Goal: Complete application form: Complete application form

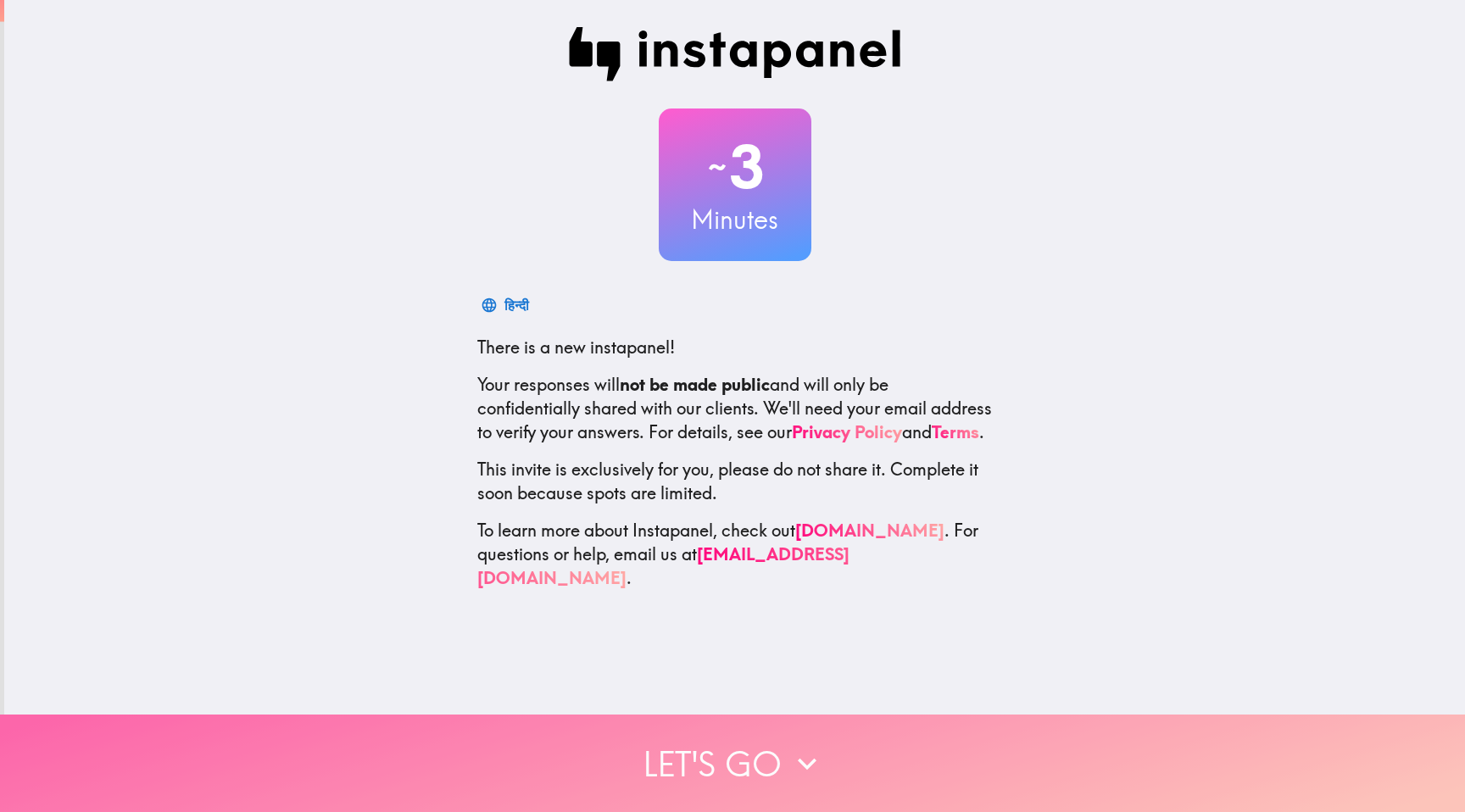
click at [721, 755] on button "Let's go" at bounding box center [732, 763] width 1465 height 97
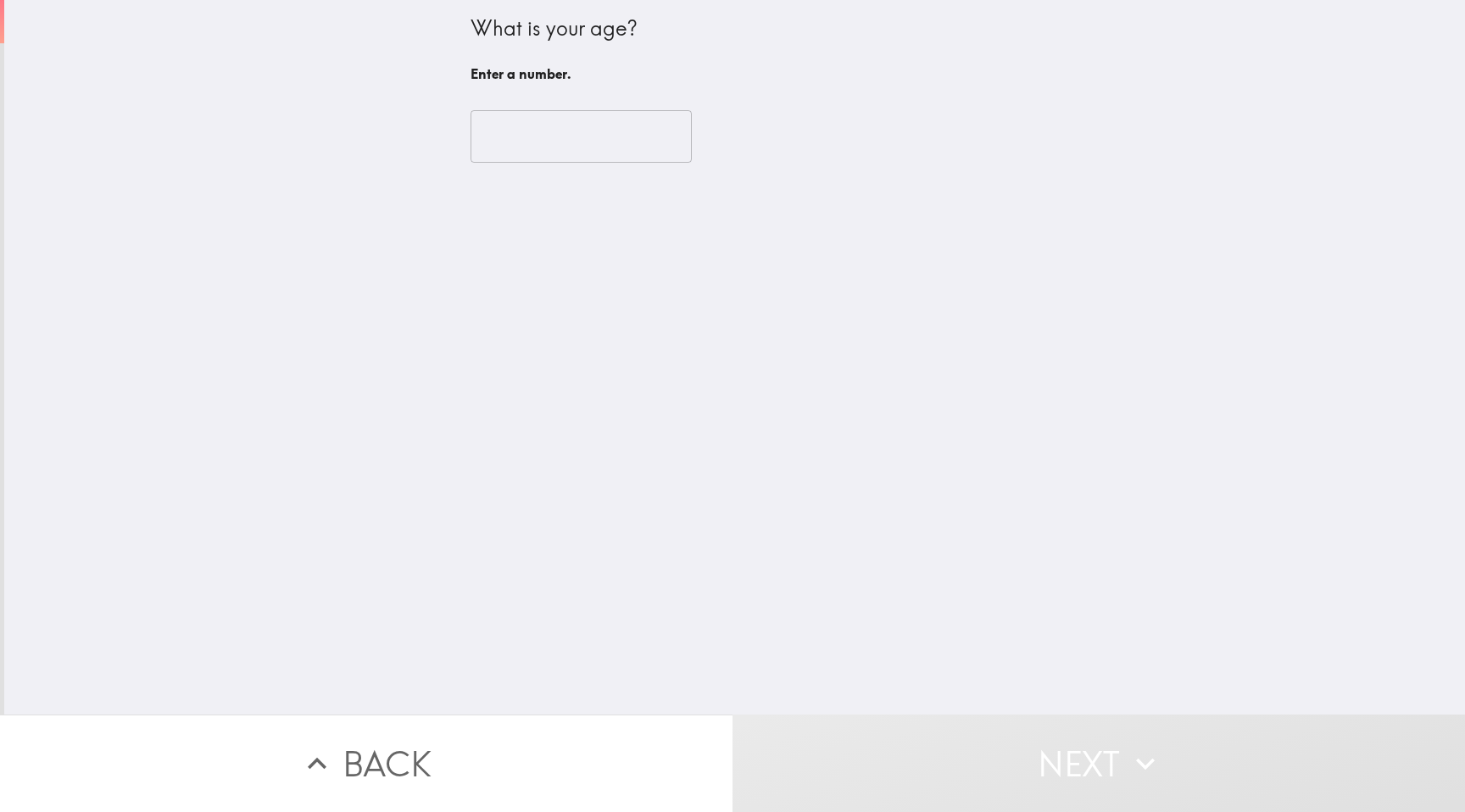
click at [536, 134] on input "number" at bounding box center [580, 136] width 222 height 52
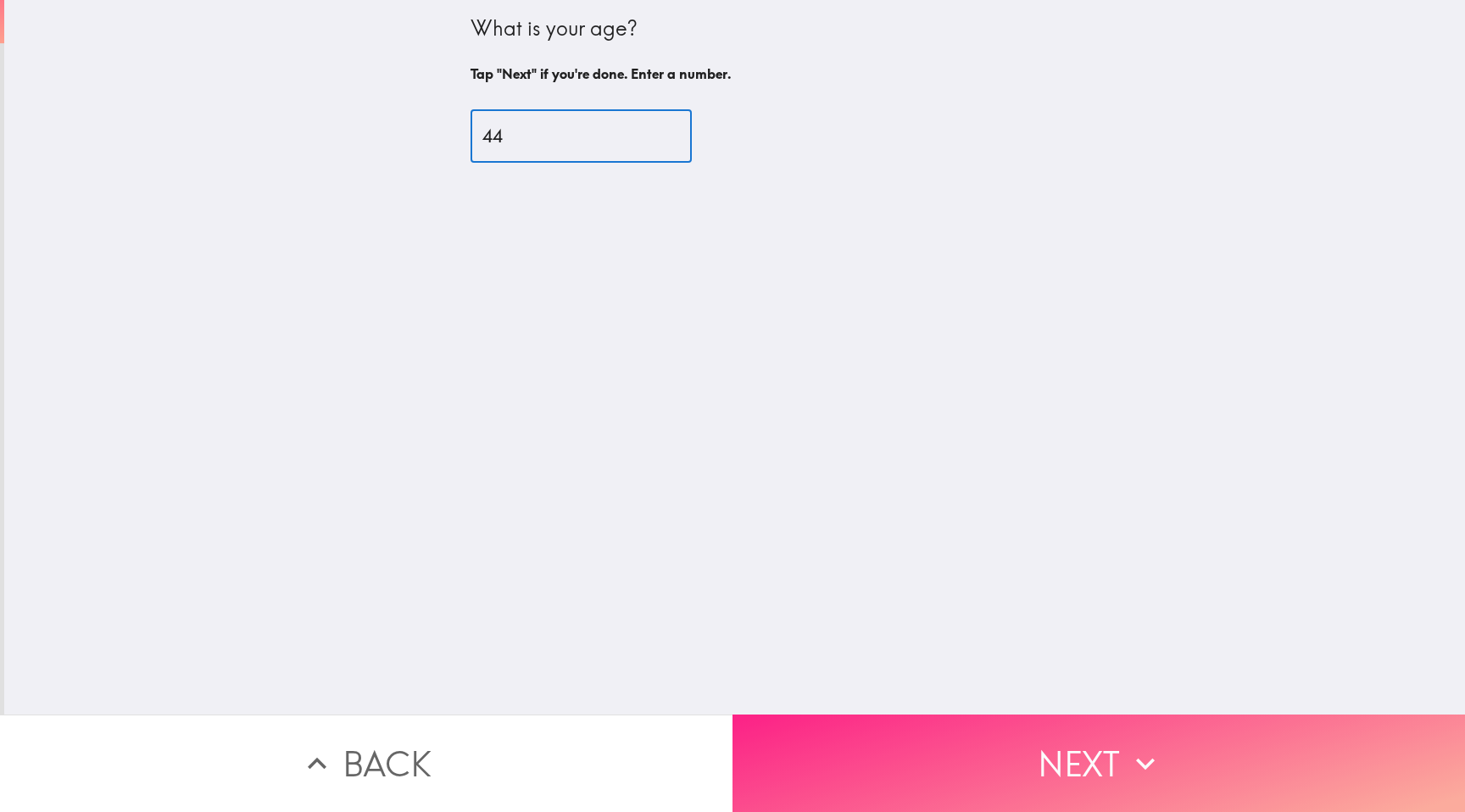
type input "44"
click at [1028, 765] on button "Next" at bounding box center [1098, 763] width 732 height 97
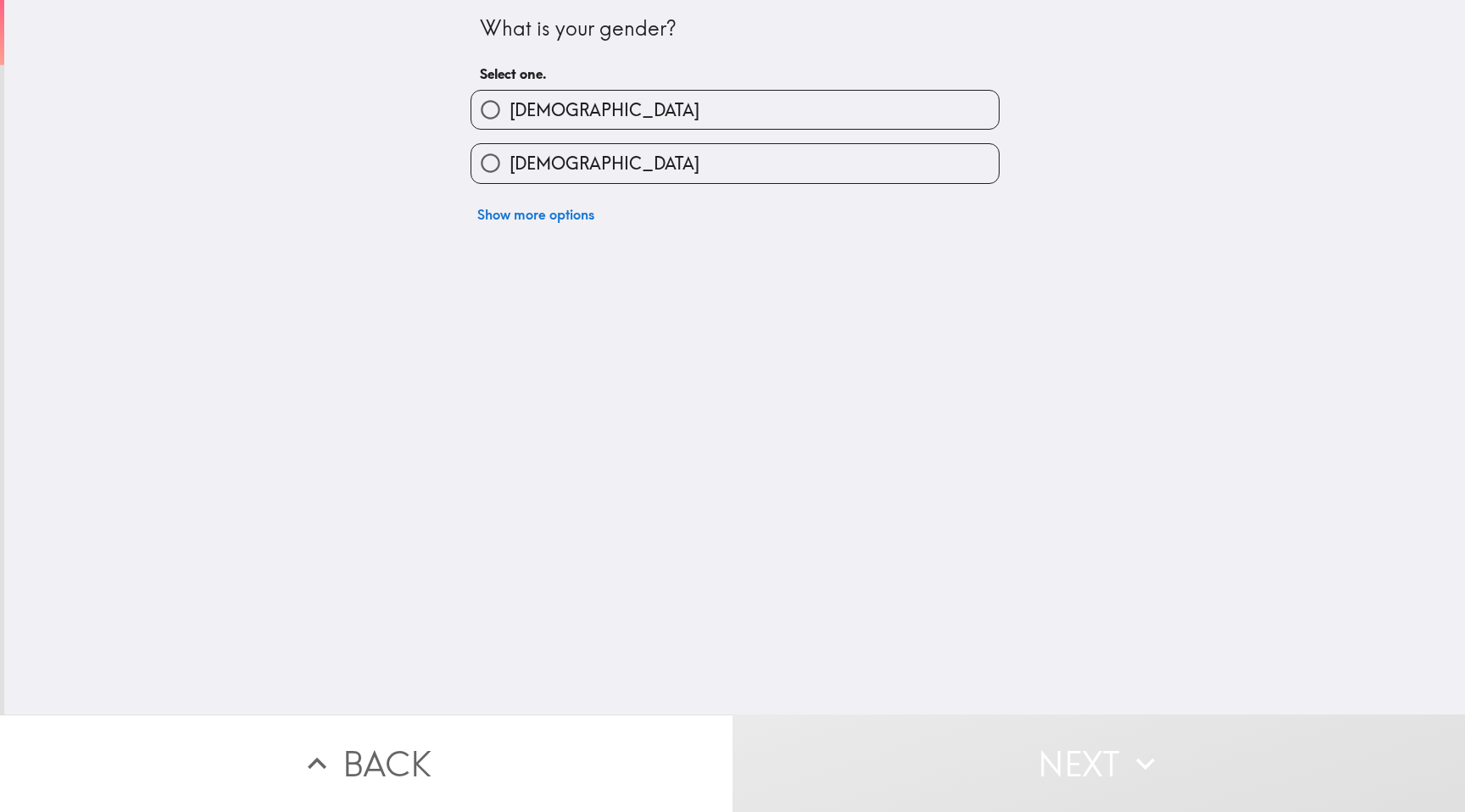
click at [601, 163] on label "[DEMOGRAPHIC_DATA]" at bounding box center [734, 163] width 527 height 38
click at [509, 163] on input "[DEMOGRAPHIC_DATA]" at bounding box center [489, 163] width 38 height 38
radio input "true"
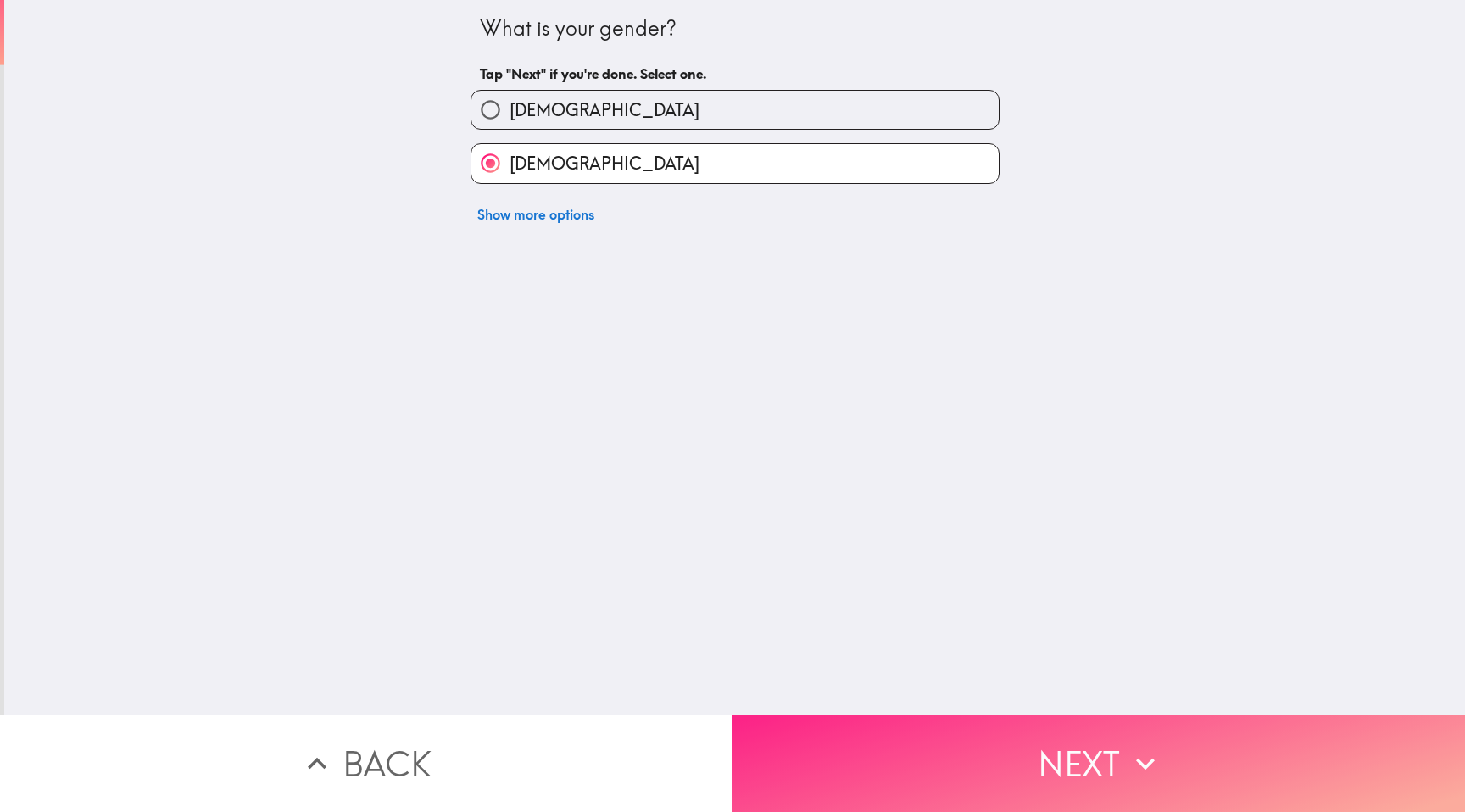
click at [997, 766] on button "Next" at bounding box center [1098, 763] width 732 height 97
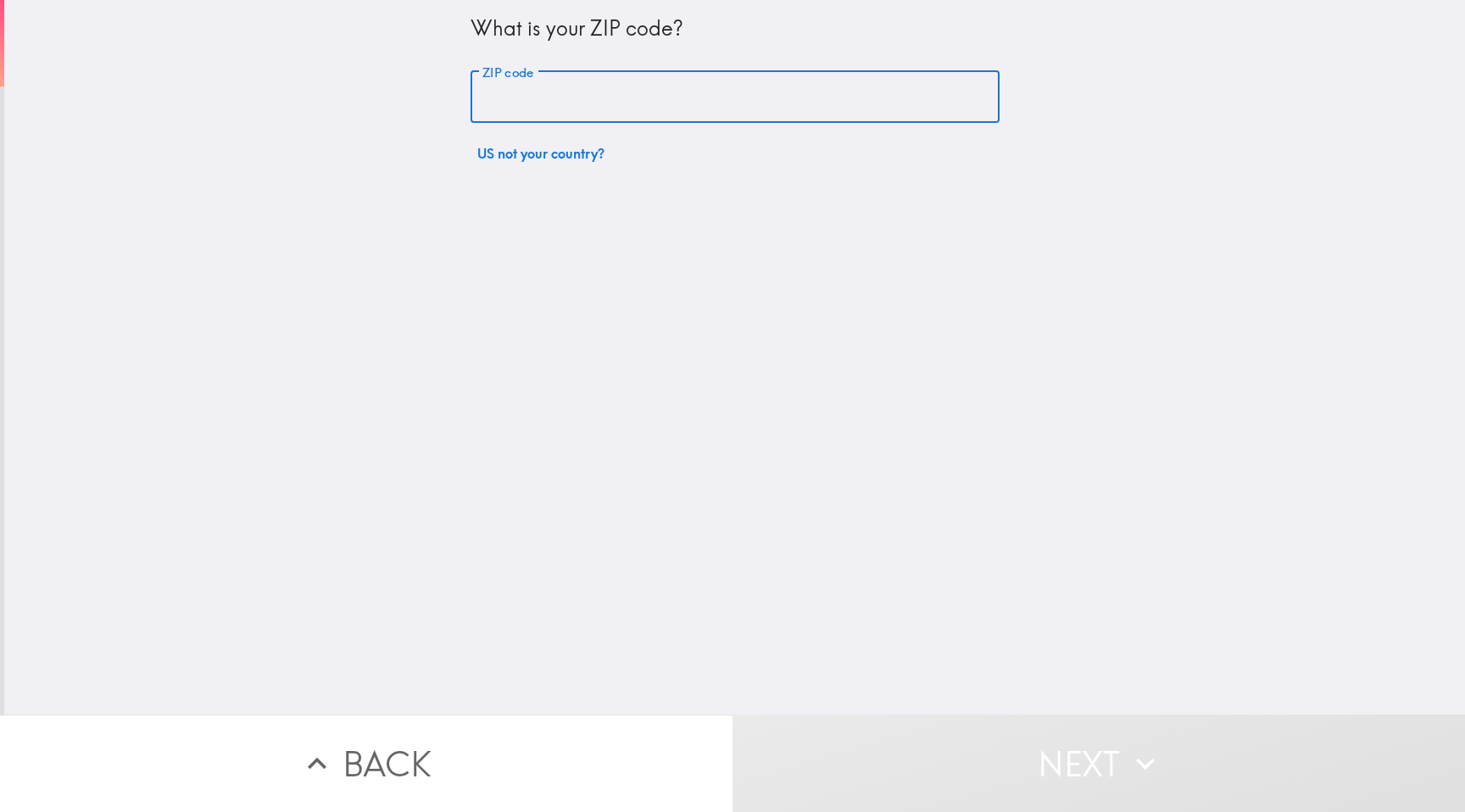
click at [696, 103] on input "ZIP code" at bounding box center [734, 97] width 529 height 52
type input "77433"
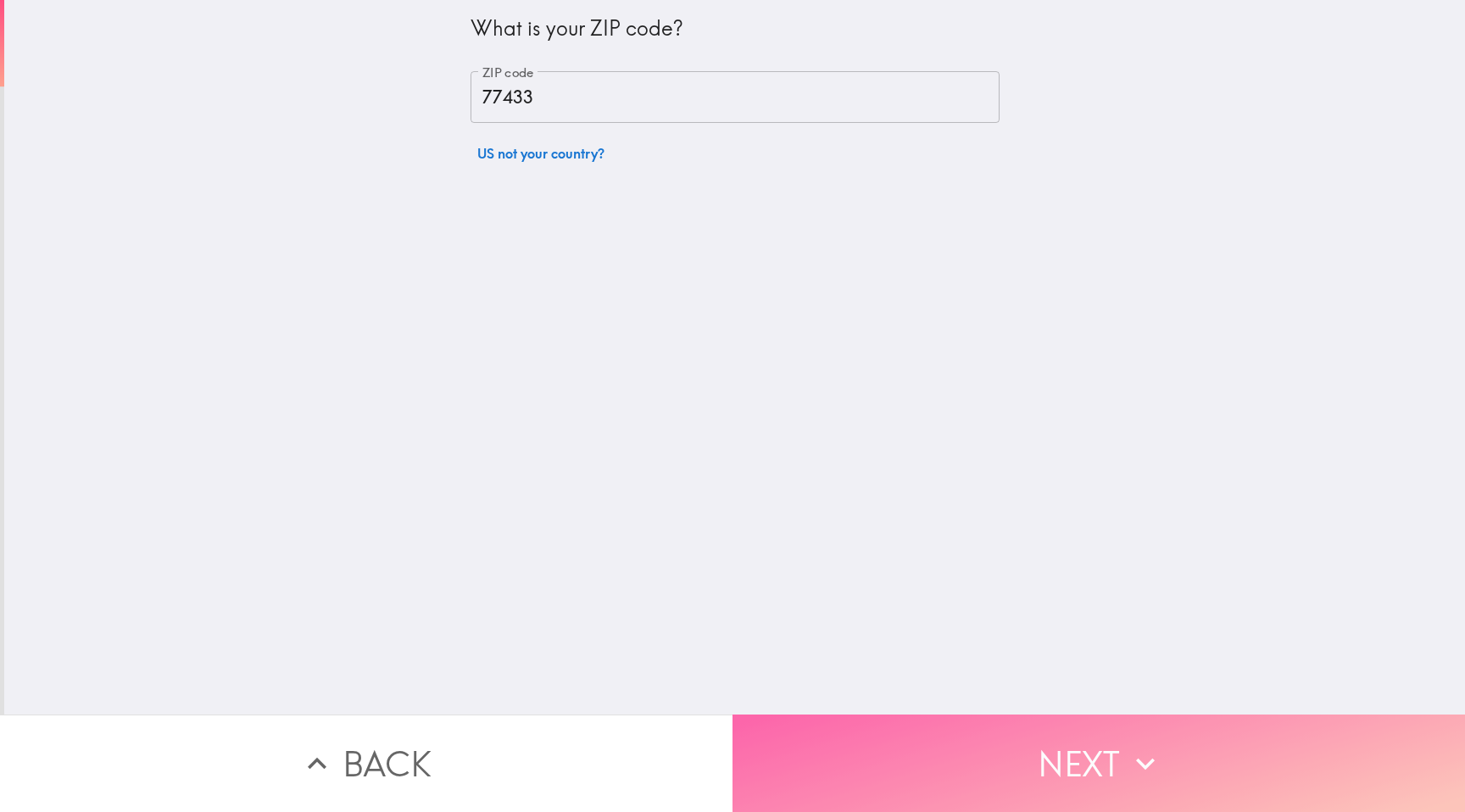
click at [894, 734] on button "Next" at bounding box center [1098, 763] width 732 height 97
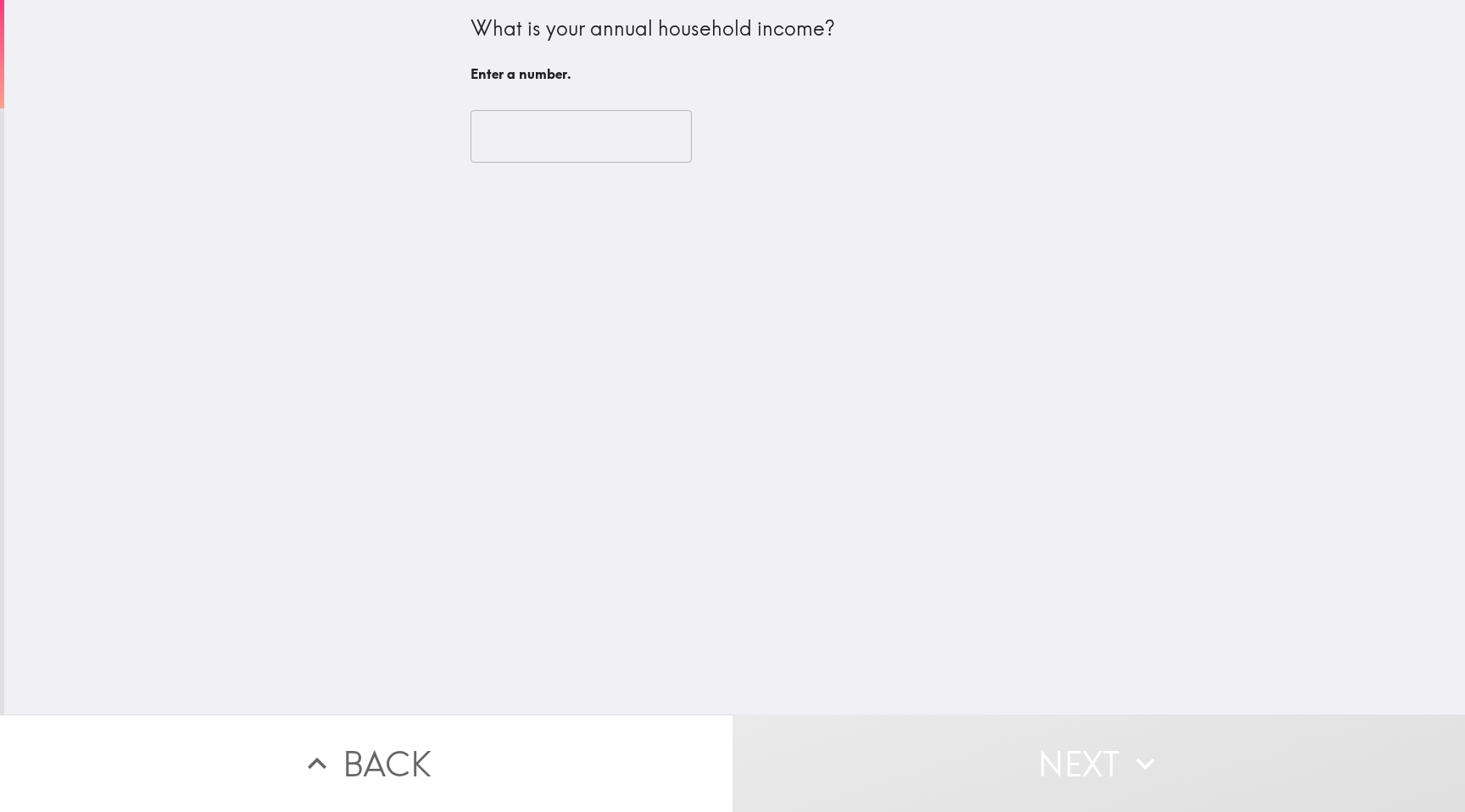
click at [591, 135] on input "number" at bounding box center [580, 136] width 222 height 52
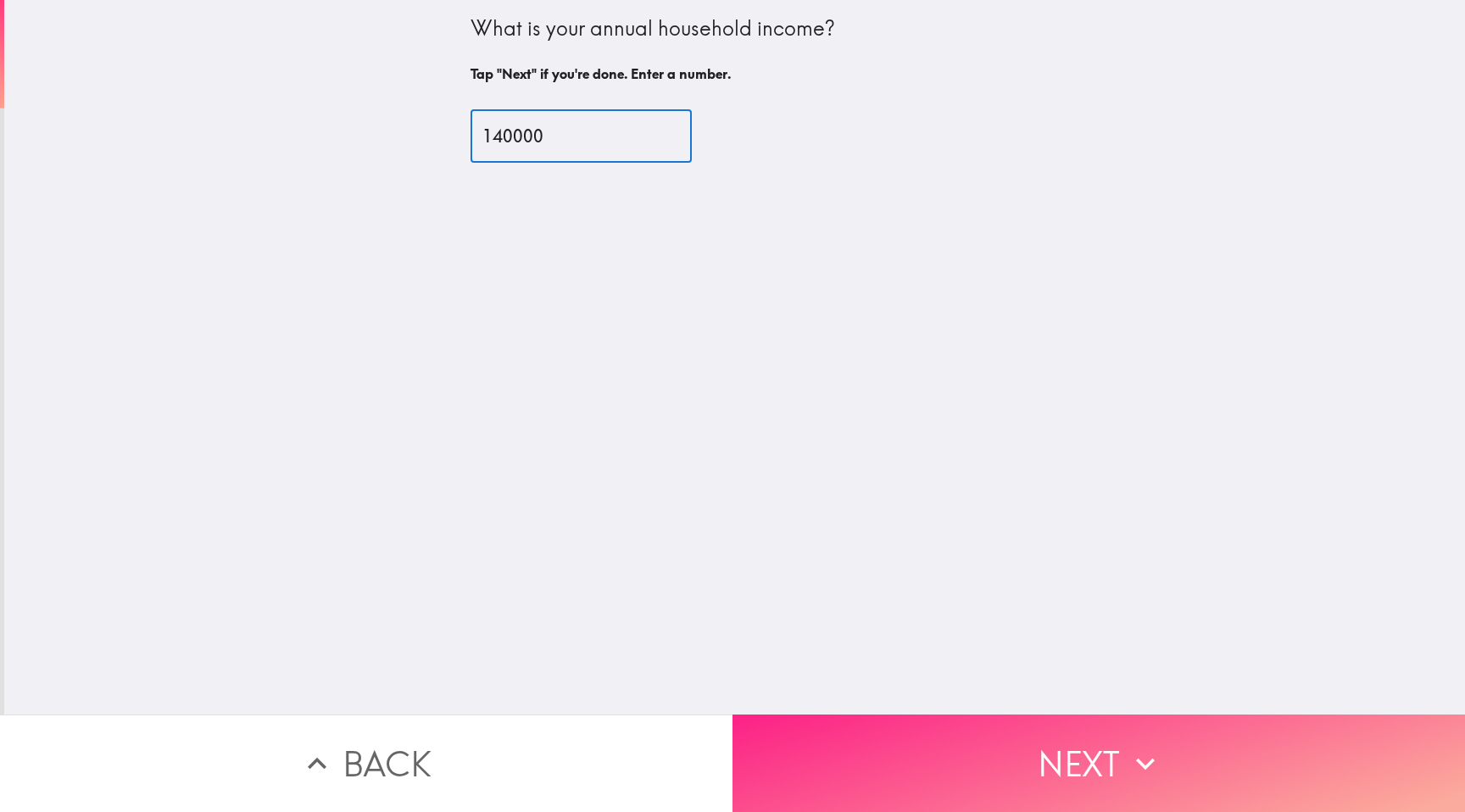
type input "140000"
click at [950, 749] on button "Next" at bounding box center [1098, 763] width 732 height 97
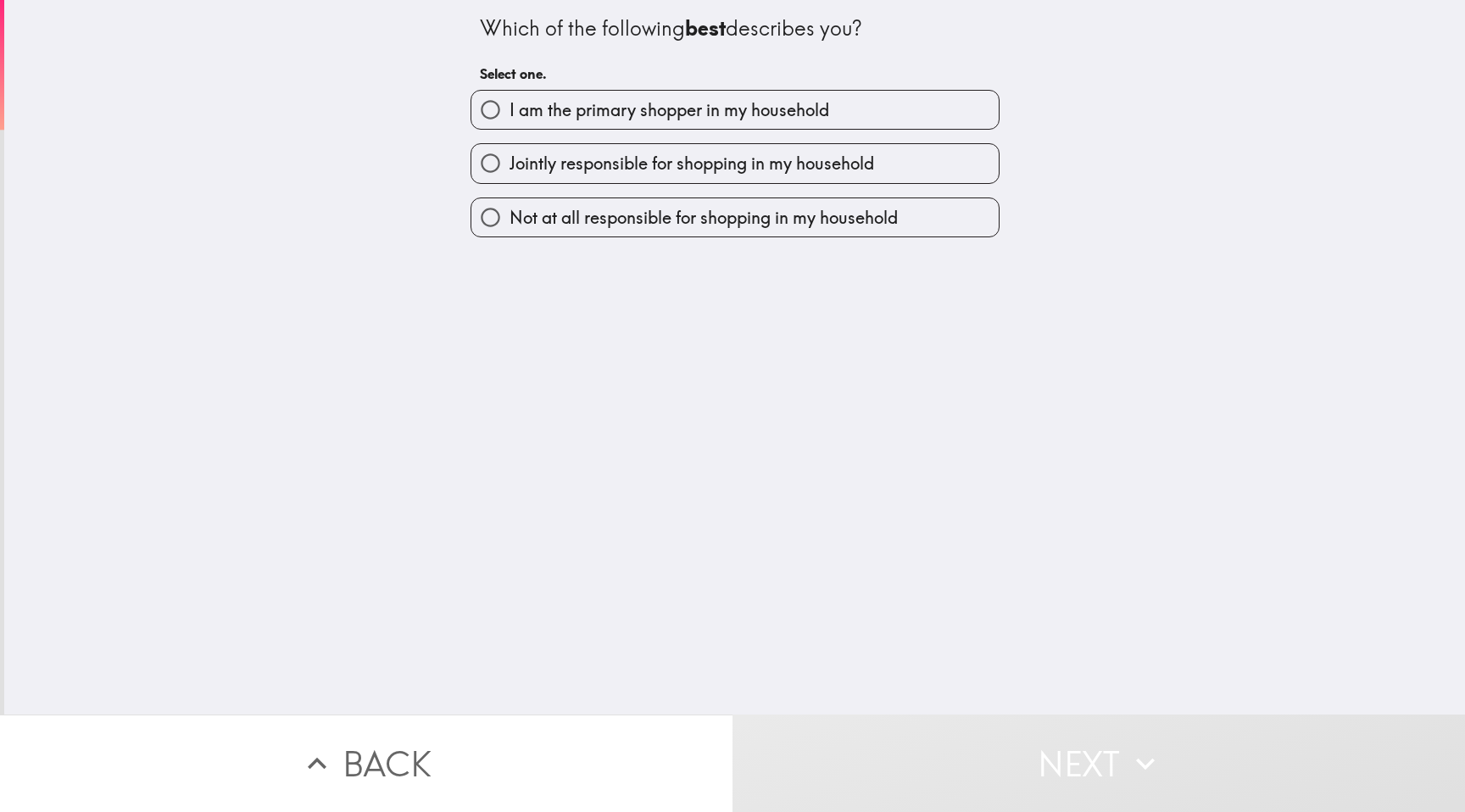
click at [753, 110] on span "I am the primary shopper in my household" at bounding box center [669, 110] width 319 height 24
click at [509, 110] on input "I am the primary shopper in my household" at bounding box center [489, 109] width 38 height 38
radio input "true"
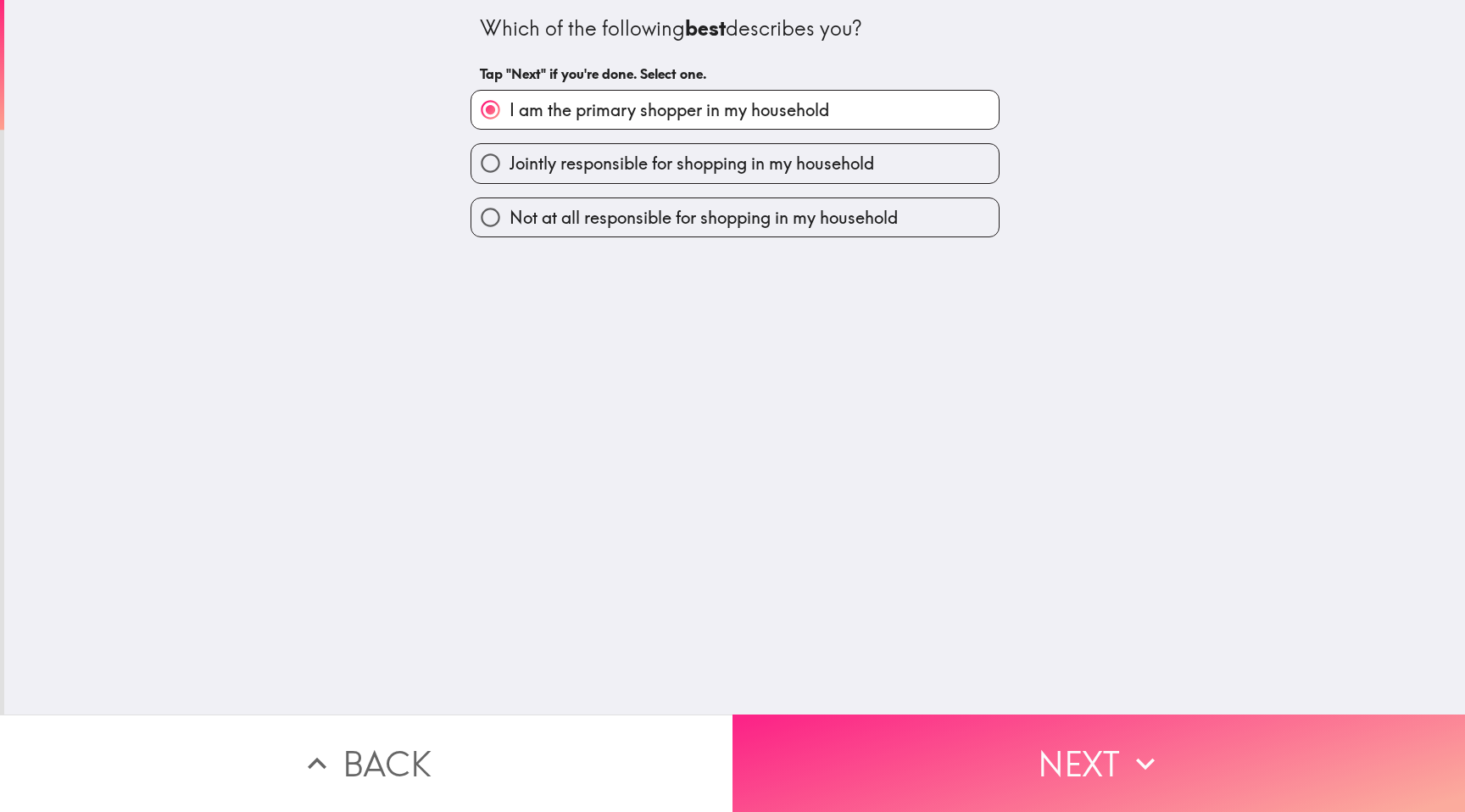
click at [927, 752] on button "Next" at bounding box center [1098, 763] width 732 height 97
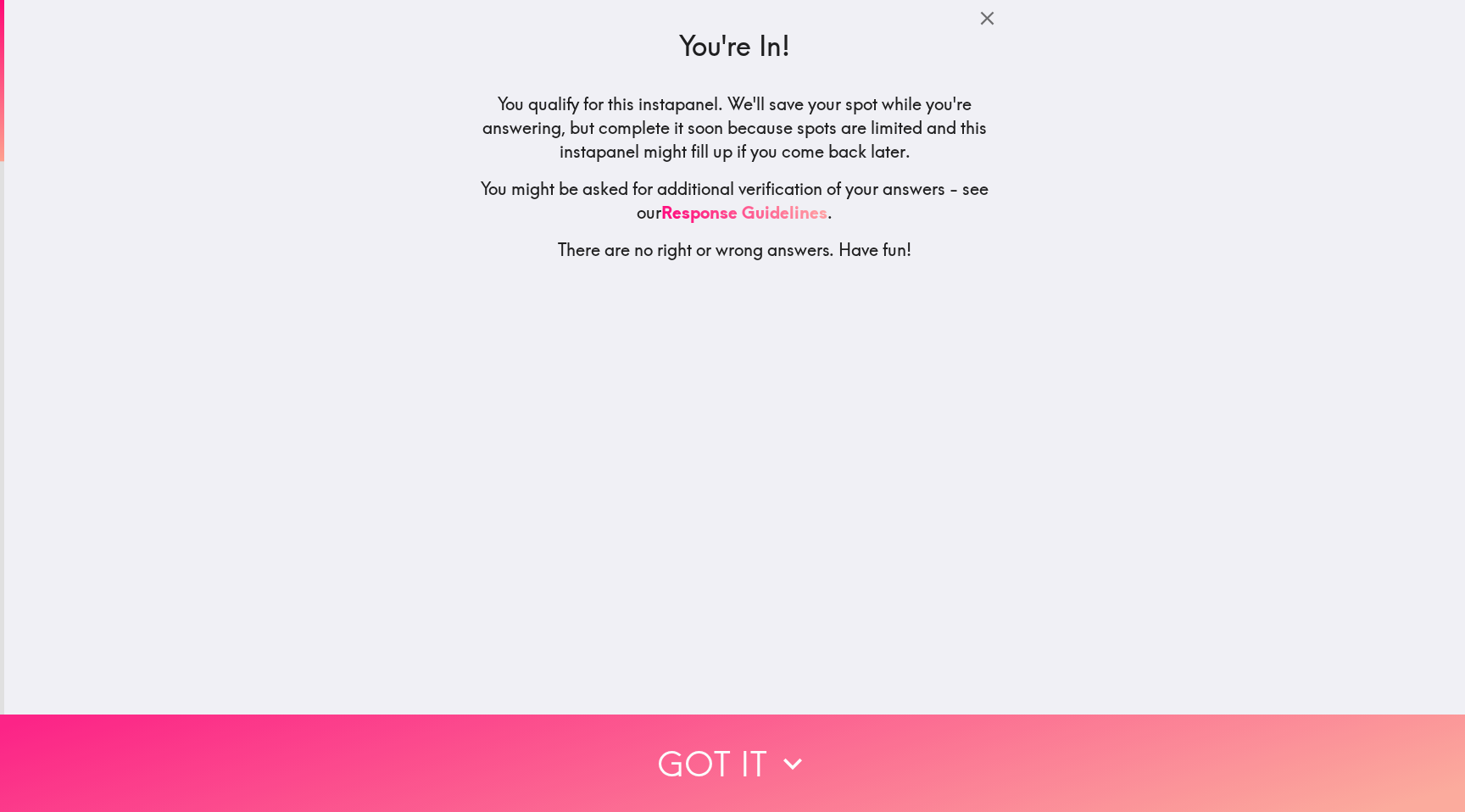
click at [724, 771] on button "Got it" at bounding box center [732, 763] width 1465 height 97
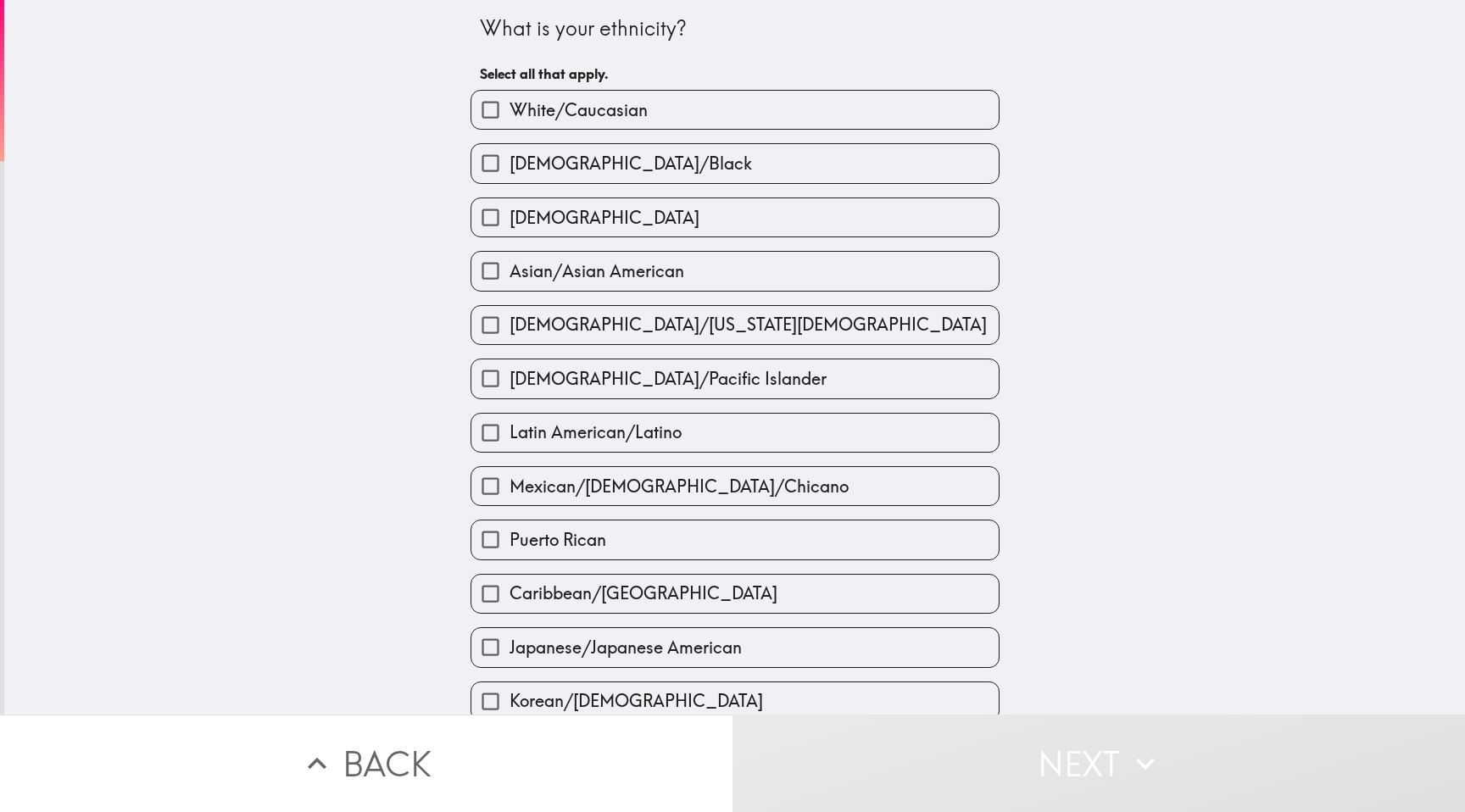
click at [647, 111] on span "White/Caucasian" at bounding box center [578, 110] width 138 height 24
click at [509, 111] on input "White/Caucasian" at bounding box center [489, 109] width 38 height 38
checkbox input "true"
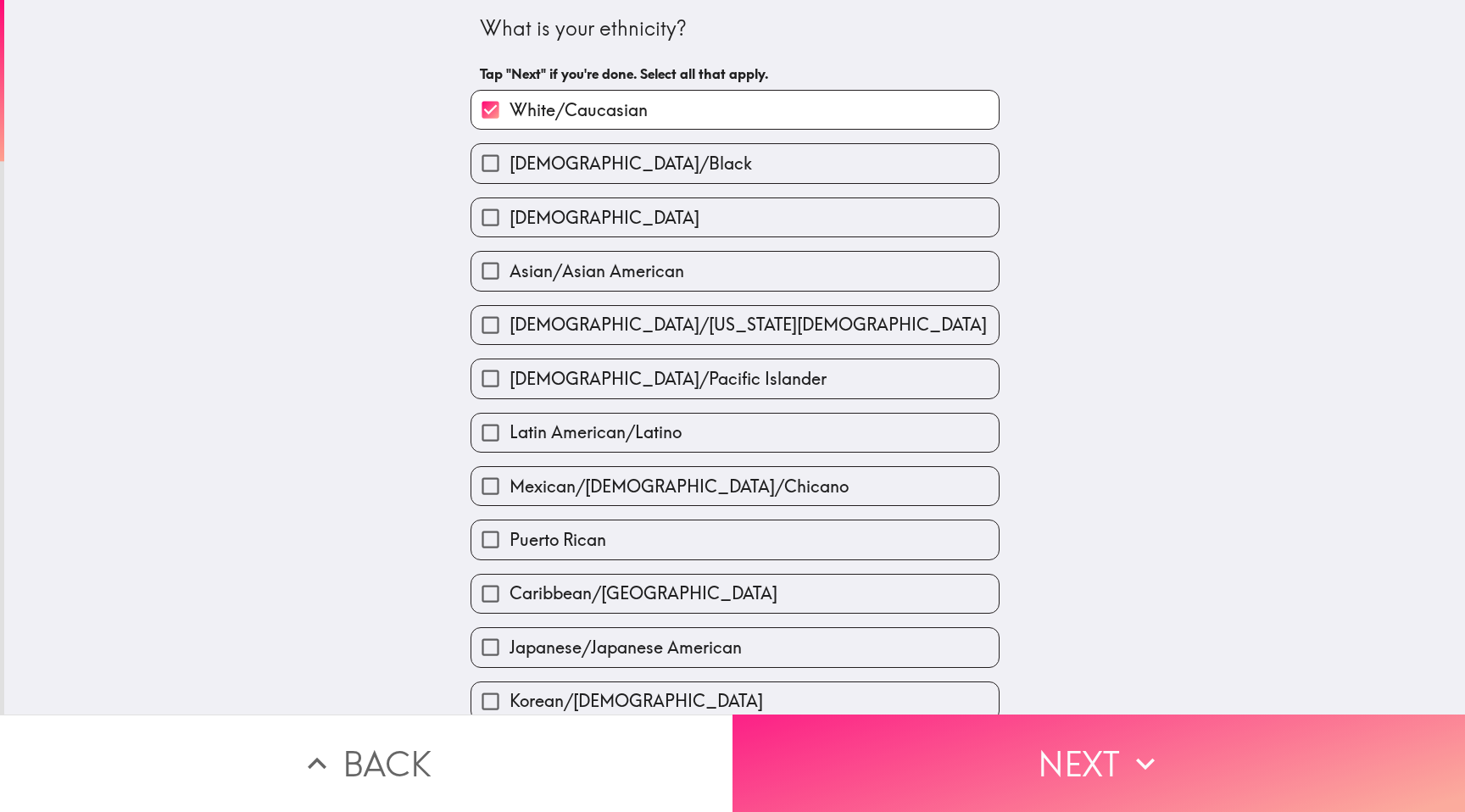
click at [937, 770] on button "Next" at bounding box center [1098, 763] width 732 height 97
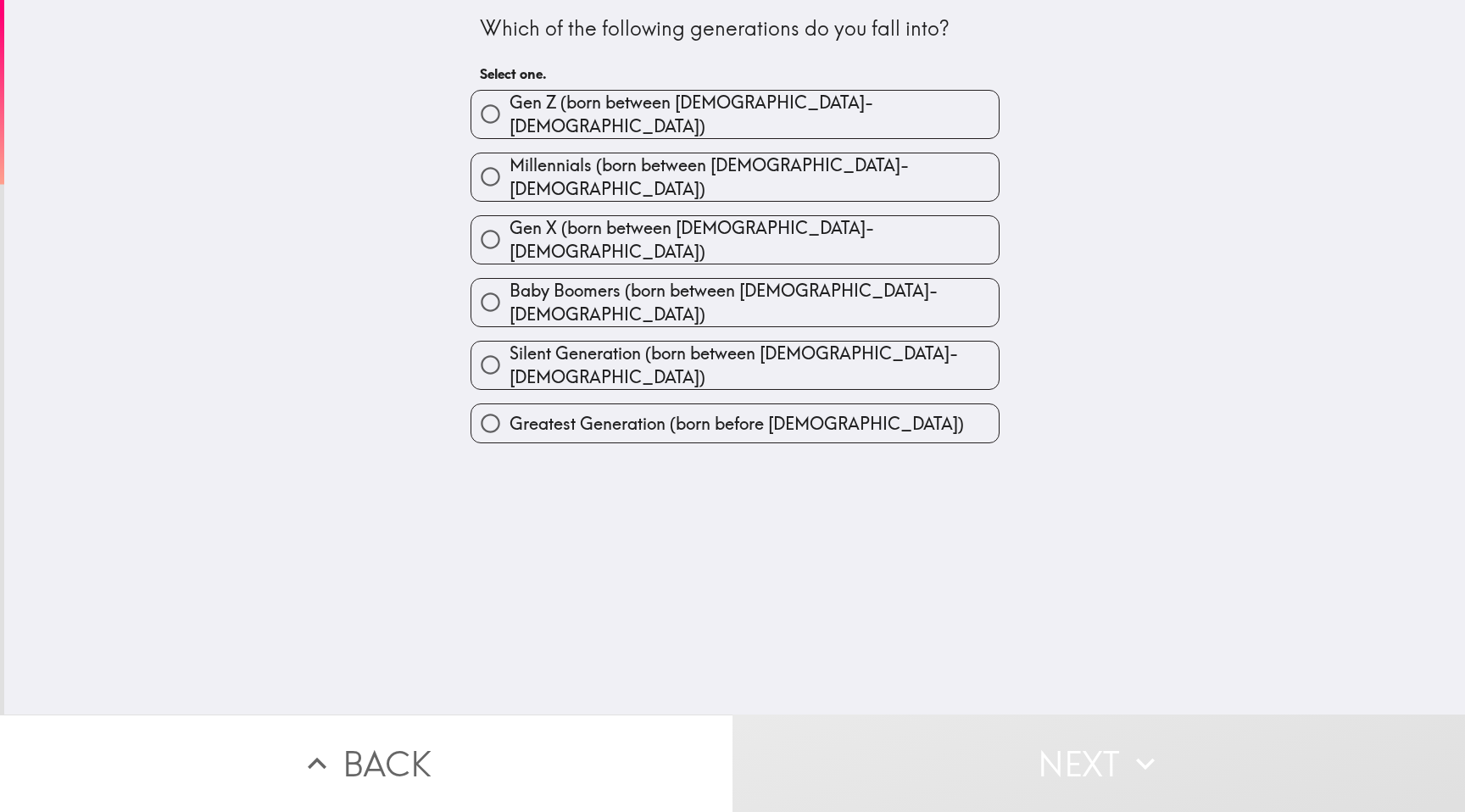
click at [707, 222] on span "Gen X (born between [DEMOGRAPHIC_DATA]-[DEMOGRAPHIC_DATA])" at bounding box center [754, 240] width 489 height 48
click at [509, 222] on input "Gen X (born between [DEMOGRAPHIC_DATA]-[DEMOGRAPHIC_DATA])" at bounding box center [489, 239] width 38 height 38
radio input "true"
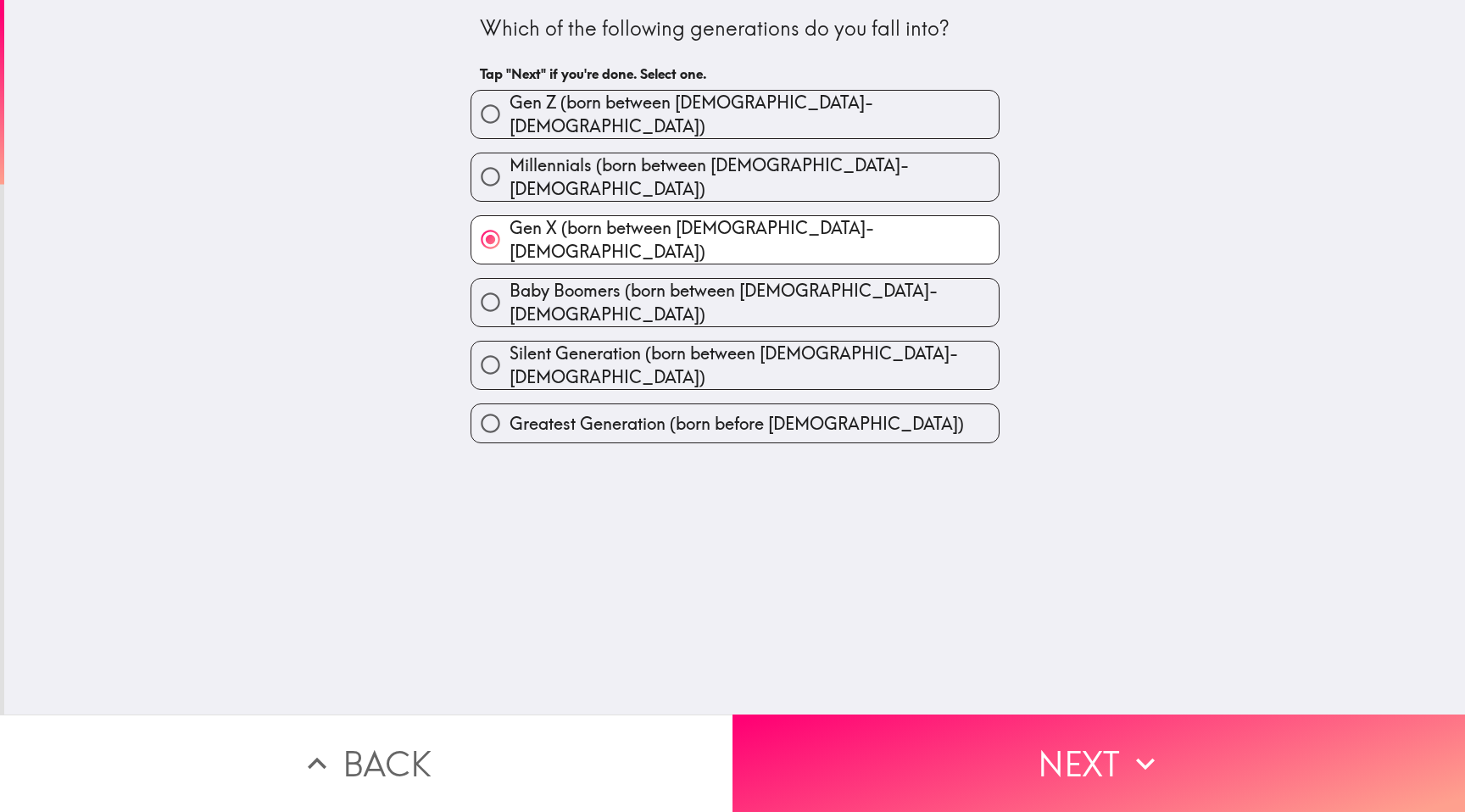
click at [721, 164] on span "Millennials (born between [DEMOGRAPHIC_DATA]-[DEMOGRAPHIC_DATA])" at bounding box center [754, 177] width 489 height 48
click at [509, 164] on input "Millennials (born between [DEMOGRAPHIC_DATA]-[DEMOGRAPHIC_DATA])" at bounding box center [489, 176] width 38 height 38
radio input "true"
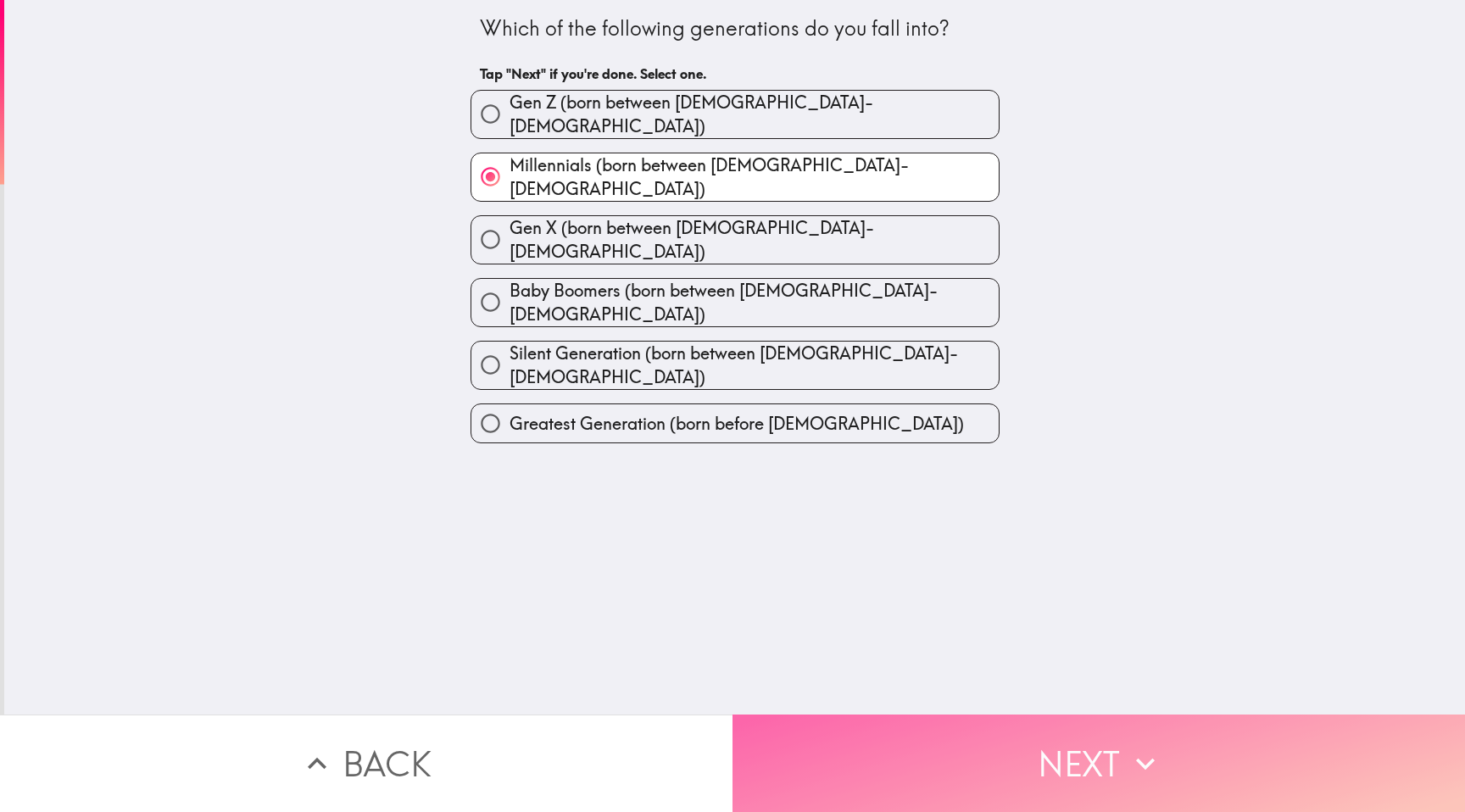
click at [913, 753] on button "Next" at bounding box center [1098, 763] width 732 height 97
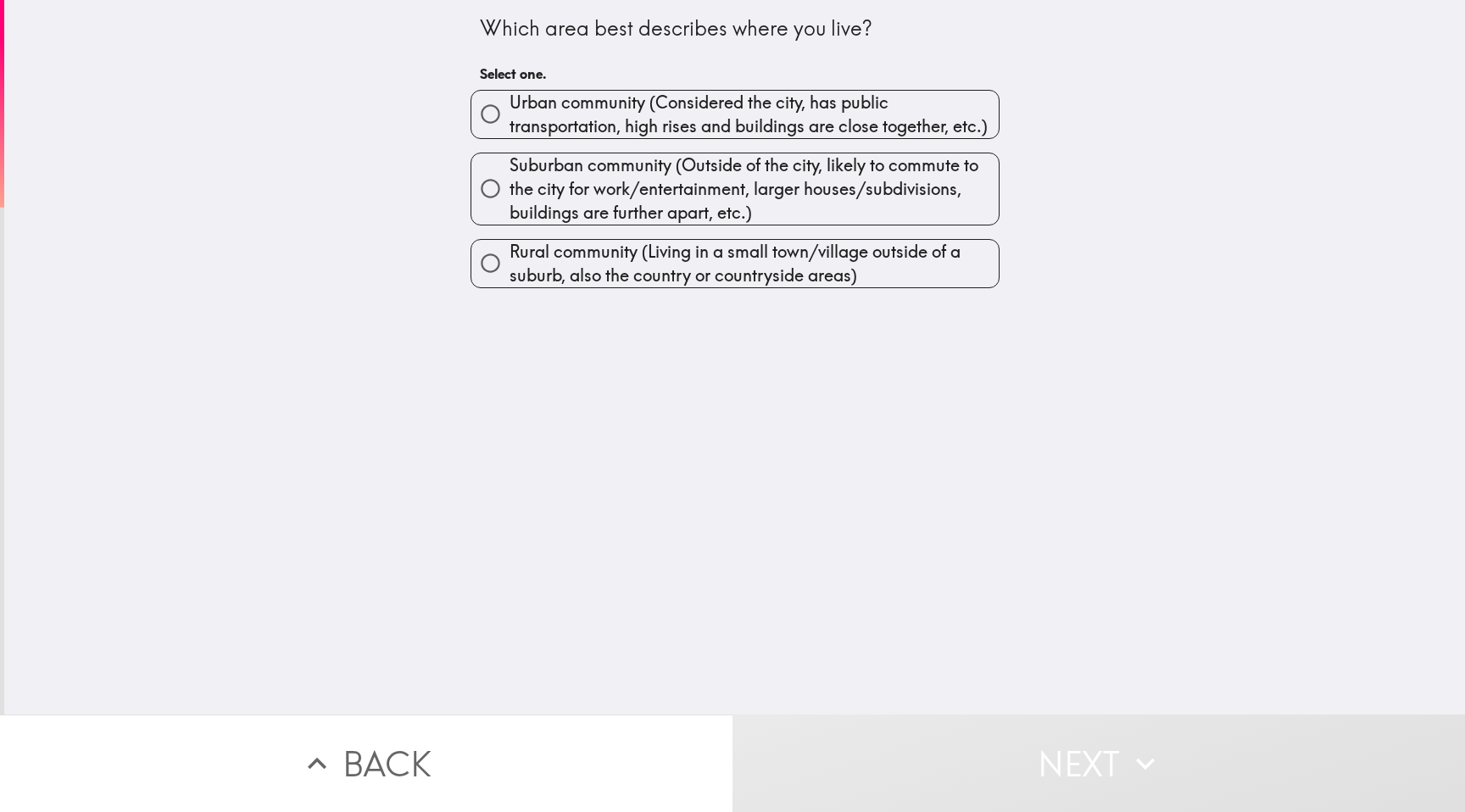
click at [706, 178] on span "Suburban community (Outside of the city, likely to commute to the city for work…" at bounding box center [754, 189] width 489 height 71
click at [509, 178] on input "Suburban community (Outside of the city, likely to commute to the city for work…" at bounding box center [489, 188] width 38 height 38
radio input "true"
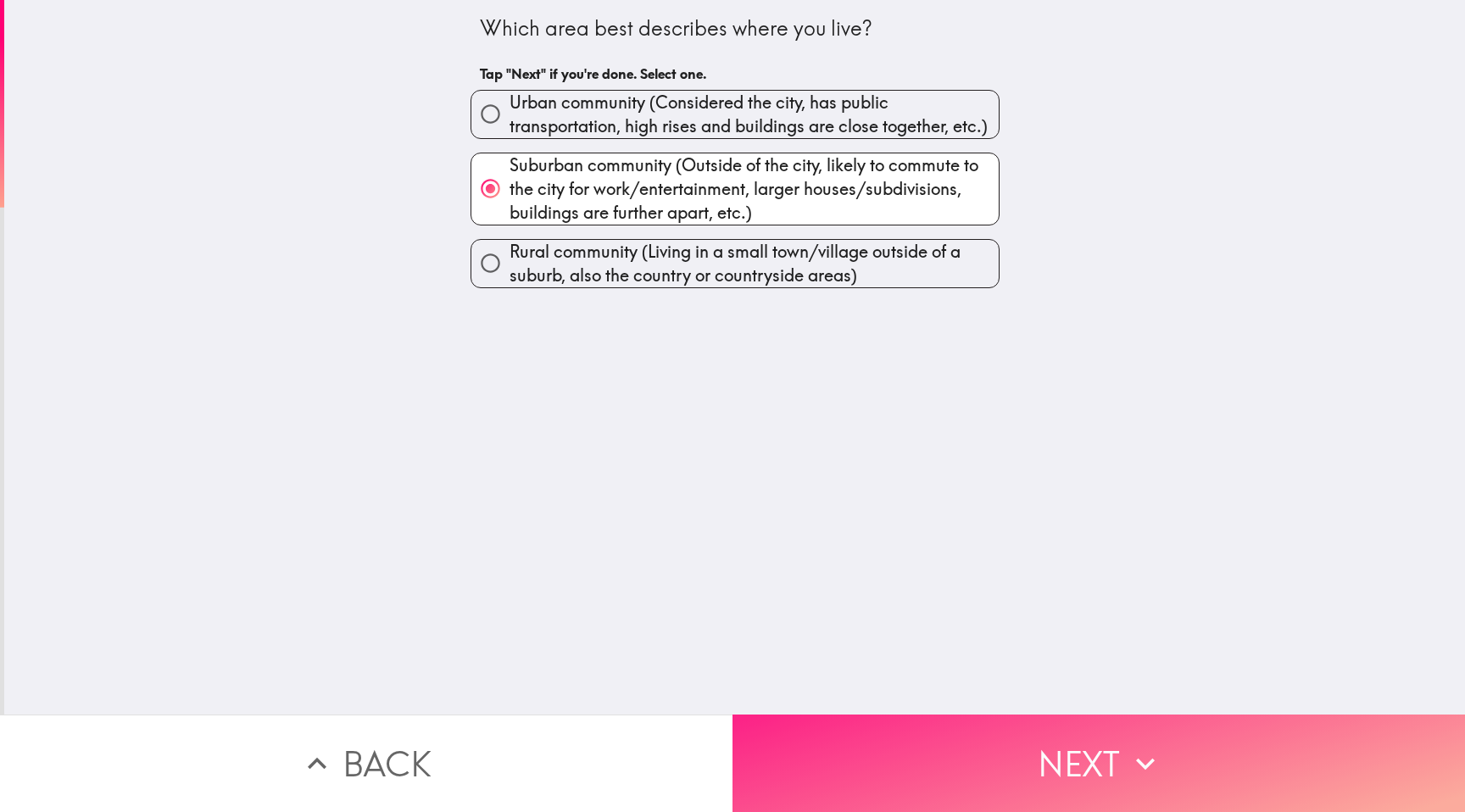
click at [960, 777] on button "Next" at bounding box center [1098, 763] width 732 height 97
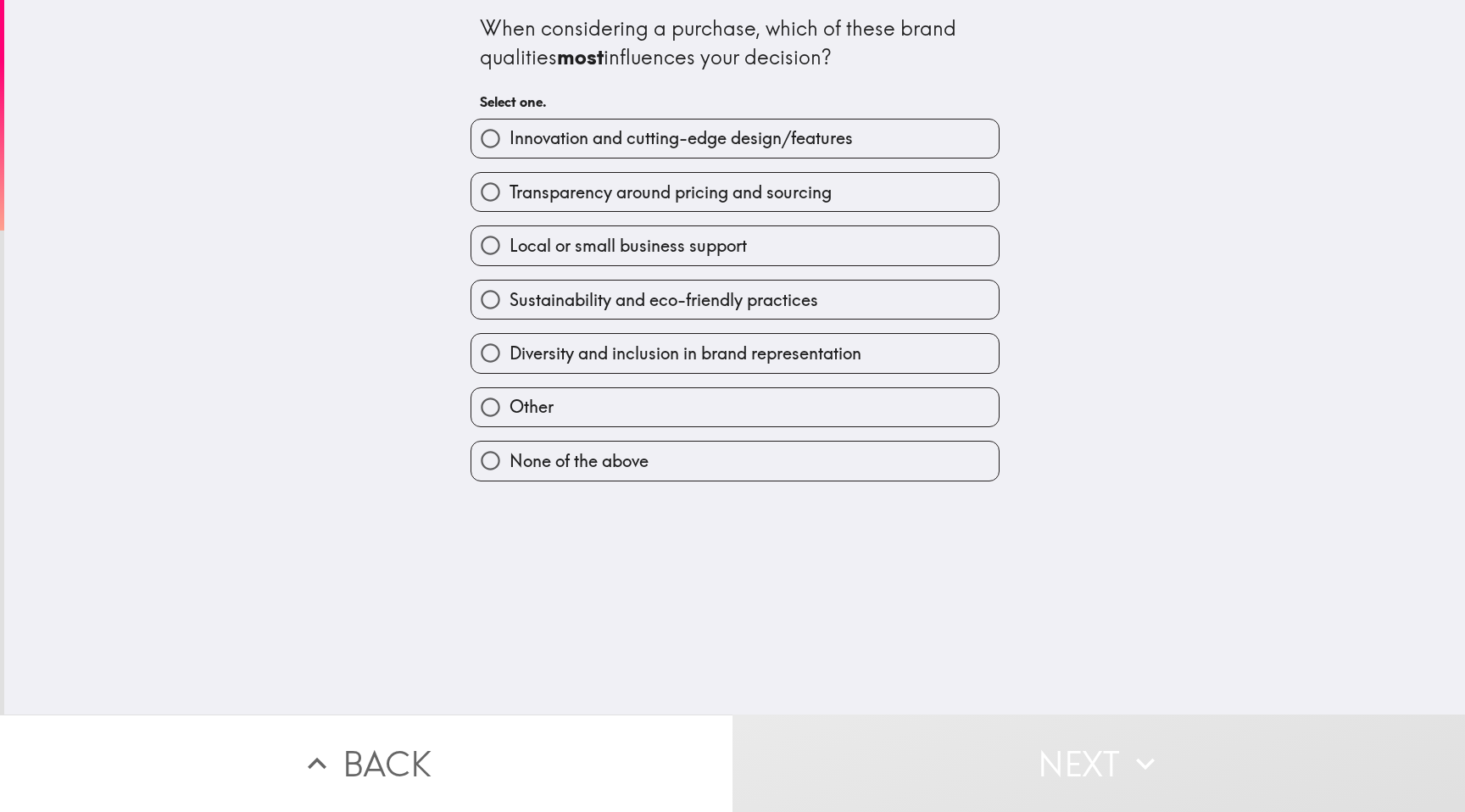
click at [751, 189] on span "Transparency around pricing and sourcing" at bounding box center [670, 192] width 322 height 24
click at [509, 189] on input "Transparency around pricing and sourcing" at bounding box center [489, 191] width 38 height 38
radio input "true"
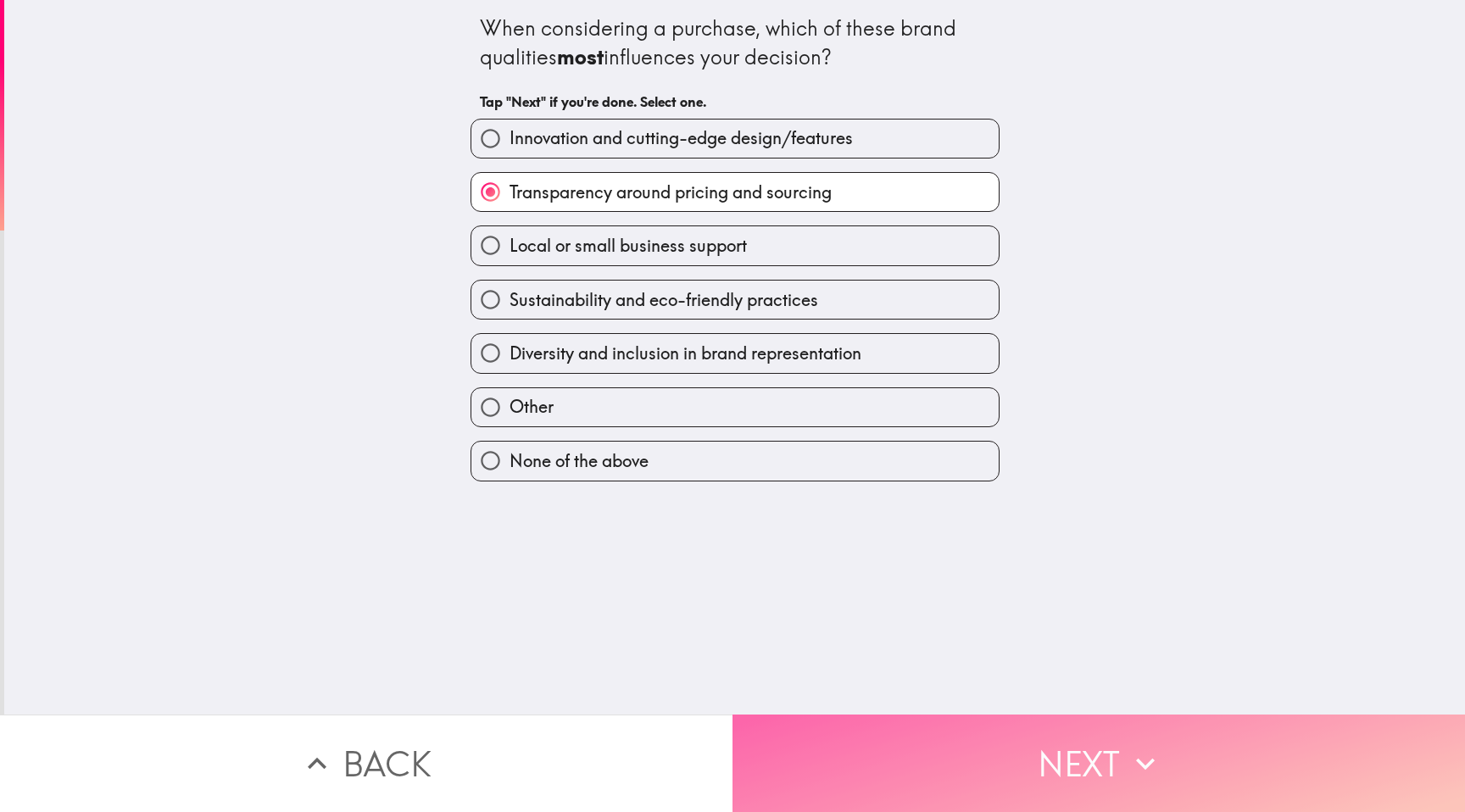
click at [972, 761] on button "Next" at bounding box center [1098, 763] width 732 height 97
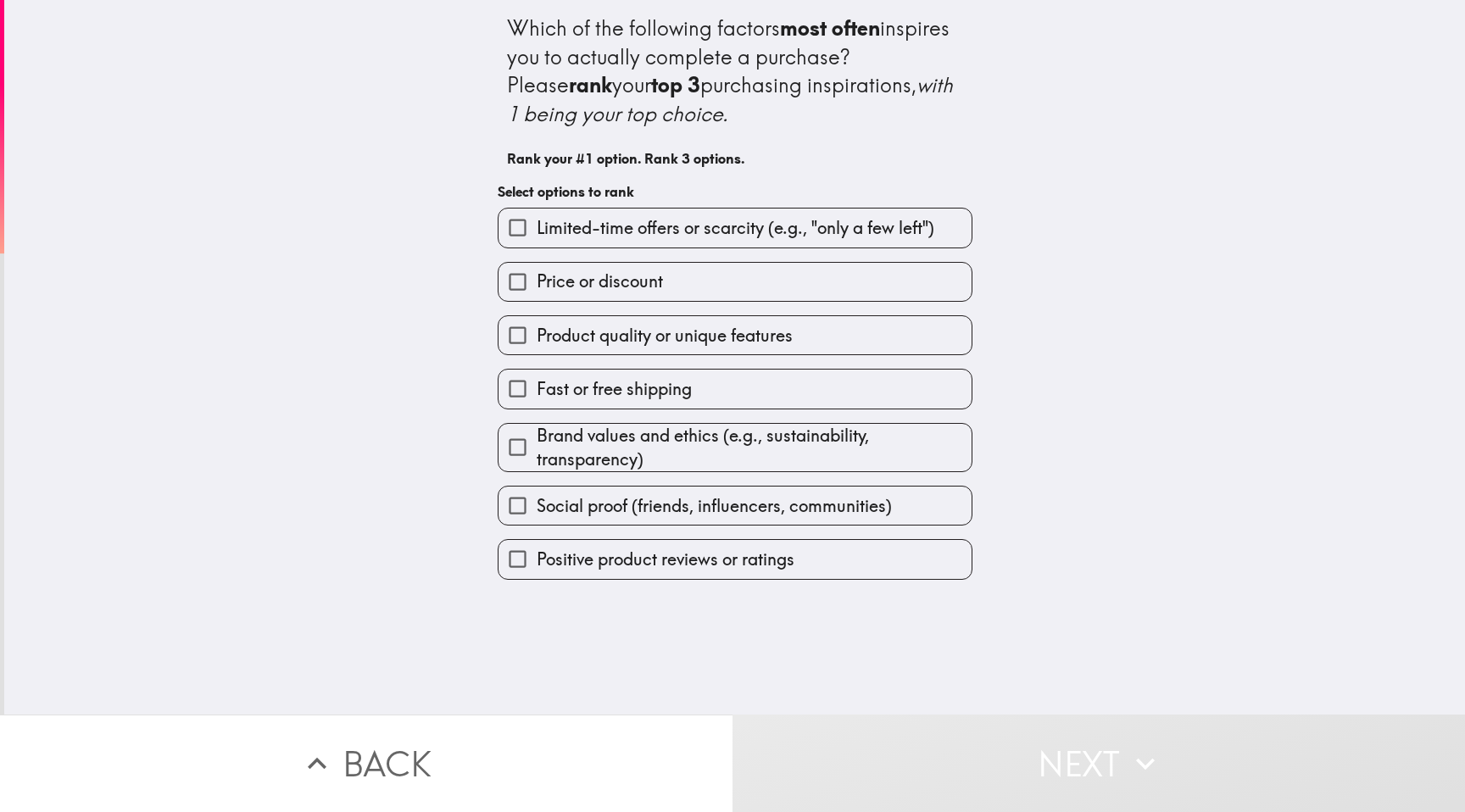
click at [647, 275] on span "Price or discount" at bounding box center [599, 281] width 126 height 24
click at [536, 275] on input "Price or discount" at bounding box center [517, 281] width 38 height 38
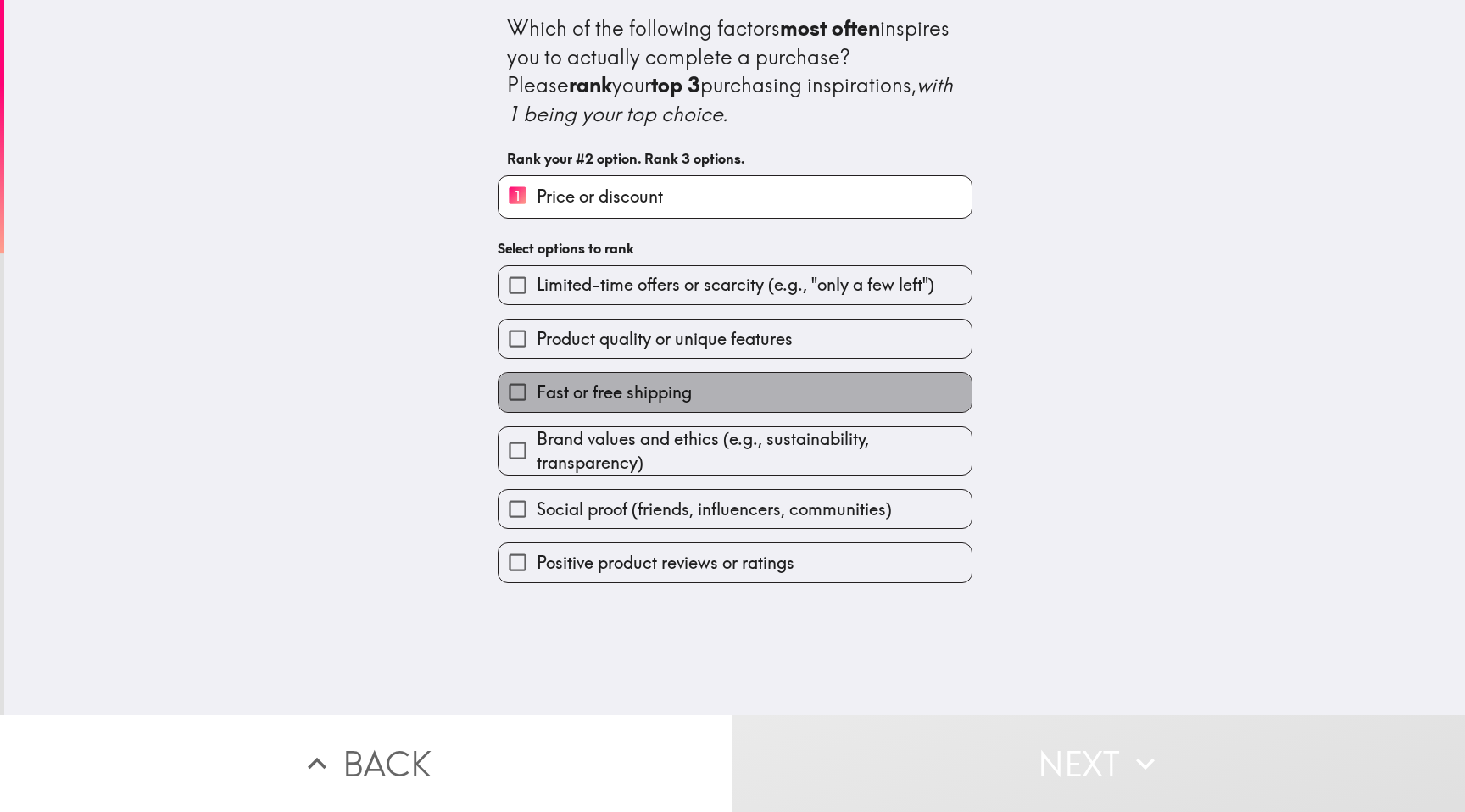
click at [624, 401] on span "Fast or free shipping" at bounding box center [613, 393] width 155 height 24
click at [536, 401] on input "Fast or free shipping" at bounding box center [517, 392] width 38 height 38
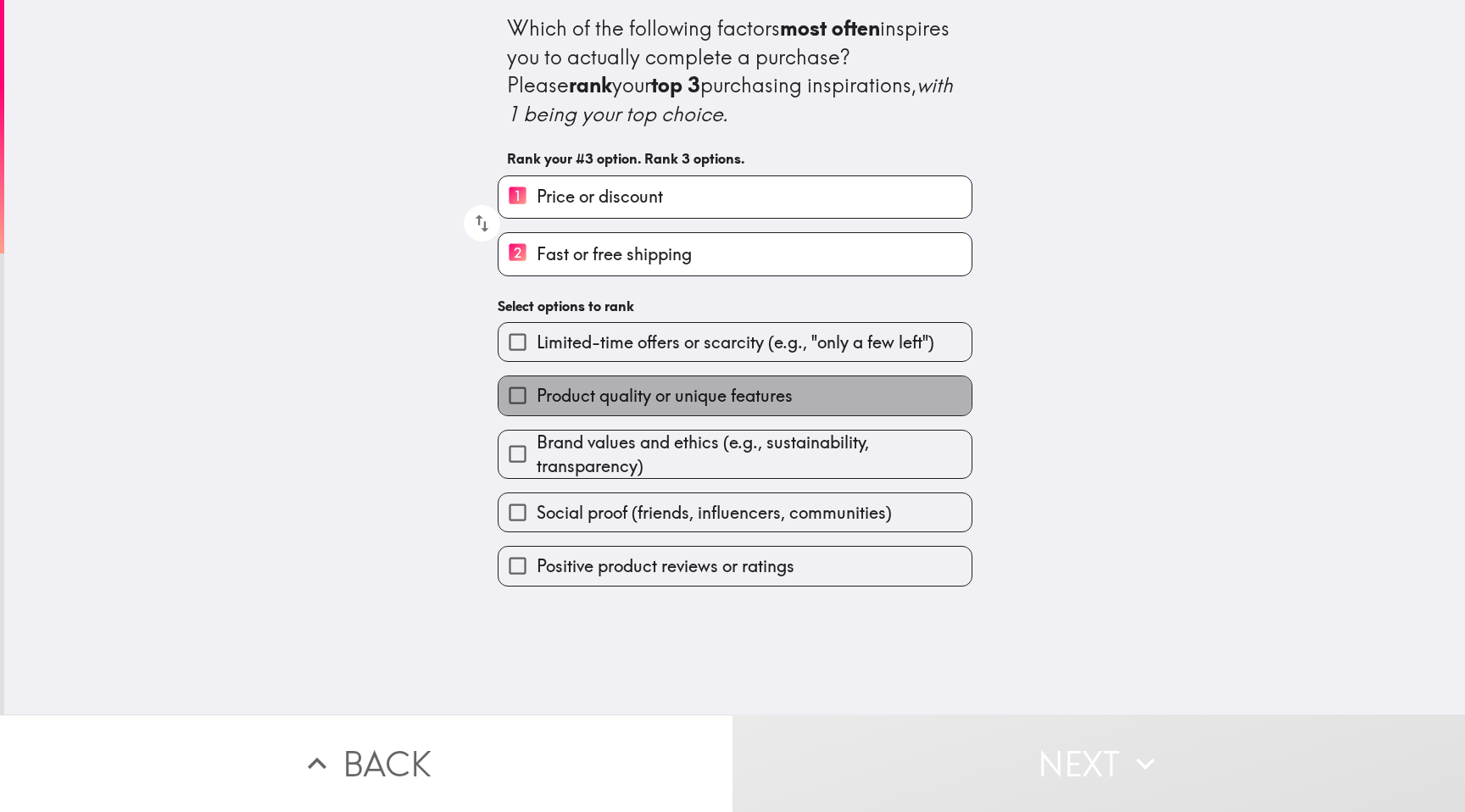
click at [627, 398] on span "Product quality or unique features" at bounding box center [664, 395] width 256 height 24
click at [536, 398] on input "Product quality or unique features" at bounding box center [517, 395] width 38 height 38
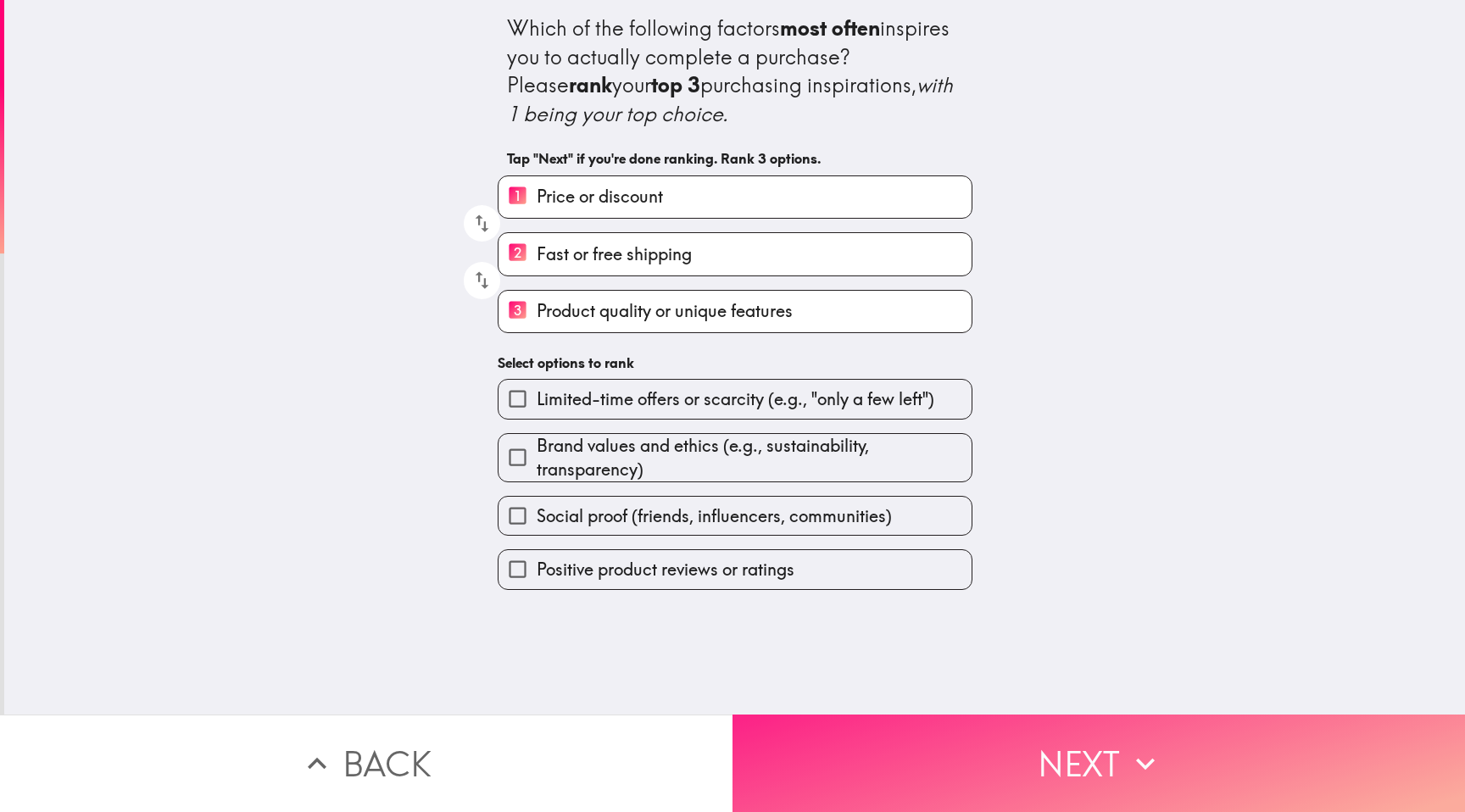
click at [917, 761] on button "Next" at bounding box center [1098, 763] width 732 height 97
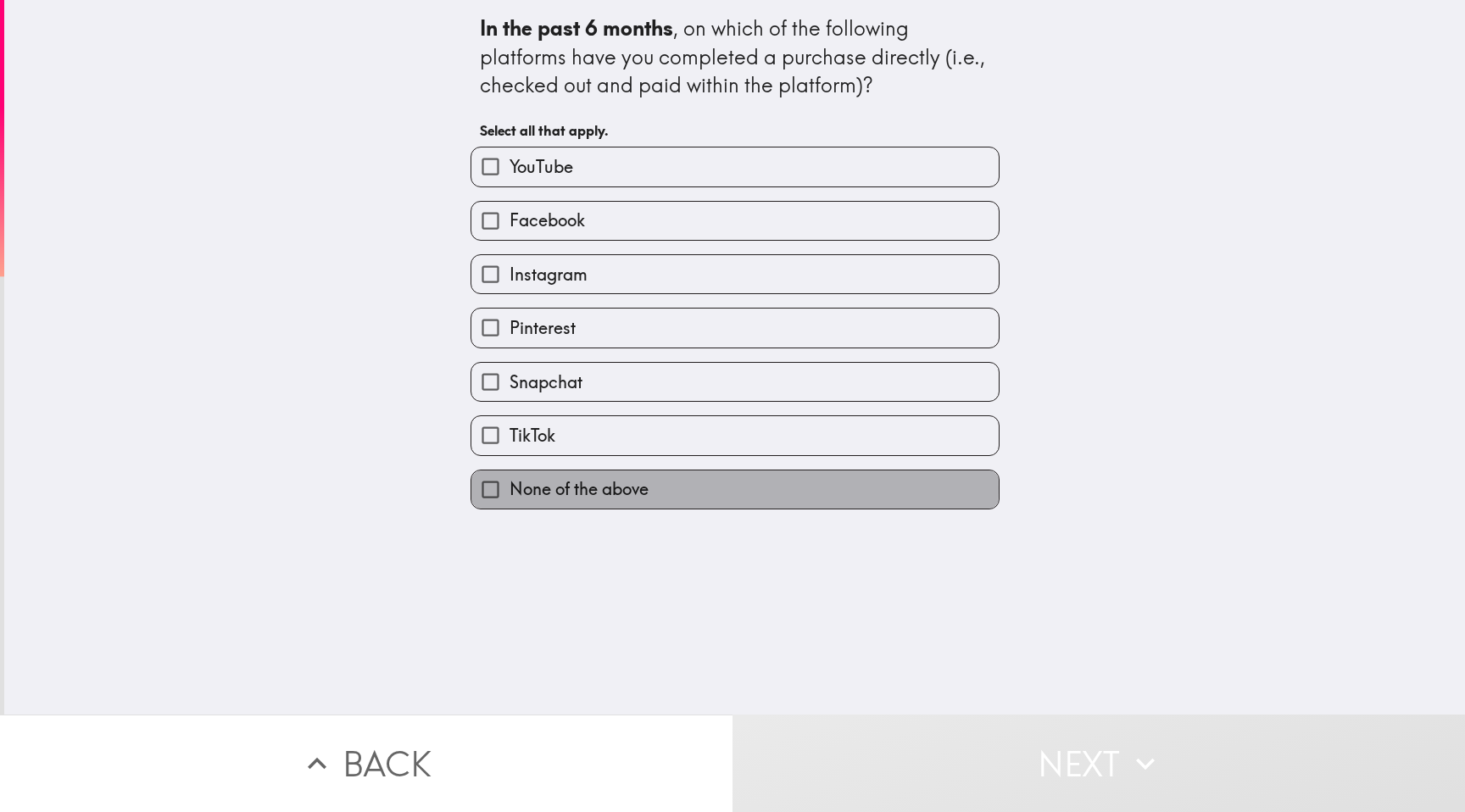
click at [589, 493] on span "None of the above" at bounding box center [578, 489] width 139 height 24
click at [509, 493] on input "None of the above" at bounding box center [489, 488] width 38 height 38
checkbox input "true"
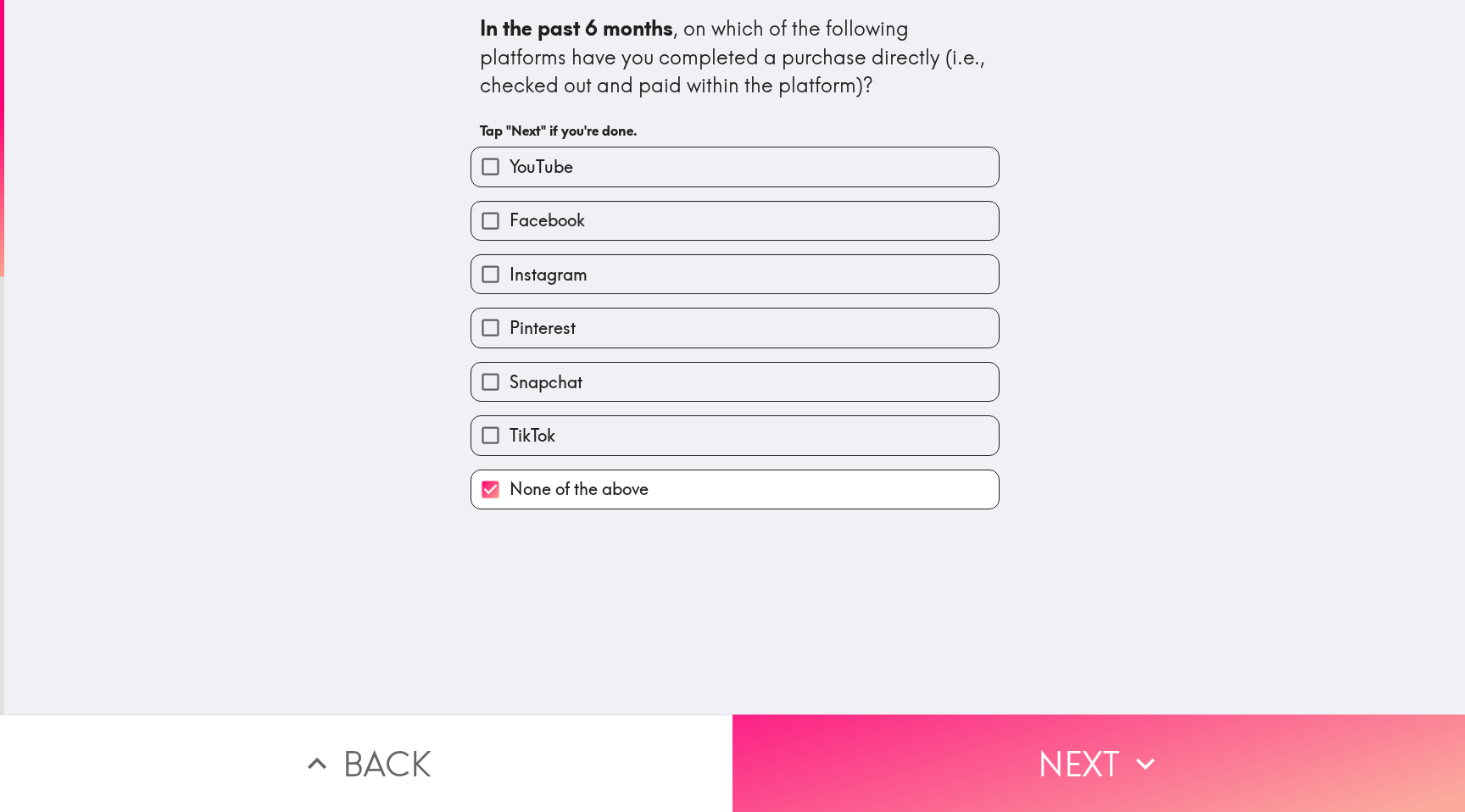
click at [1017, 740] on button "Next" at bounding box center [1098, 763] width 732 height 97
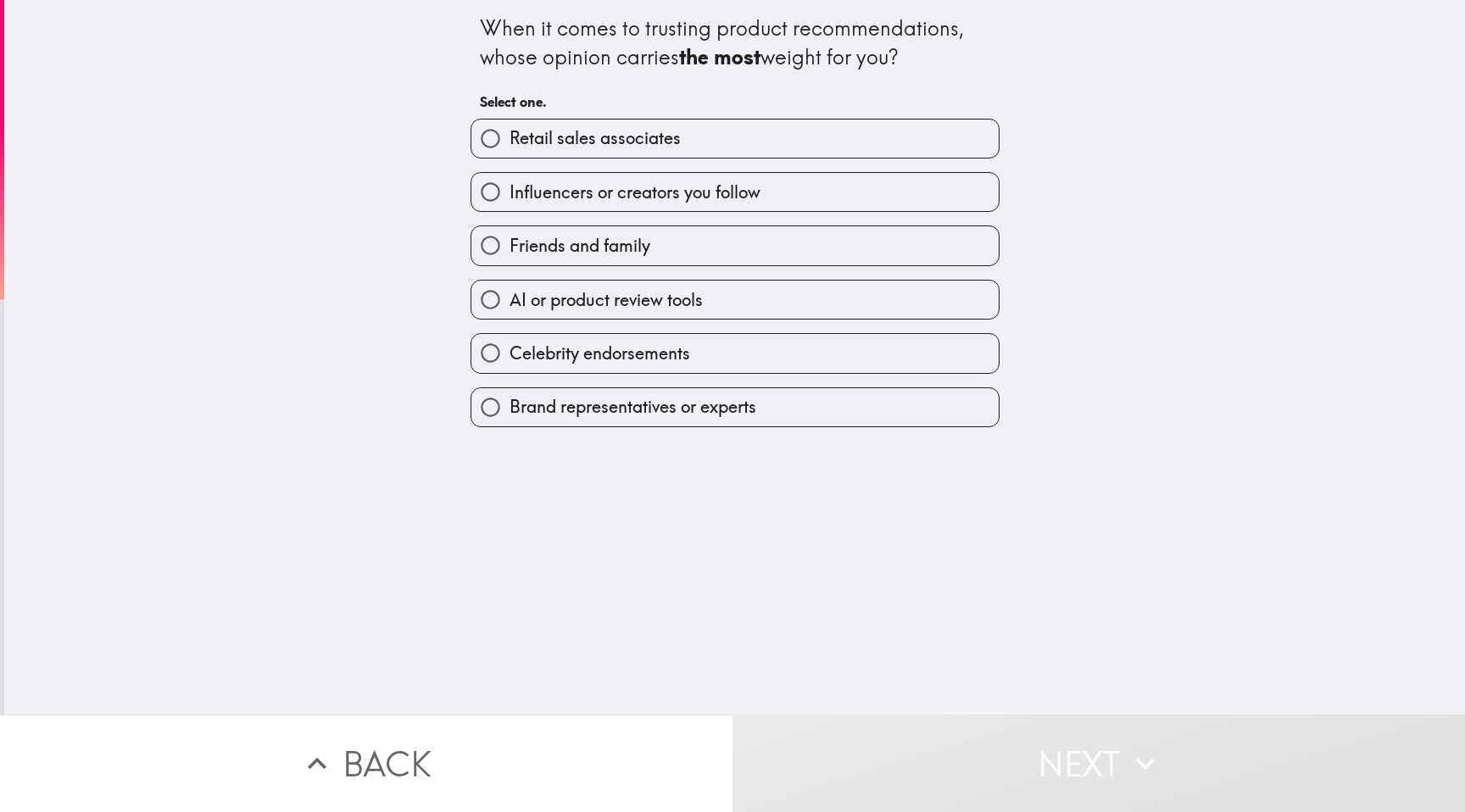
click at [722, 293] on label "AI or product review tools" at bounding box center [734, 299] width 527 height 38
click at [509, 293] on input "AI or product review tools" at bounding box center [489, 299] width 38 height 38
radio input "true"
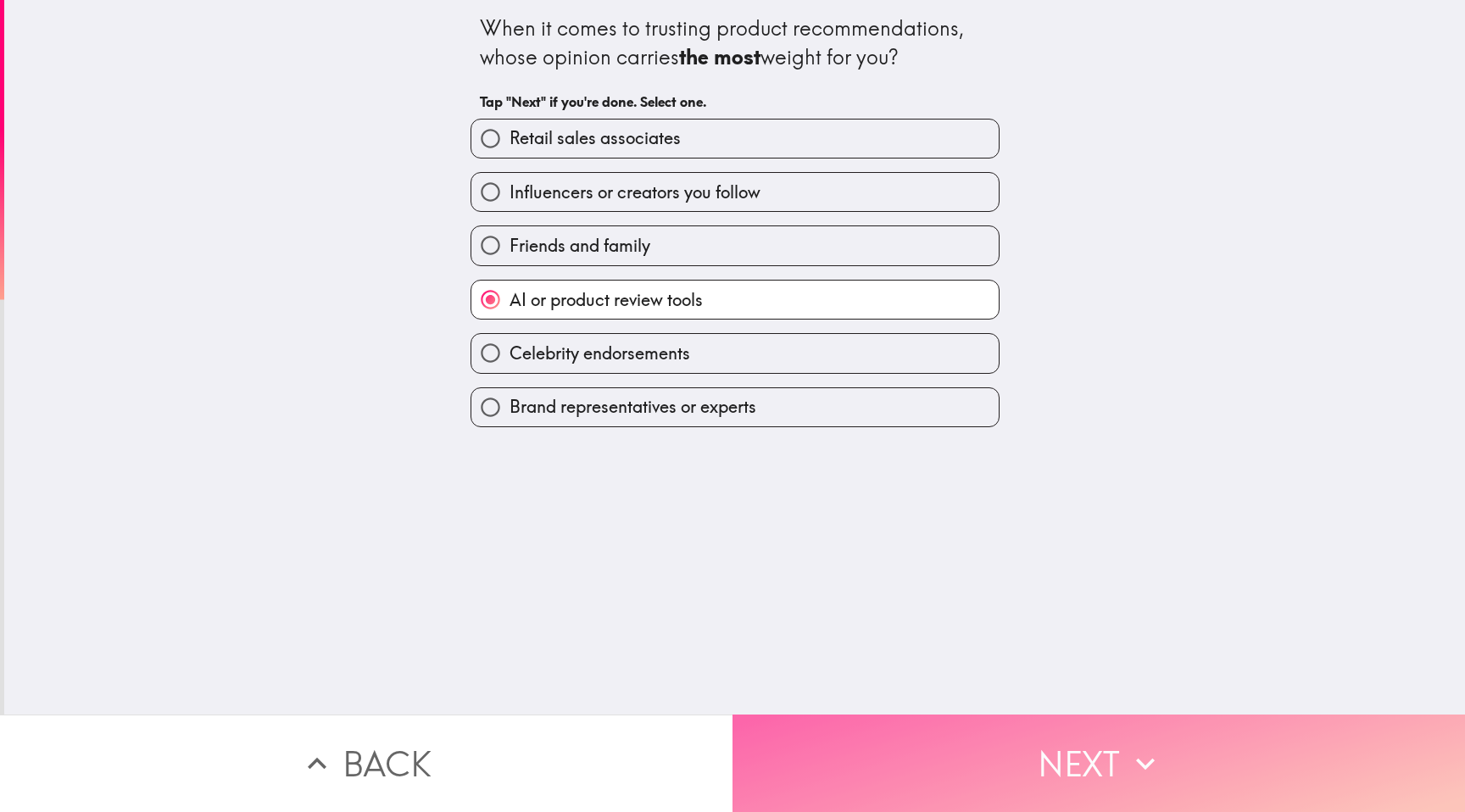
click at [884, 742] on button "Next" at bounding box center [1098, 763] width 732 height 97
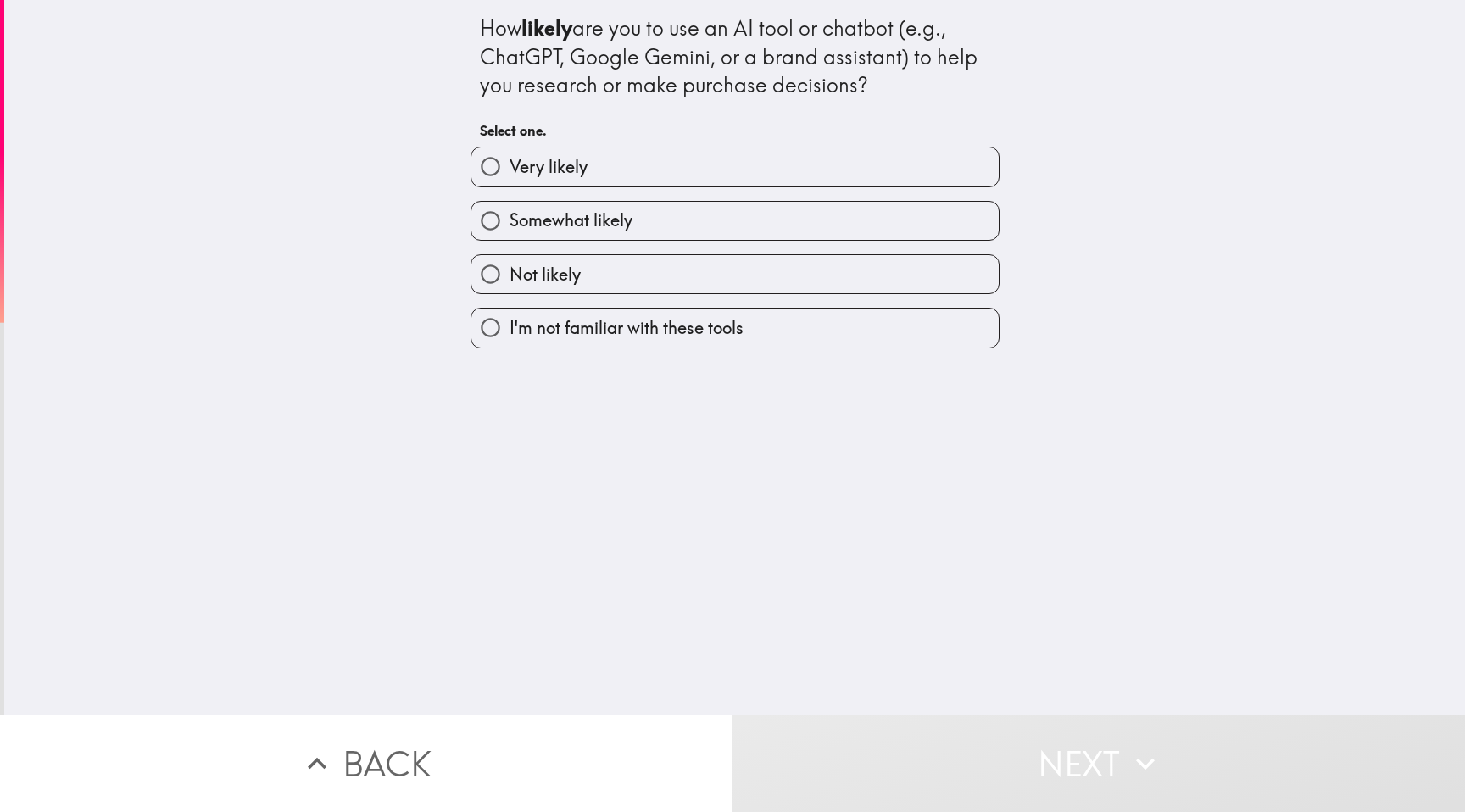
click at [710, 224] on label "Somewhat likely" at bounding box center [734, 220] width 527 height 38
click at [509, 224] on input "Somewhat likely" at bounding box center [489, 220] width 38 height 38
radio input "true"
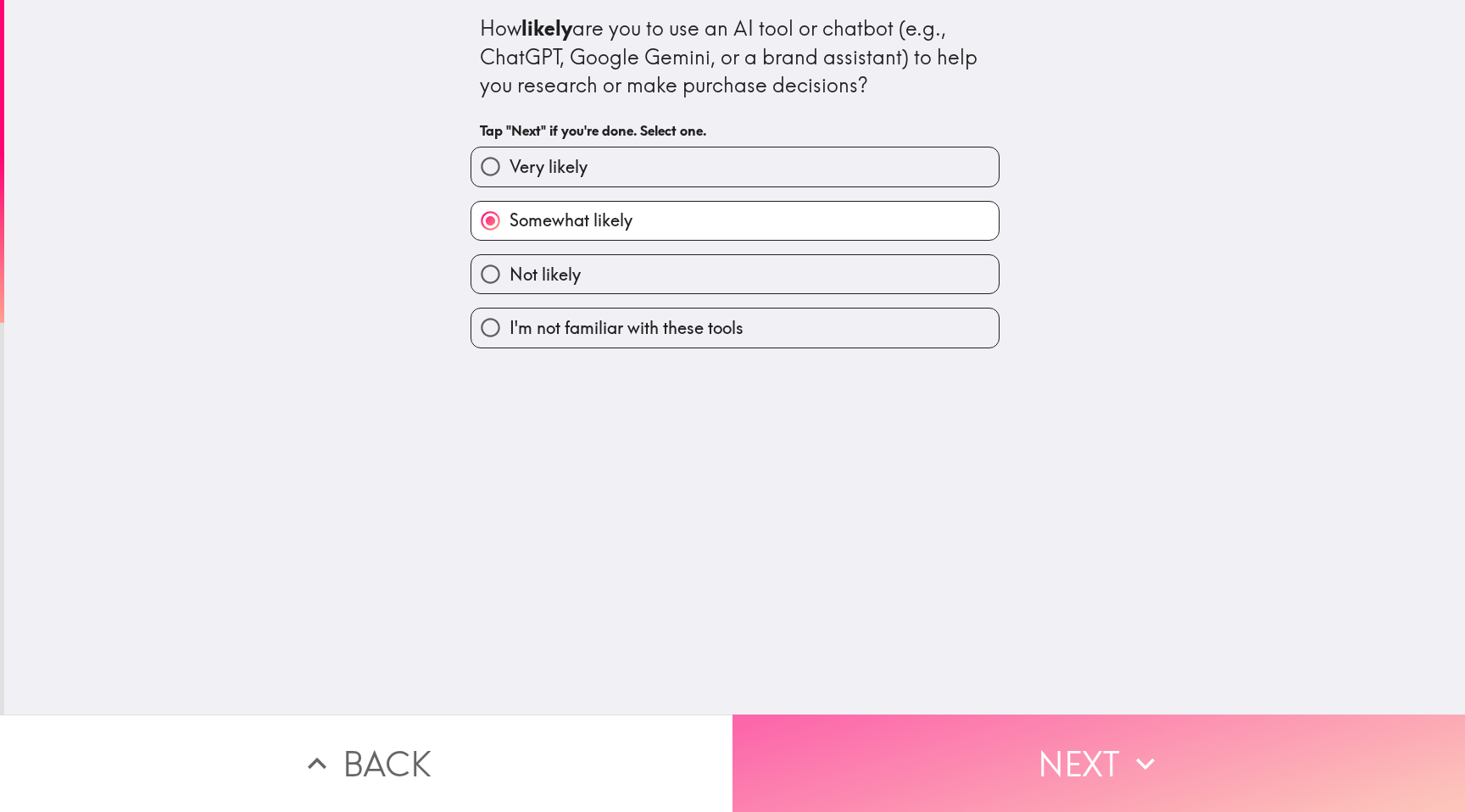
click at [913, 766] on button "Next" at bounding box center [1098, 763] width 732 height 97
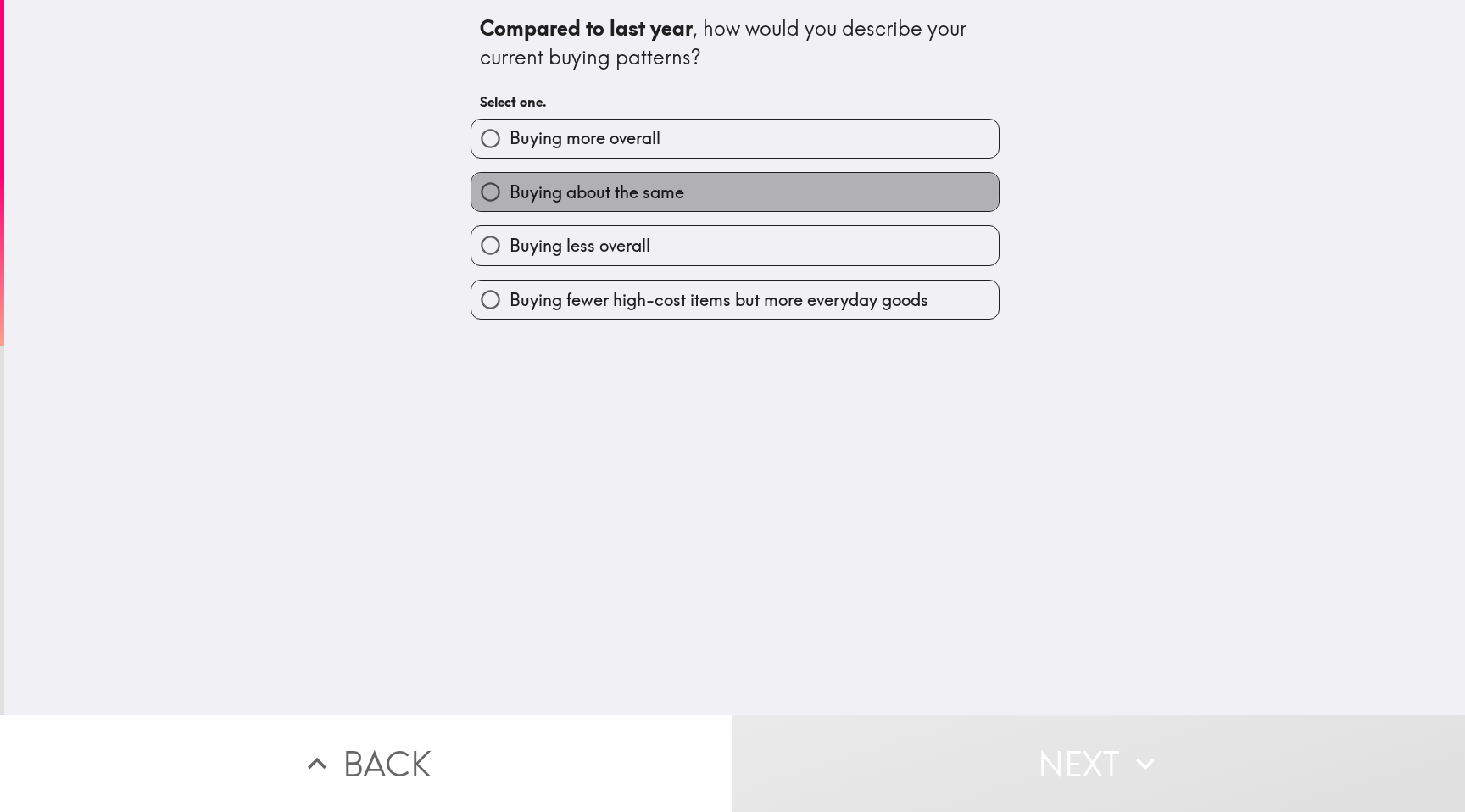
click at [673, 193] on span "Buying about the same" at bounding box center [597, 192] width 175 height 24
click at [509, 193] on input "Buying about the same" at bounding box center [489, 191] width 38 height 38
radio input "true"
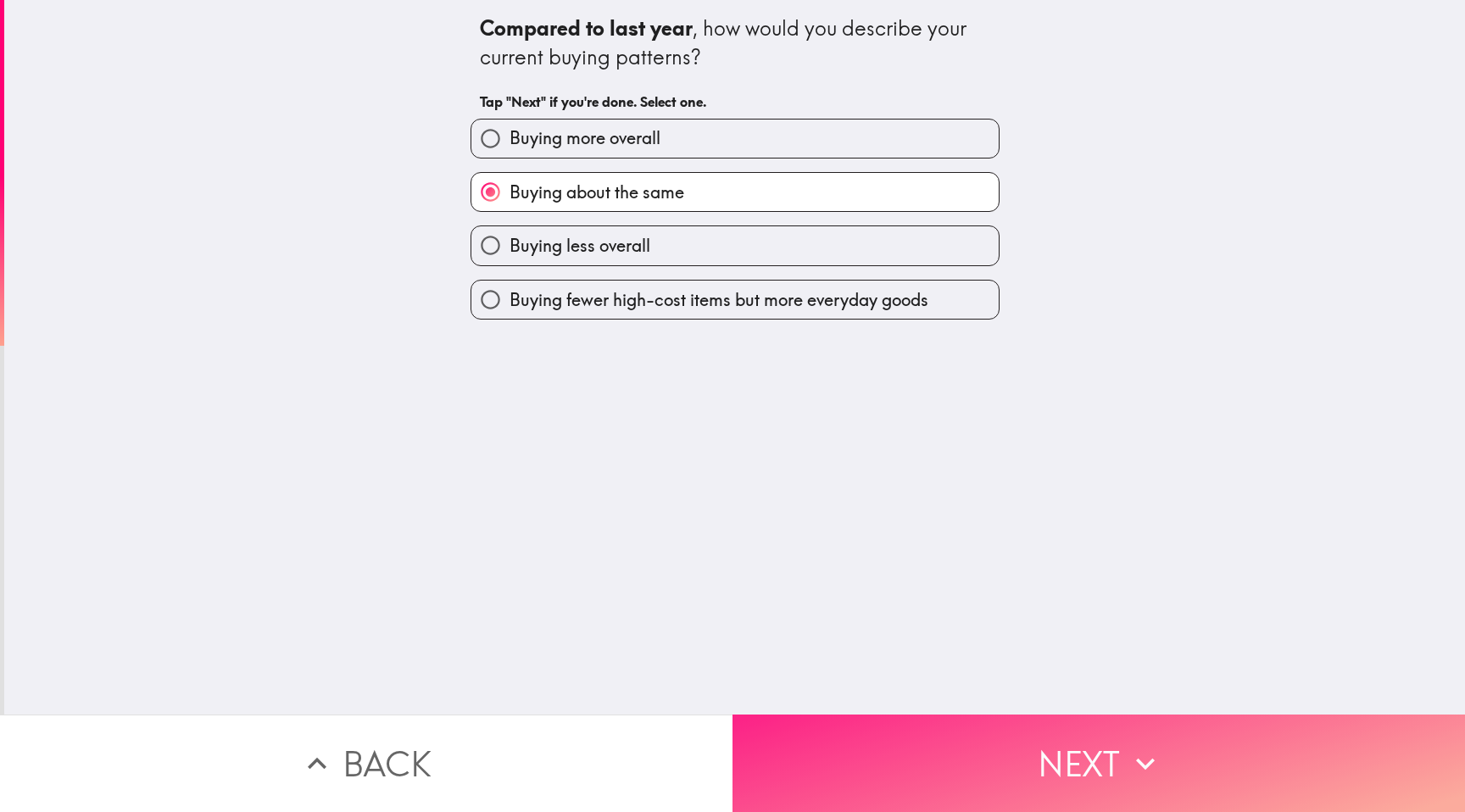
click at [893, 764] on button "Next" at bounding box center [1098, 763] width 732 height 97
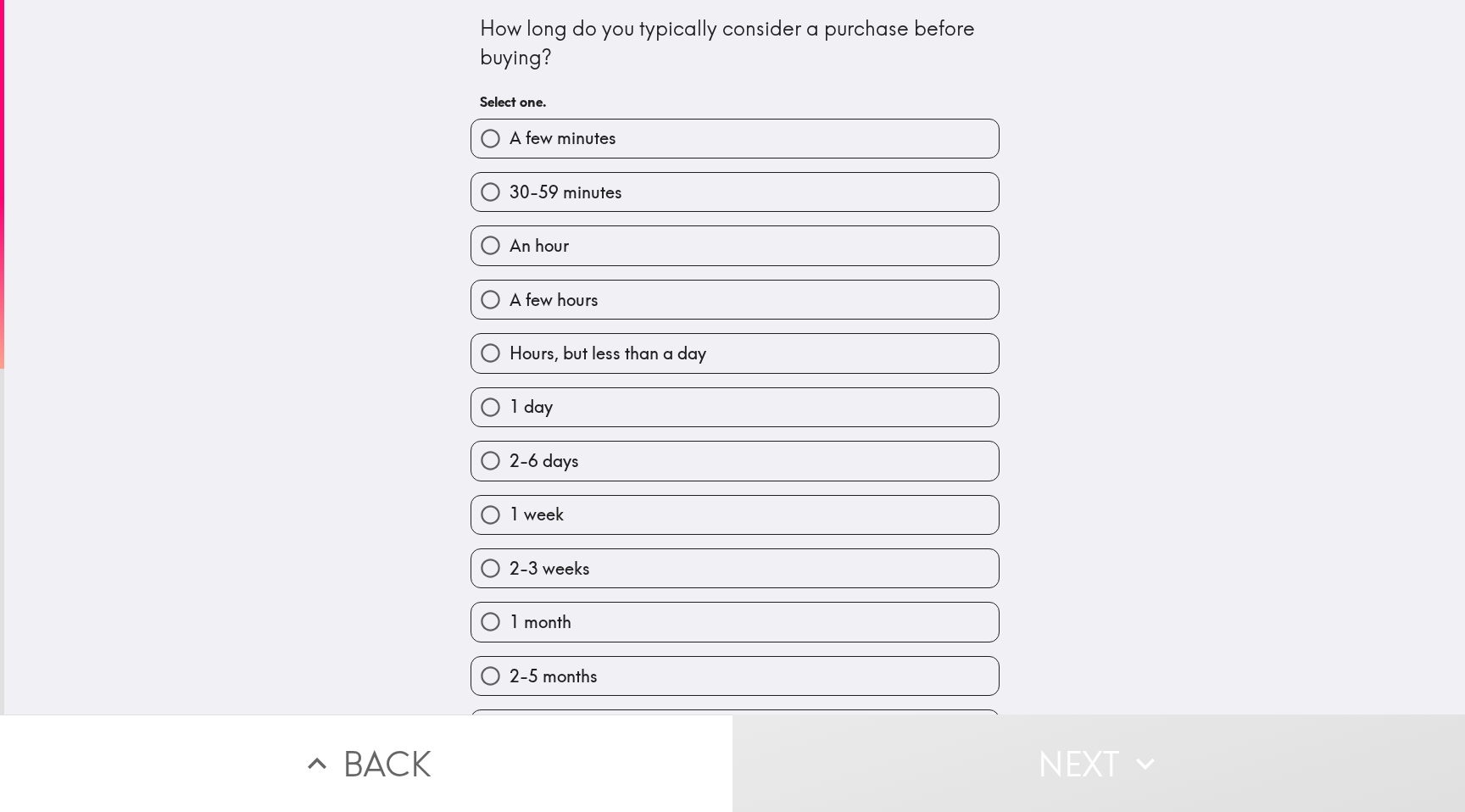
click at [730, 300] on label "A few hours" at bounding box center [734, 299] width 527 height 38
click at [509, 300] on input "A few hours" at bounding box center [489, 299] width 38 height 38
radio input "true"
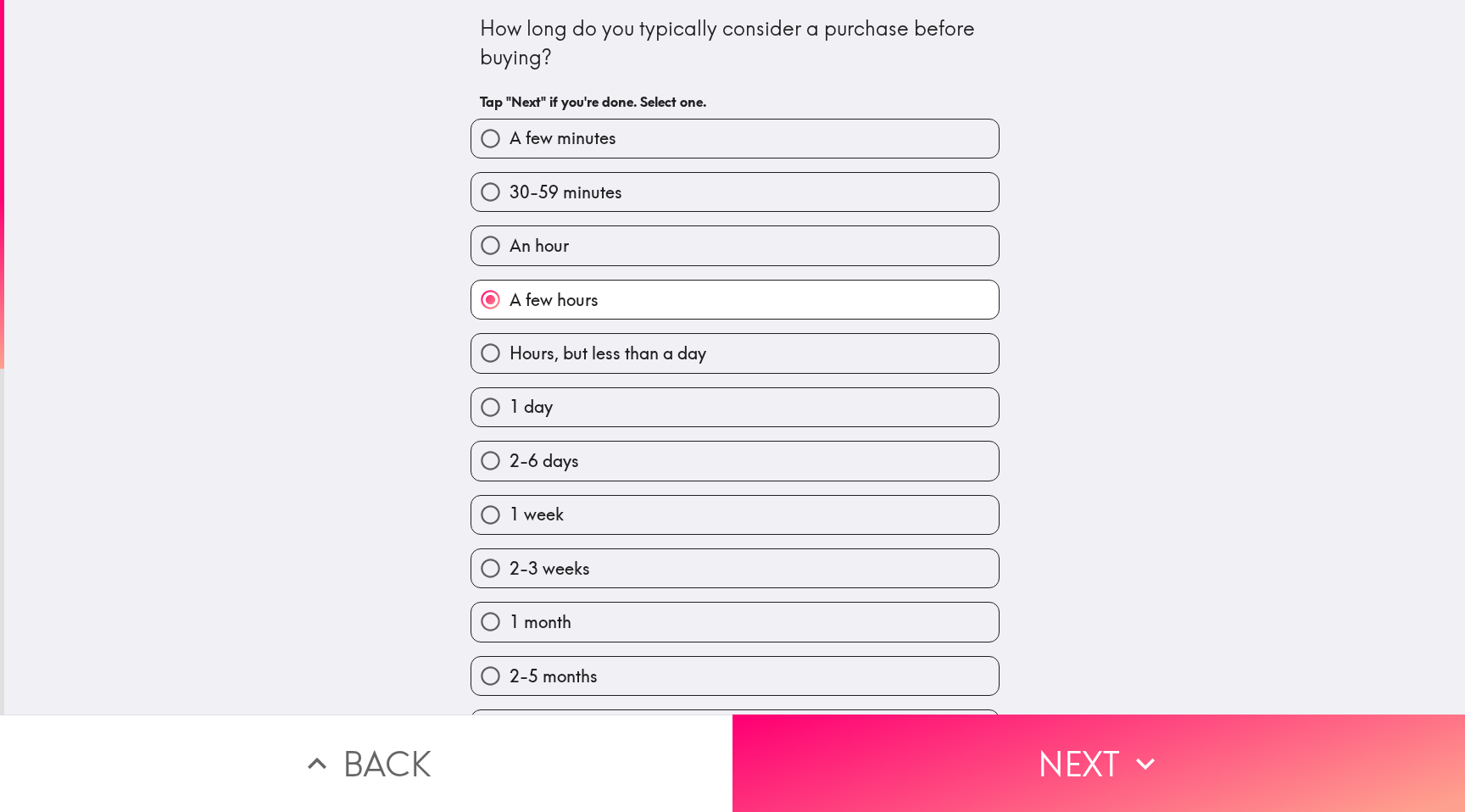
click at [749, 353] on label "Hours, but less than a day" at bounding box center [734, 352] width 527 height 38
click at [509, 353] on input "Hours, but less than a day" at bounding box center [489, 352] width 38 height 38
radio input "true"
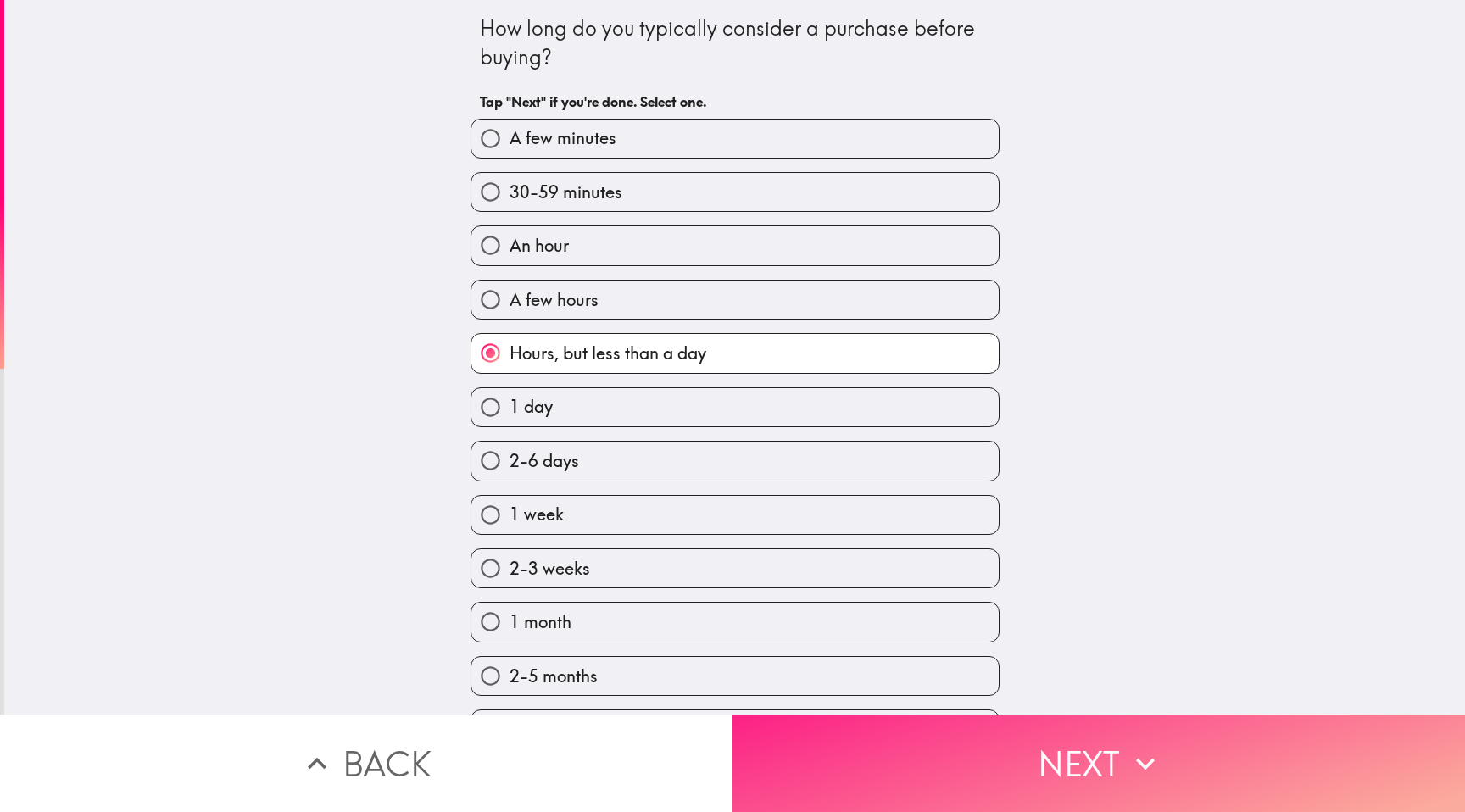
click at [975, 781] on button "Next" at bounding box center [1098, 763] width 732 height 97
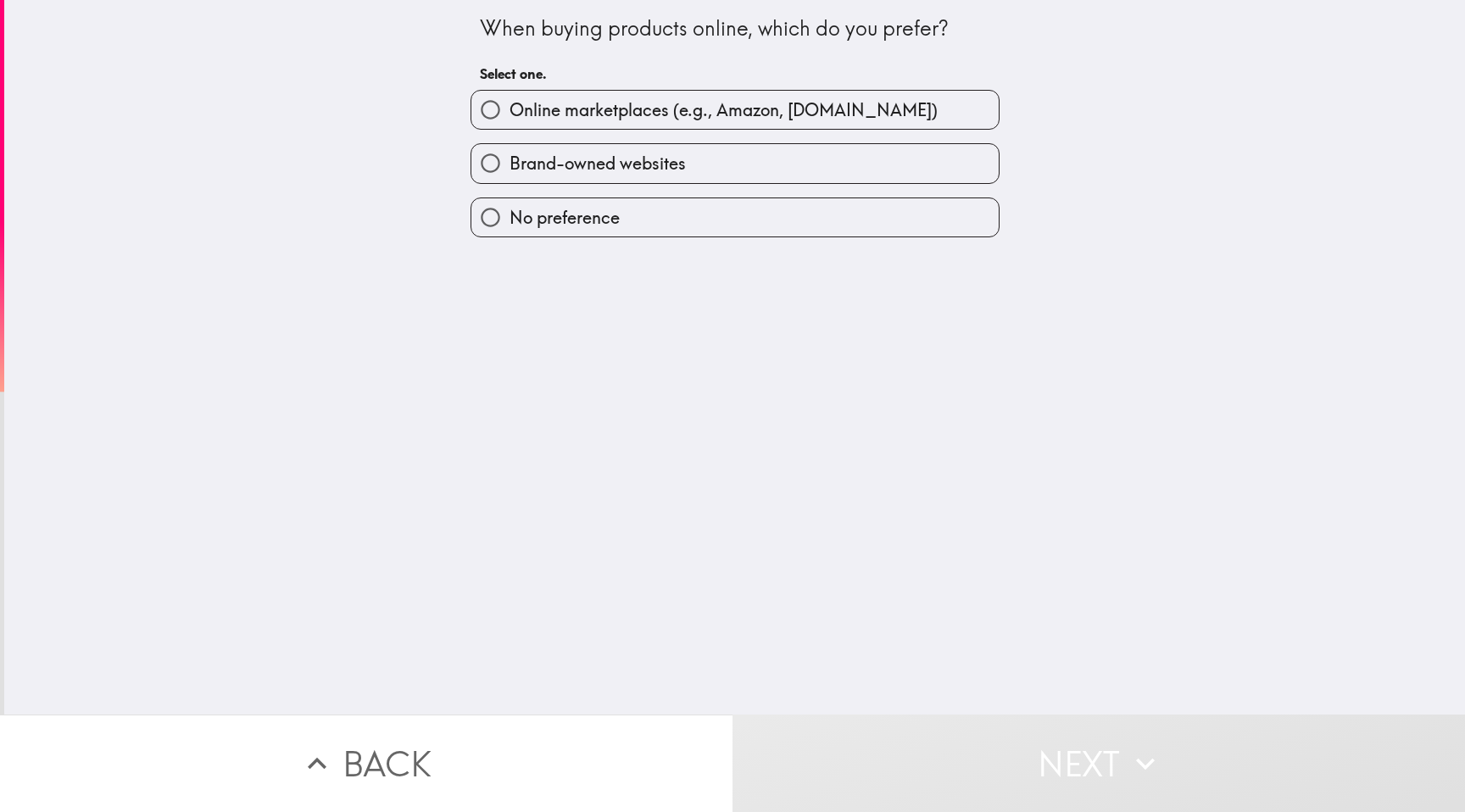
click at [746, 105] on span "Online marketplaces (e.g., Amazon, [DOMAIN_NAME])" at bounding box center [723, 110] width 428 height 24
click at [509, 105] on input "Online marketplaces (e.g., Amazon, [DOMAIN_NAME])" at bounding box center [489, 109] width 38 height 38
radio input "true"
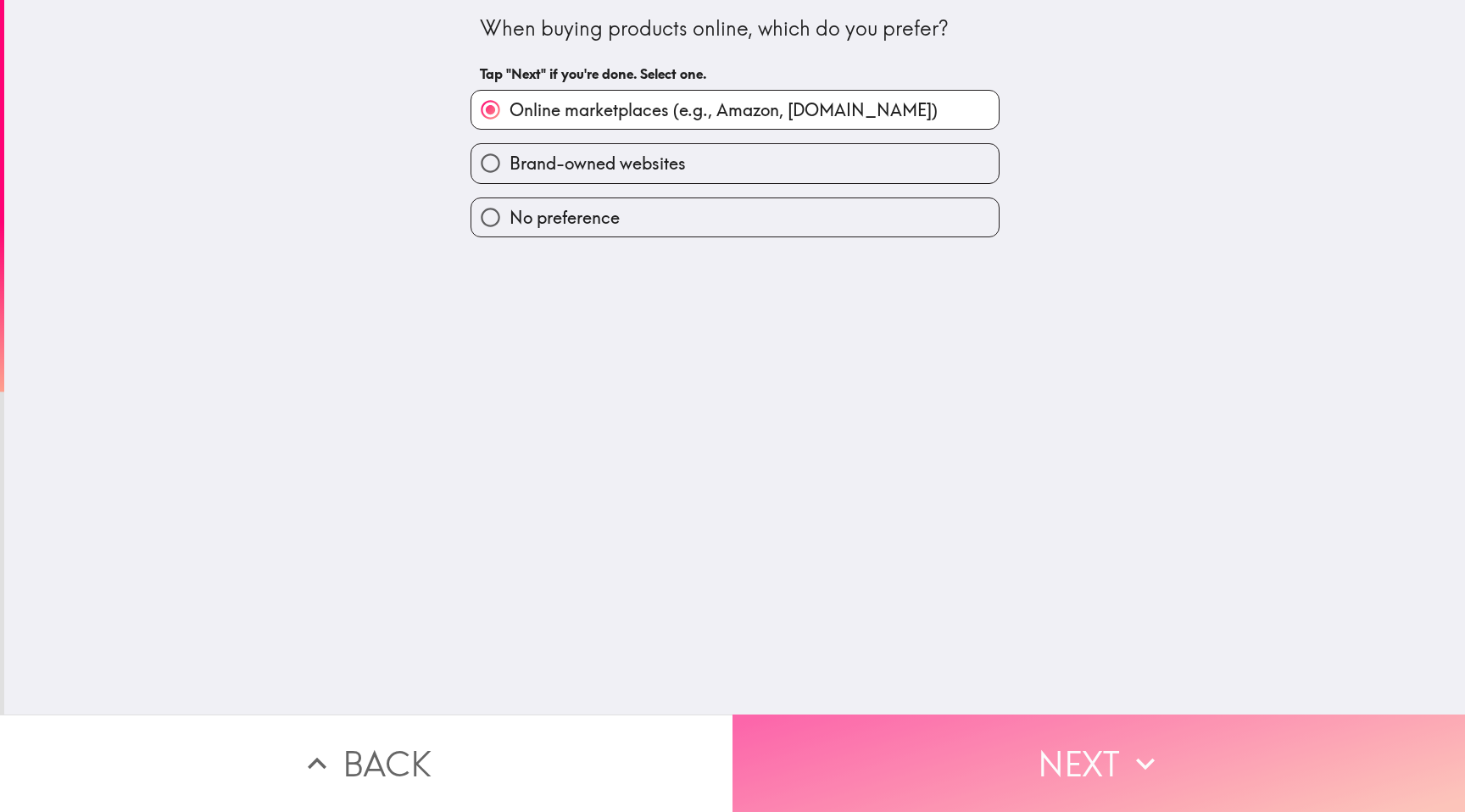
click at [877, 747] on button "Next" at bounding box center [1098, 763] width 732 height 97
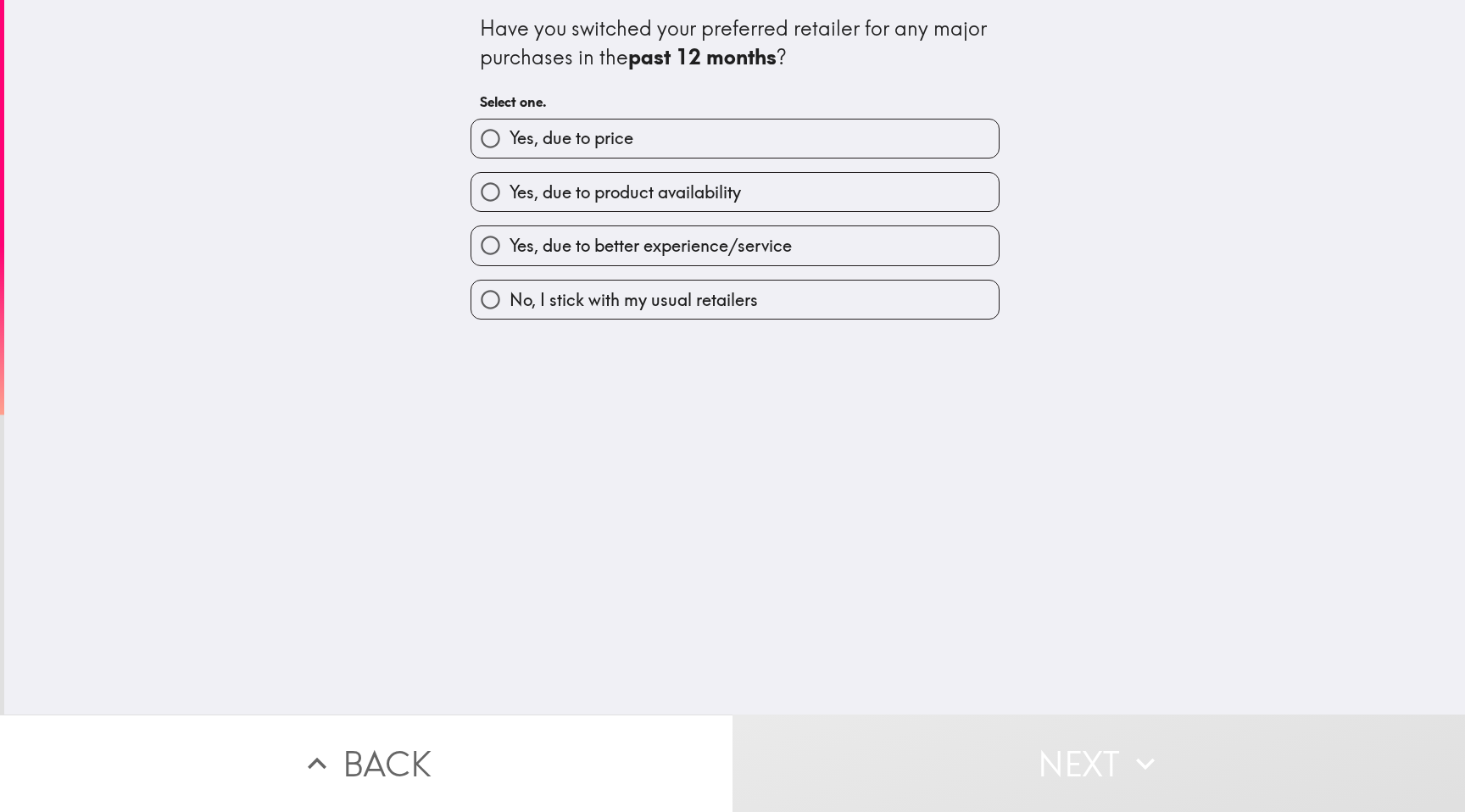
click at [681, 296] on span "No, I stick with my usual retailers" at bounding box center [634, 300] width 248 height 24
click at [509, 296] on input "No, I stick with my usual retailers" at bounding box center [489, 299] width 38 height 38
radio input "true"
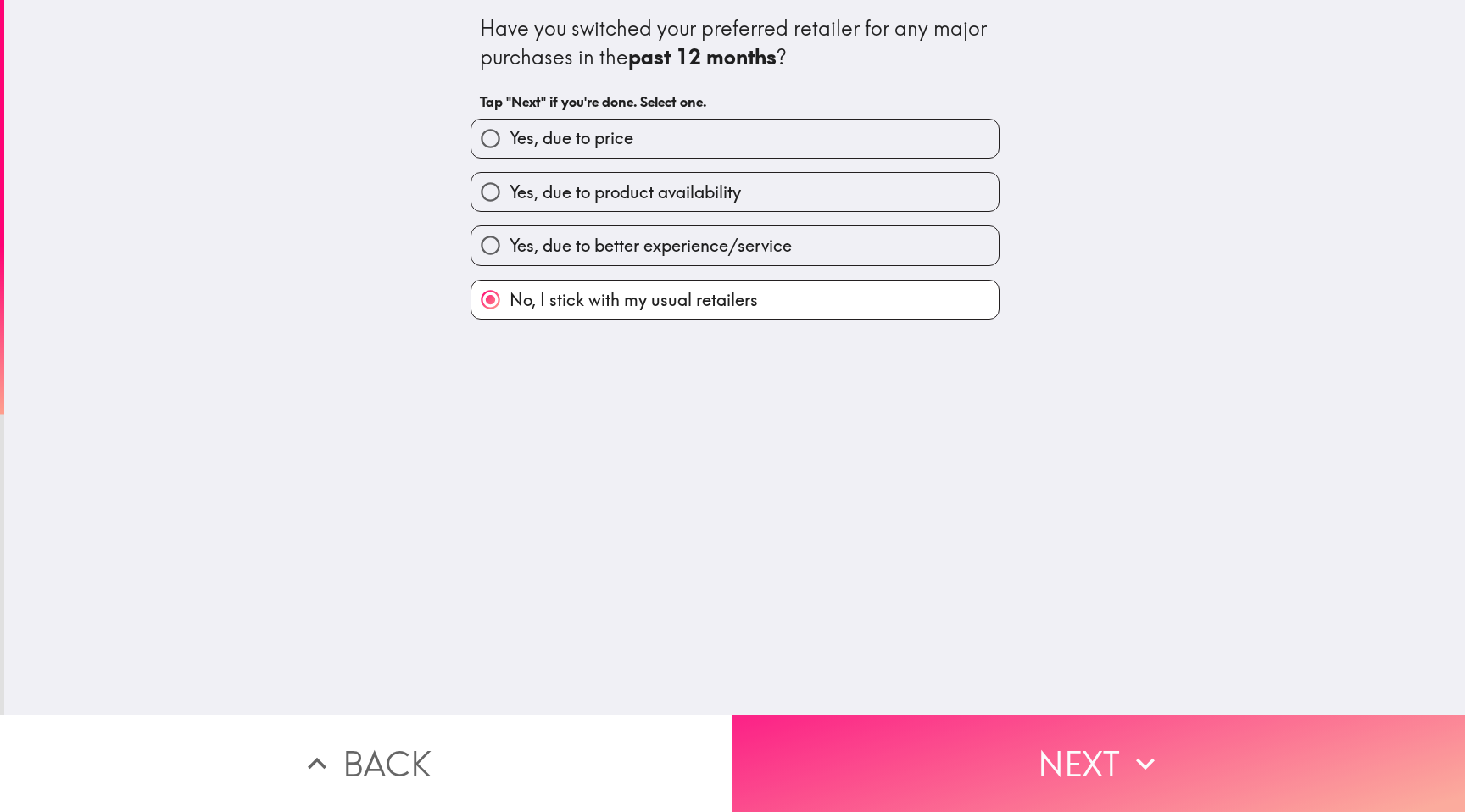
click at [890, 760] on button "Next" at bounding box center [1098, 763] width 732 height 97
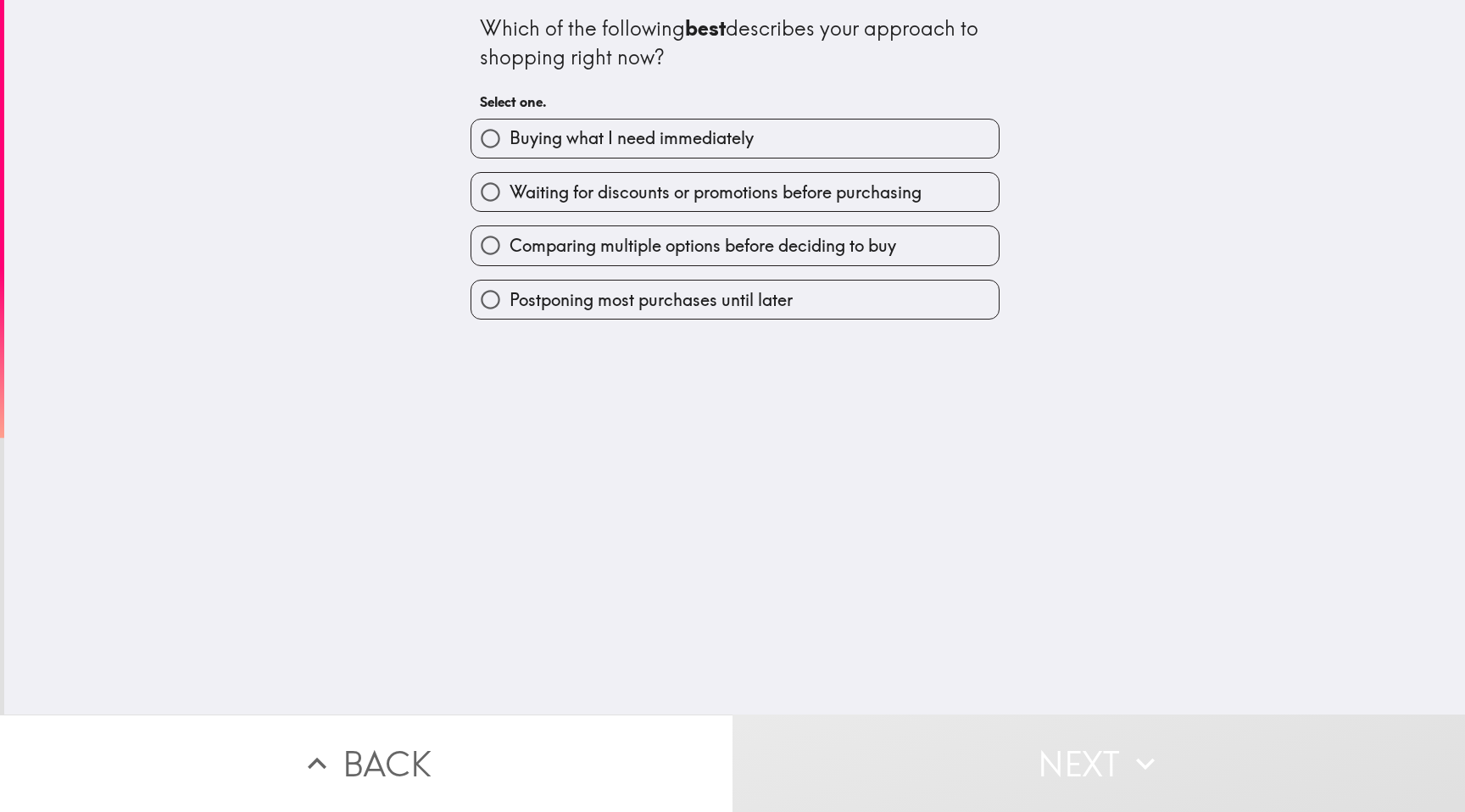
click at [730, 193] on span "Waiting for discounts or promotions before purchasing" at bounding box center [715, 192] width 412 height 24
click at [509, 193] on input "Waiting for discounts or promotions before purchasing" at bounding box center [489, 191] width 38 height 38
radio input "true"
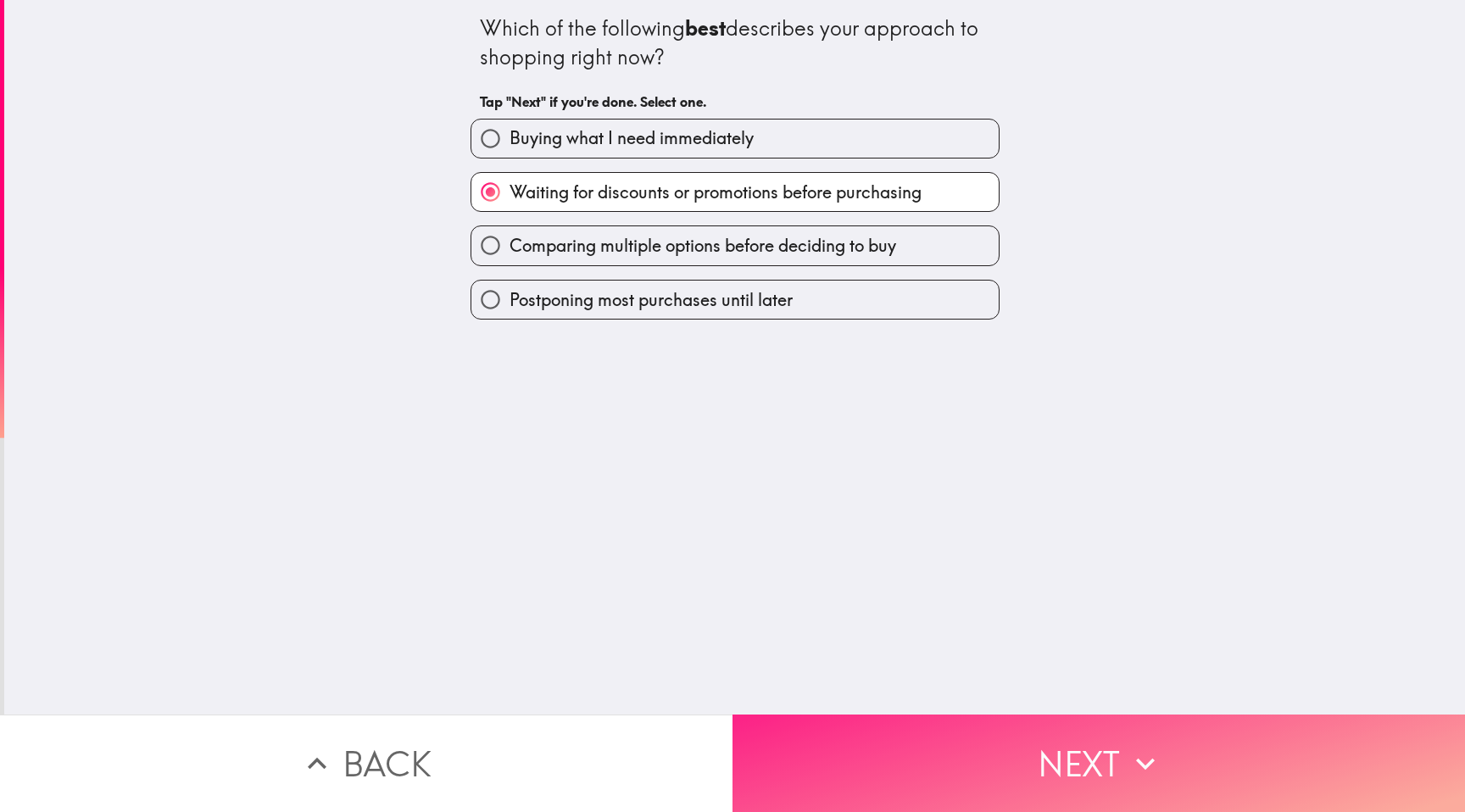
click at [932, 765] on button "Next" at bounding box center [1098, 763] width 732 height 97
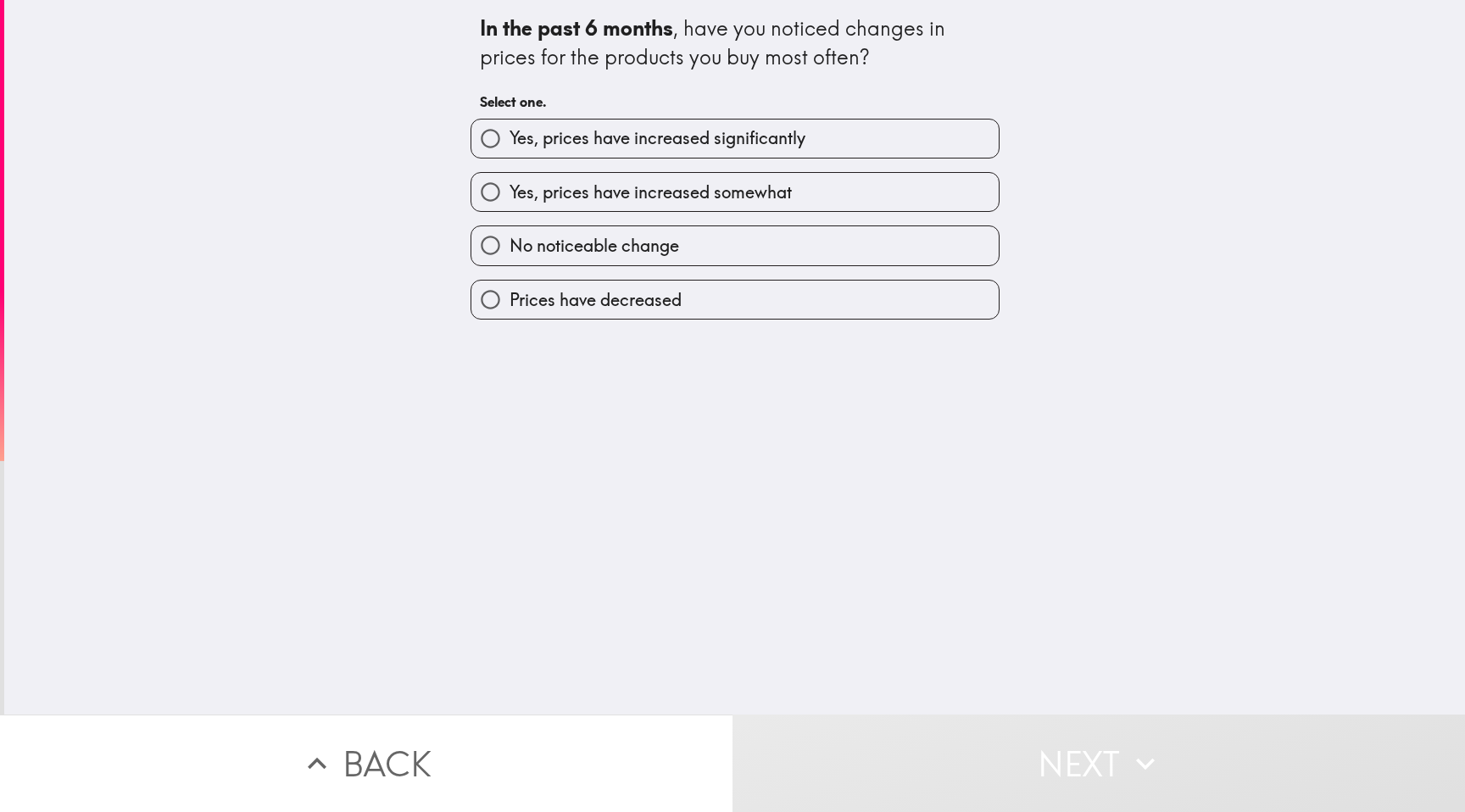
click at [755, 191] on span "Yes, prices have increased somewhat" at bounding box center [650, 192] width 282 height 24
click at [509, 191] on input "Yes, prices have increased somewhat" at bounding box center [489, 191] width 38 height 38
radio input "true"
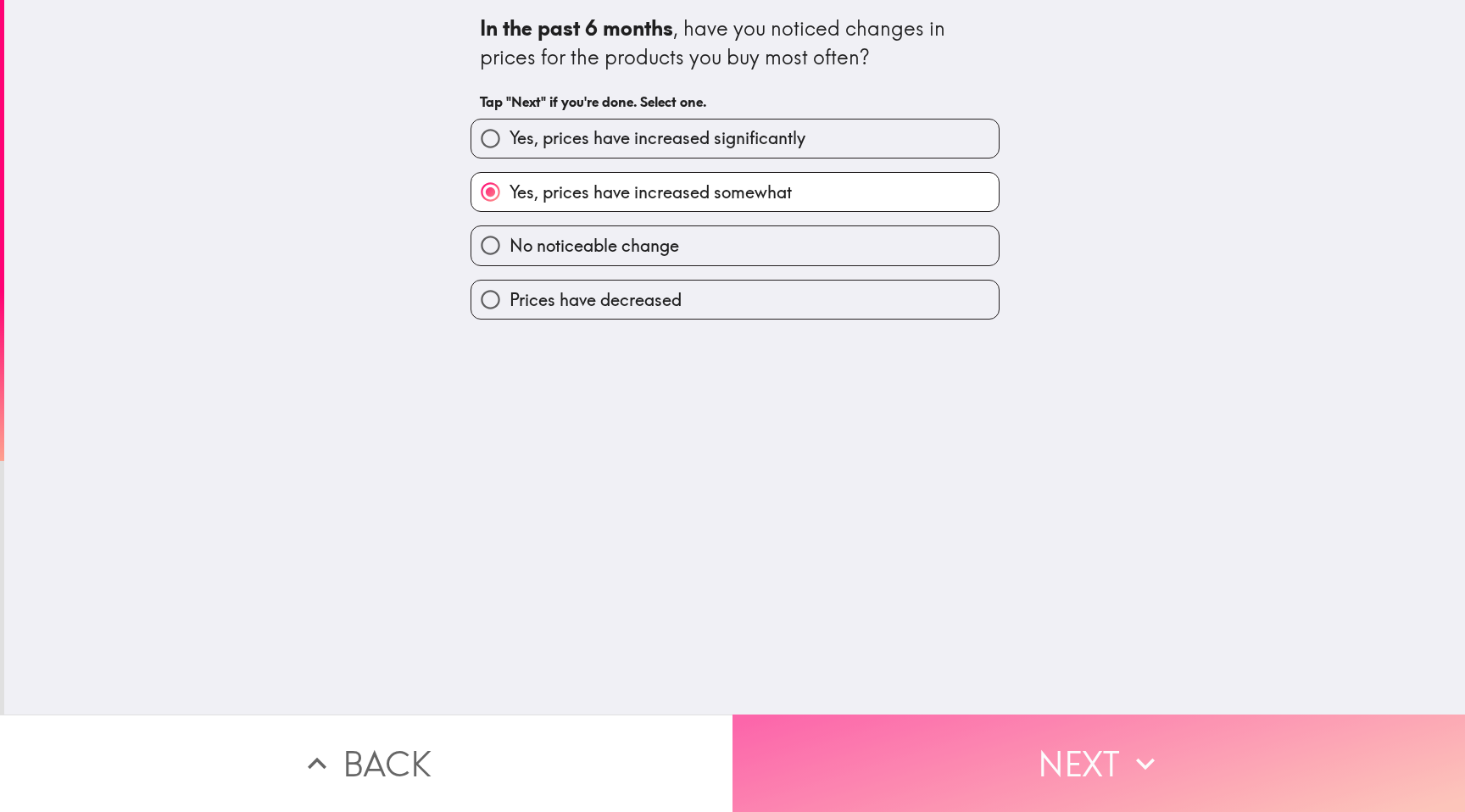
click at [903, 772] on button "Next" at bounding box center [1098, 763] width 732 height 97
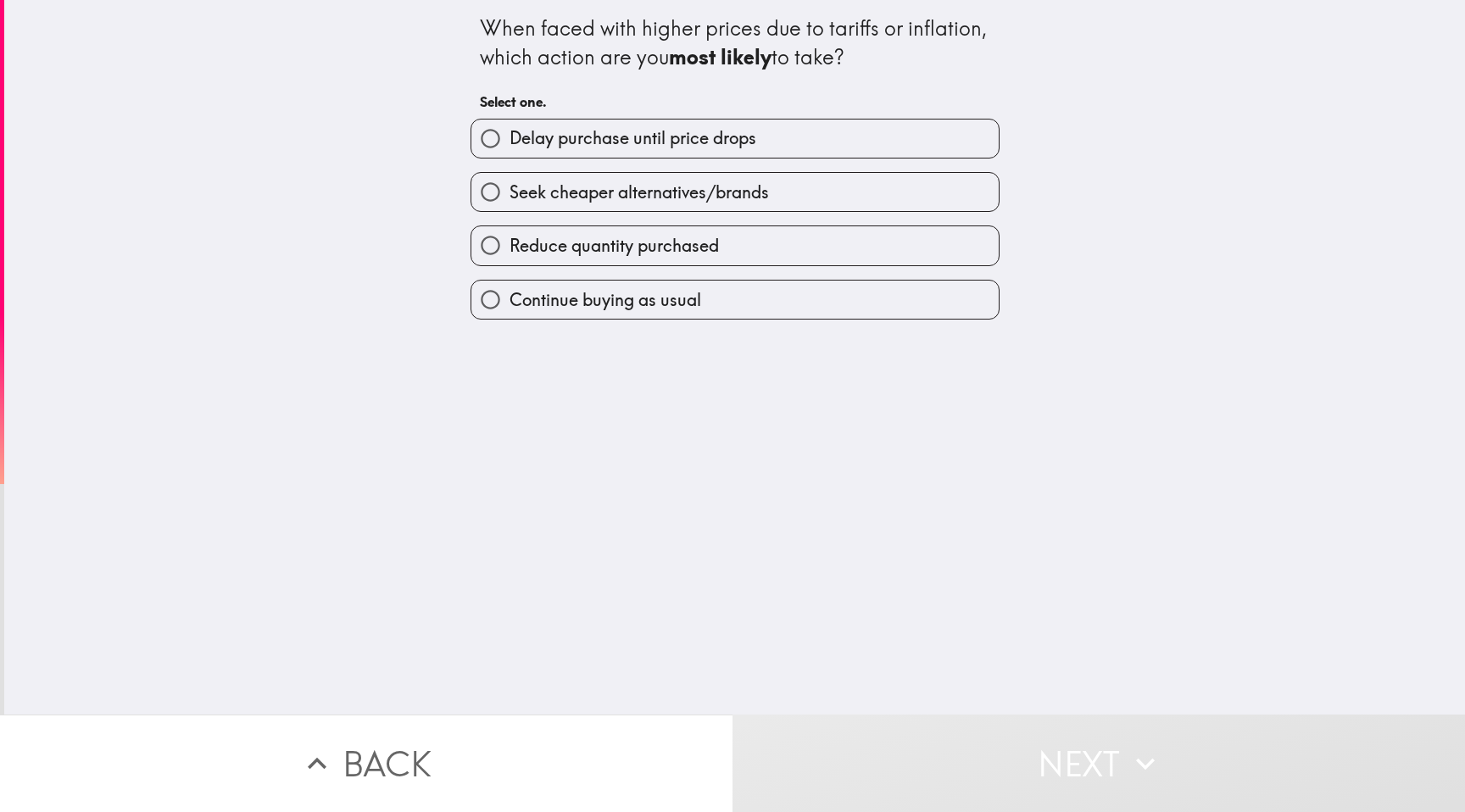
click at [750, 299] on label "Continue buying as usual" at bounding box center [734, 299] width 527 height 38
click at [509, 299] on input "Continue buying as usual" at bounding box center [489, 299] width 38 height 38
radio input "true"
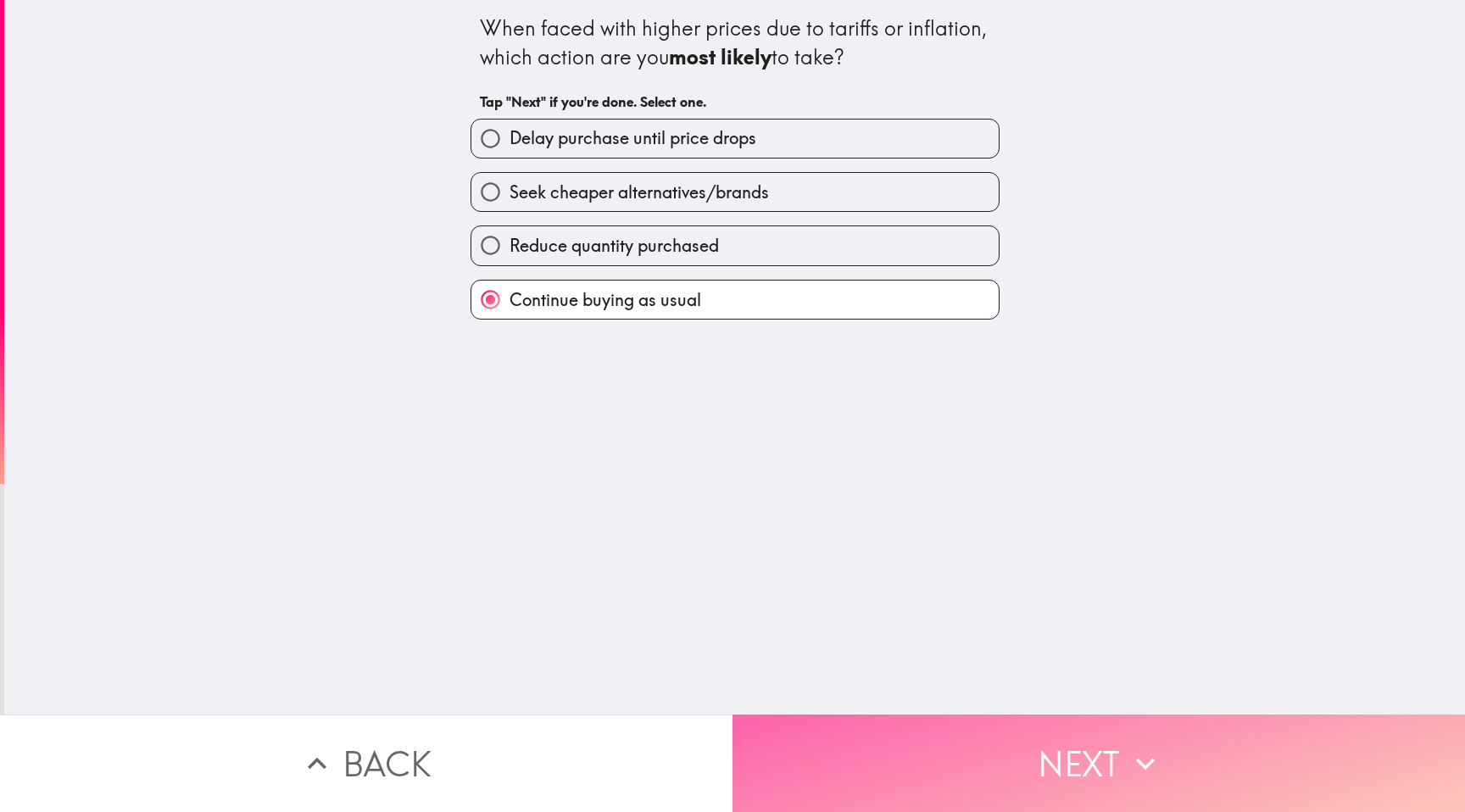
click at [945, 761] on button "Next" at bounding box center [1098, 763] width 732 height 97
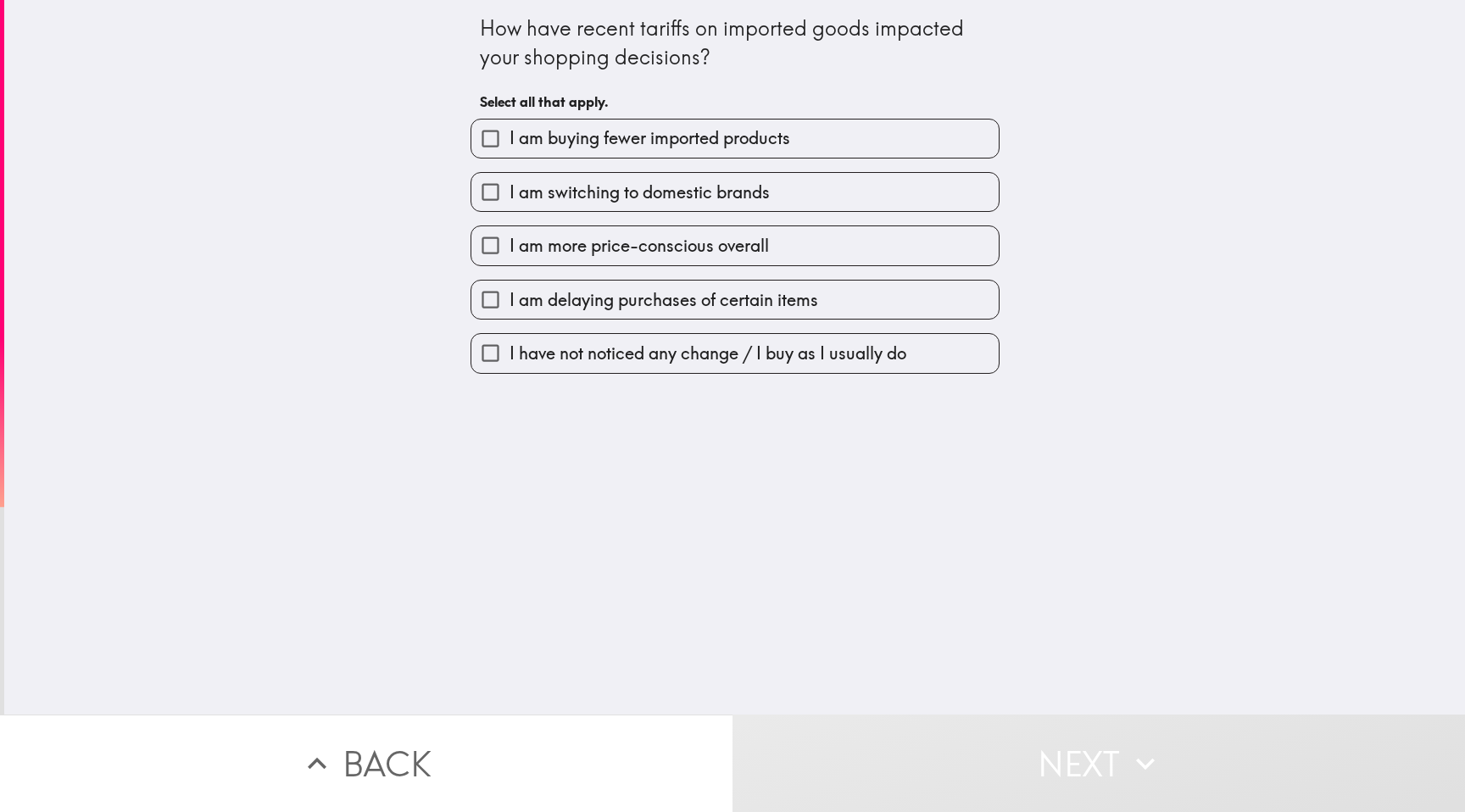
click at [794, 246] on label "I am more price-conscious overall" at bounding box center [734, 245] width 527 height 38
click at [509, 246] on input "I am more price-conscious overall" at bounding box center [489, 245] width 38 height 38
checkbox input "true"
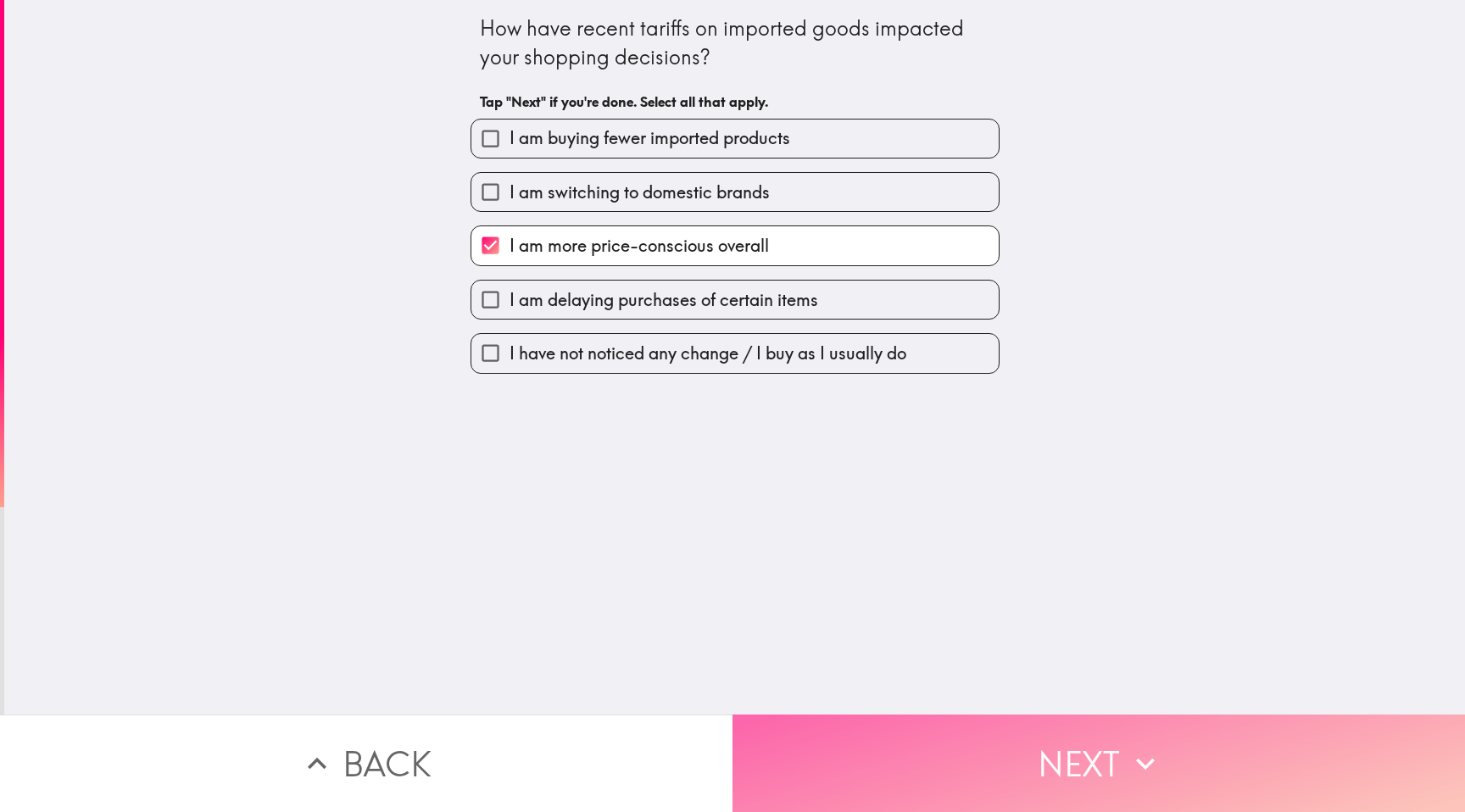
click at [902, 767] on button "Next" at bounding box center [1098, 763] width 732 height 97
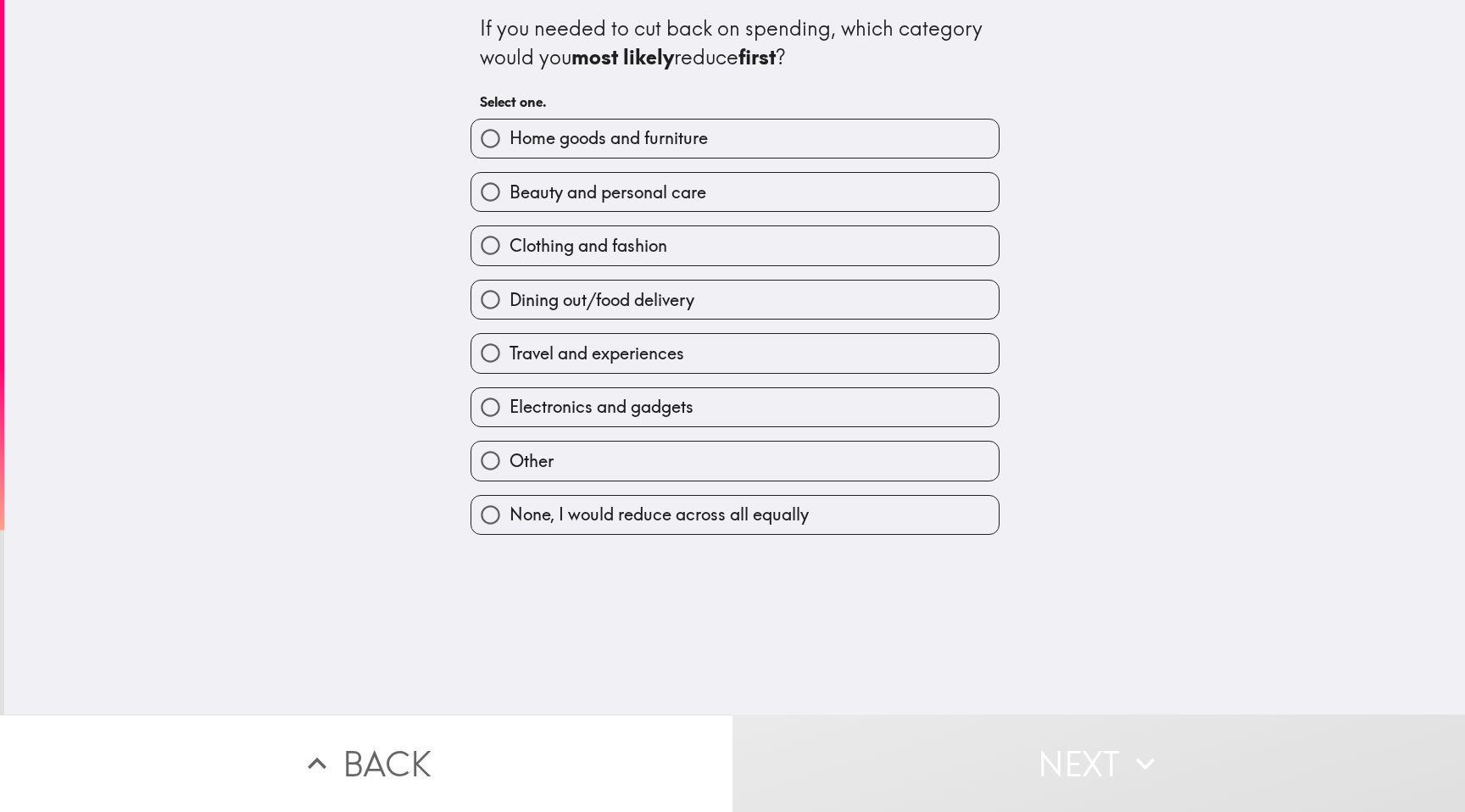
click at [829, 132] on label "Home goods and furniture" at bounding box center [734, 138] width 527 height 38
click at [509, 132] on input "Home goods and furniture" at bounding box center [489, 138] width 38 height 38
radio input "true"
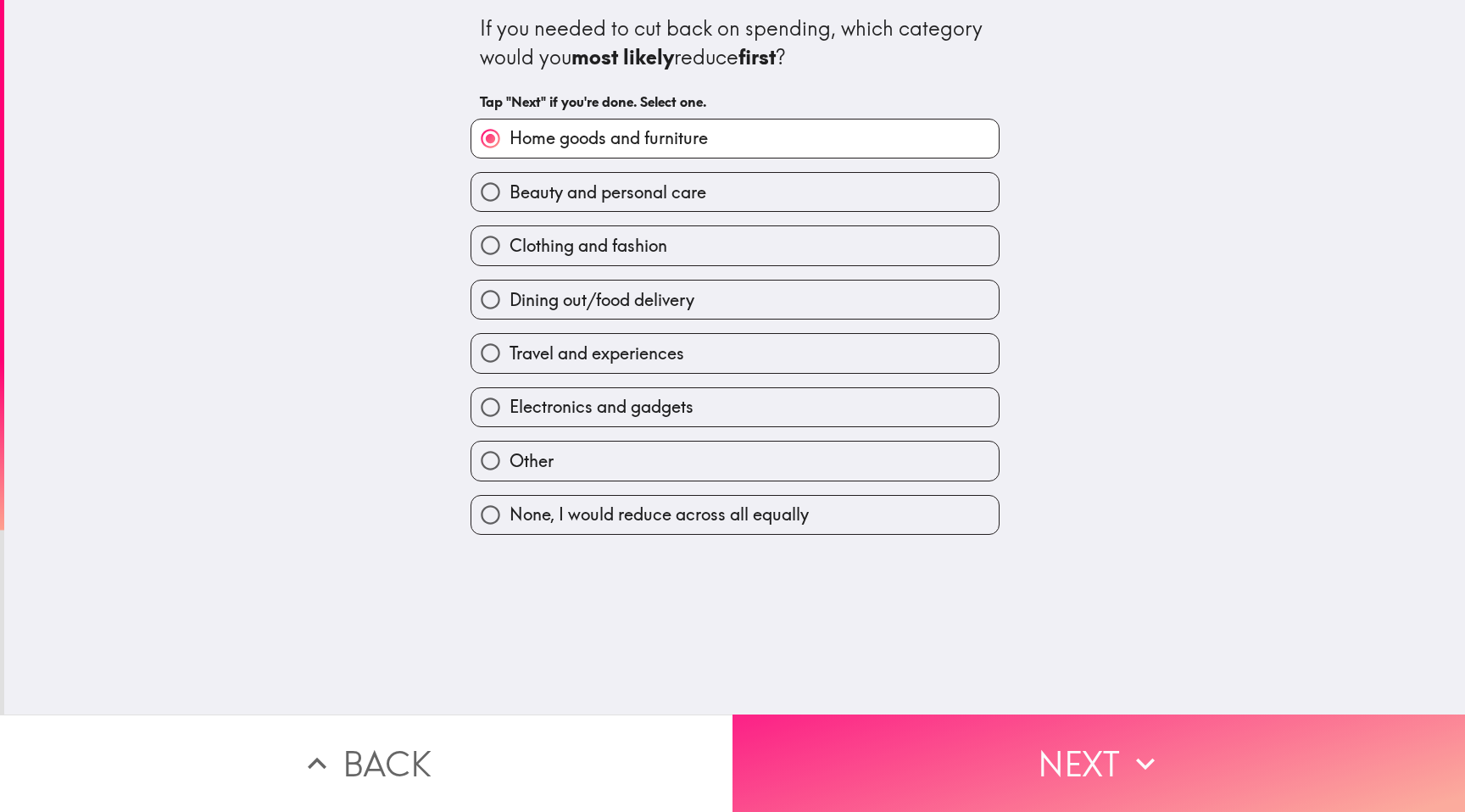
click at [991, 755] on button "Next" at bounding box center [1098, 763] width 732 height 97
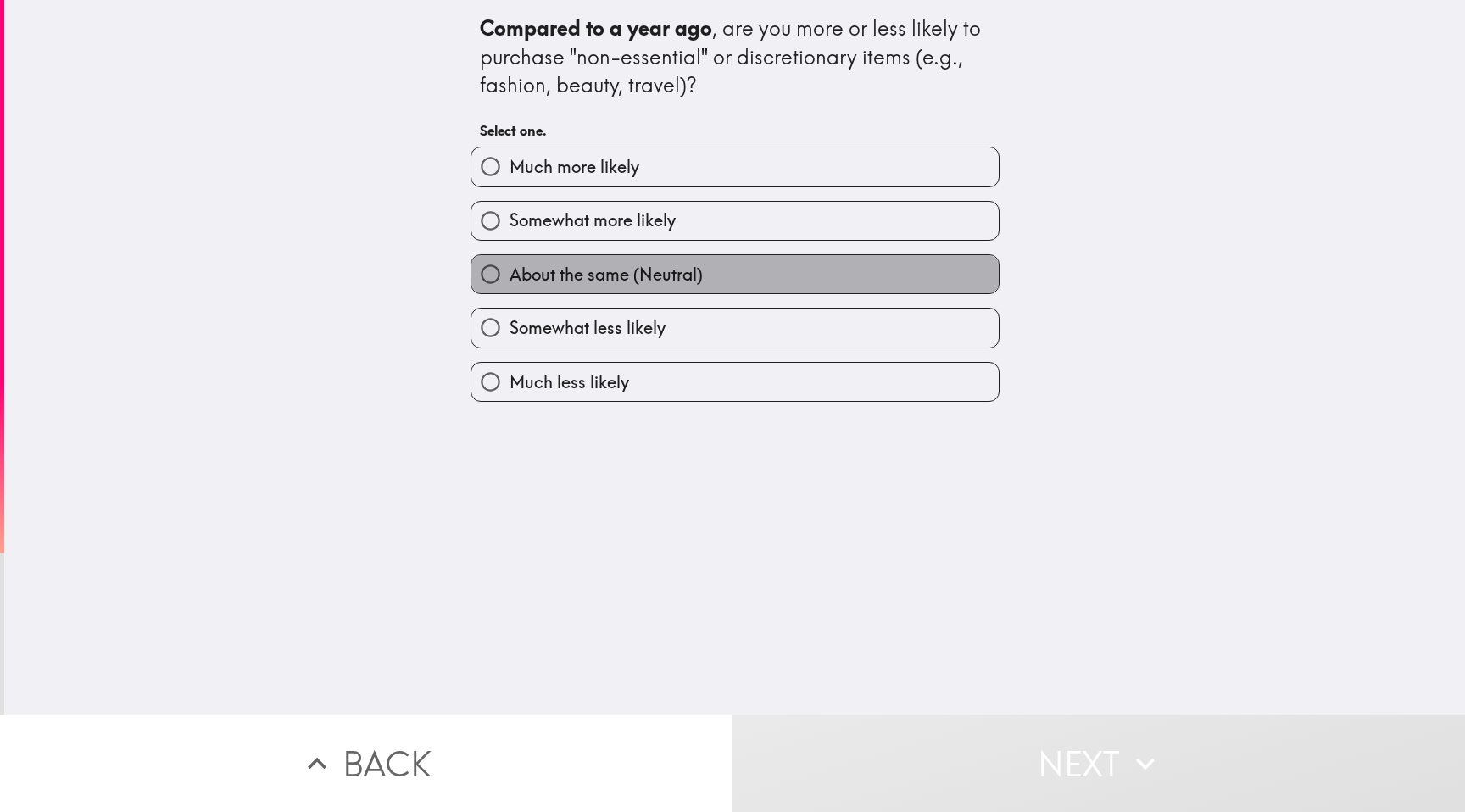
click at [725, 273] on label "About the same (Neutral)" at bounding box center [734, 273] width 527 height 38
click at [509, 273] on input "About the same (Neutral)" at bounding box center [489, 273] width 38 height 38
radio input "true"
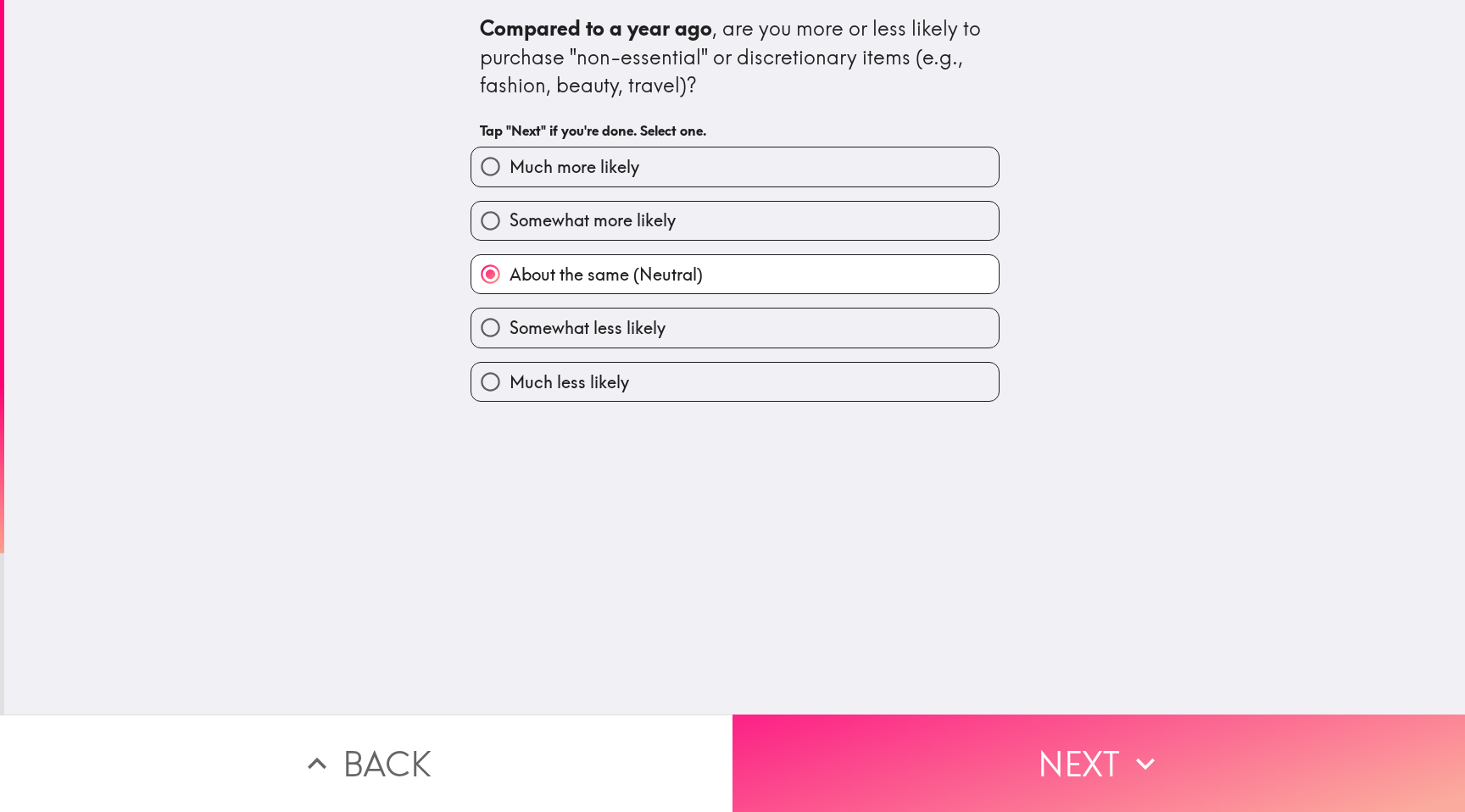
click at [894, 764] on button "Next" at bounding box center [1098, 763] width 732 height 97
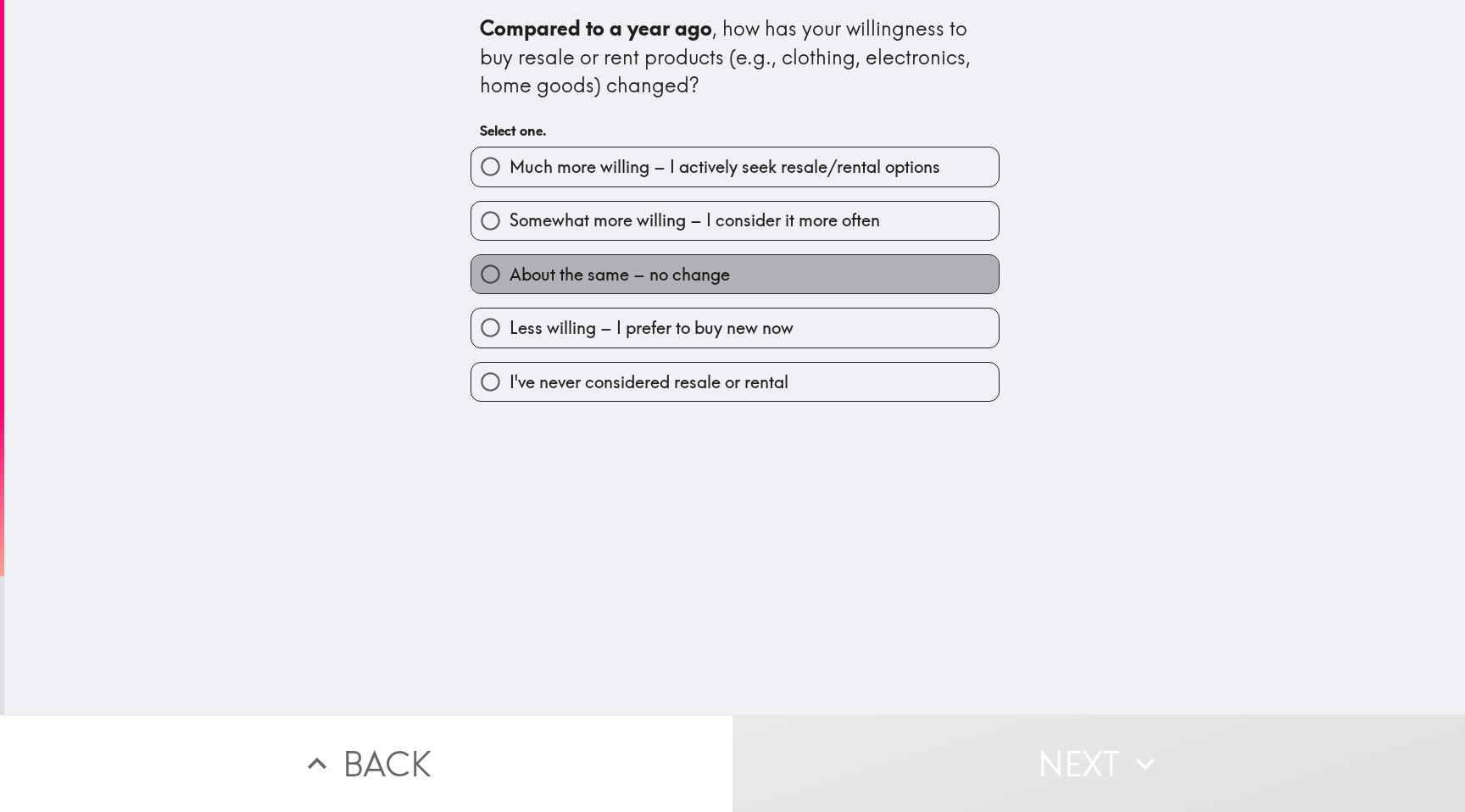
click at [783, 276] on label "About the same – no change" at bounding box center [734, 273] width 527 height 38
click at [509, 276] on input "About the same – no change" at bounding box center [489, 273] width 38 height 38
radio input "true"
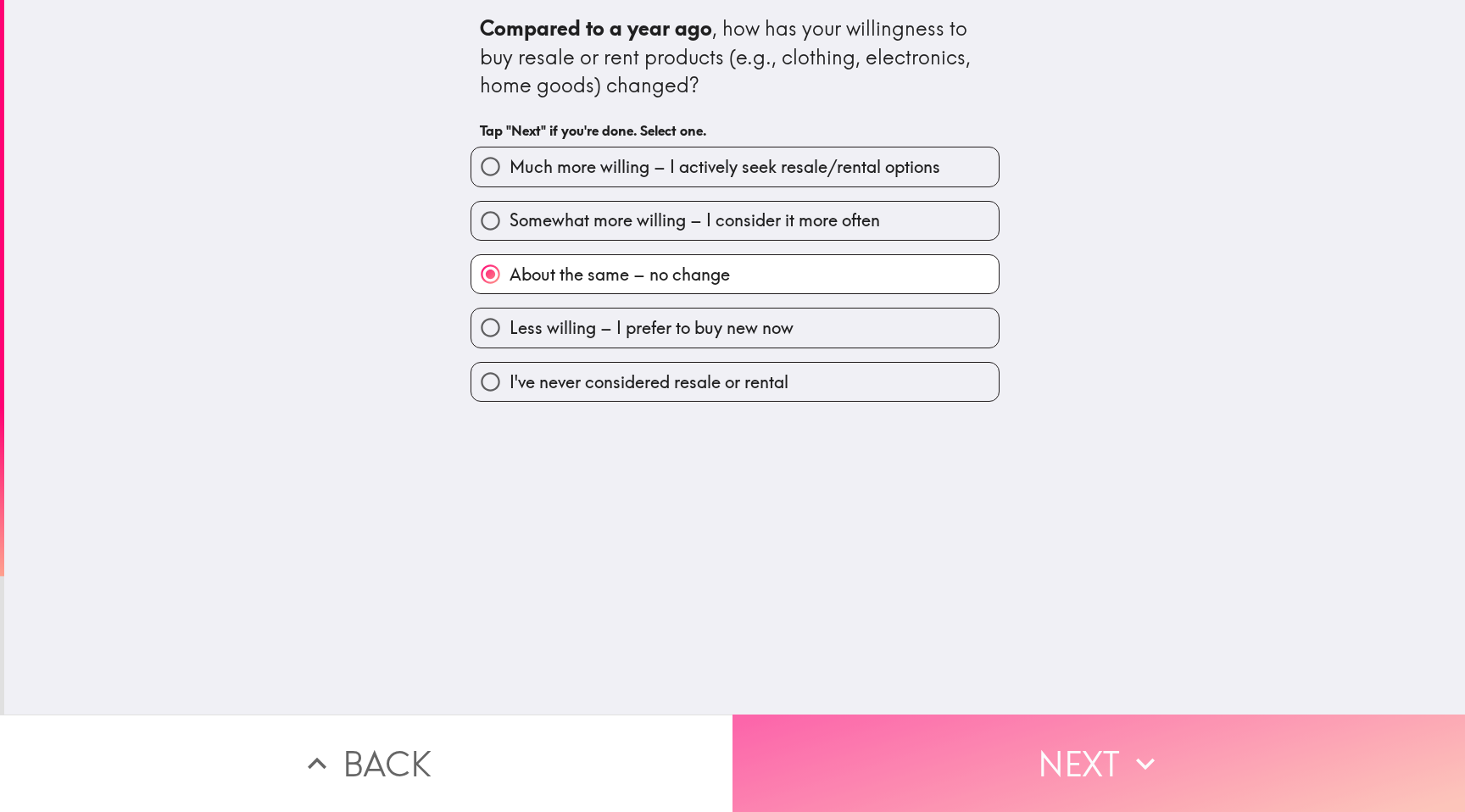
click at [939, 765] on button "Next" at bounding box center [1098, 763] width 732 height 97
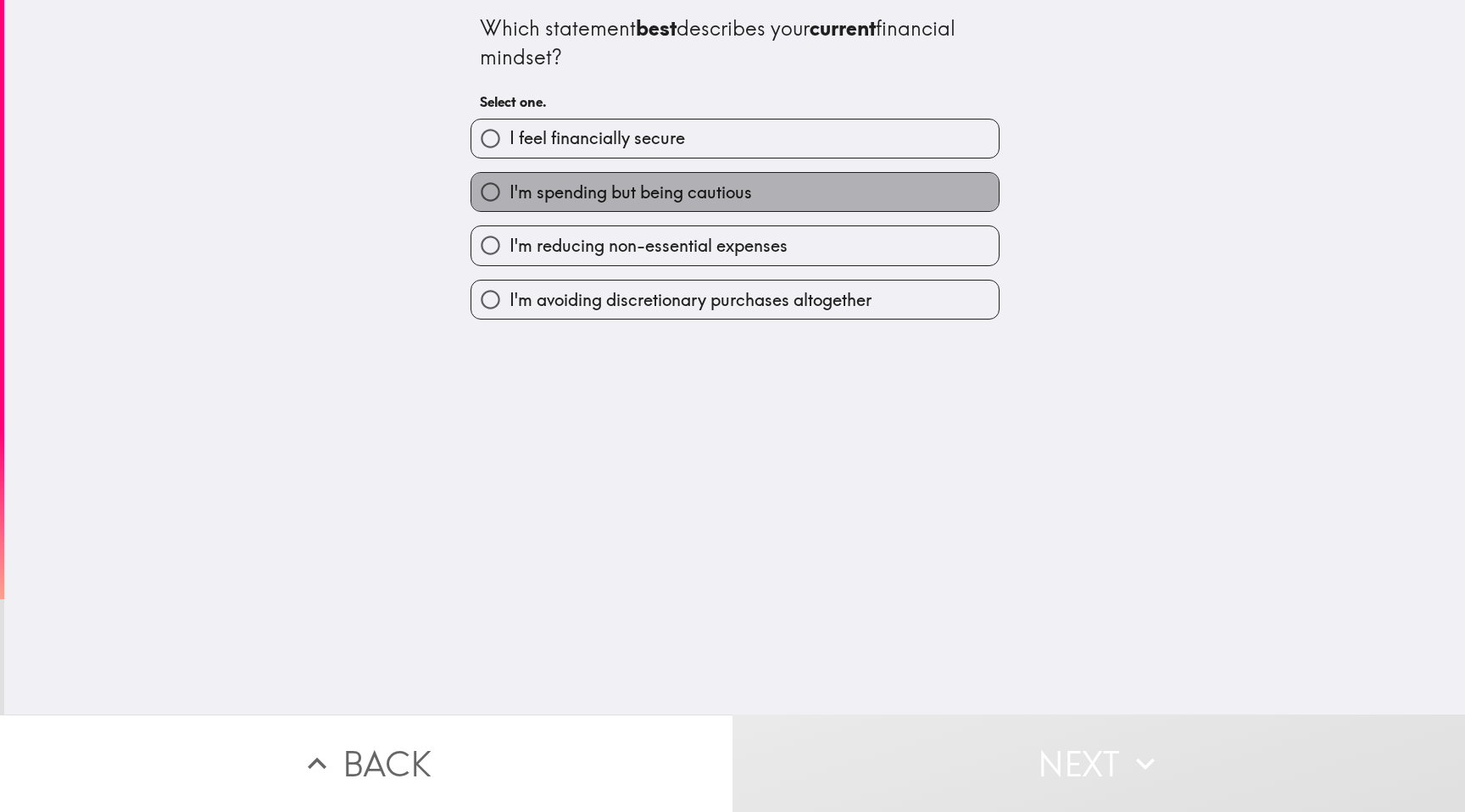
click at [740, 191] on span "I'm spending but being cautious" at bounding box center [631, 192] width 243 height 24
click at [509, 191] on input "I'm spending but being cautious" at bounding box center [489, 191] width 38 height 38
radio input "true"
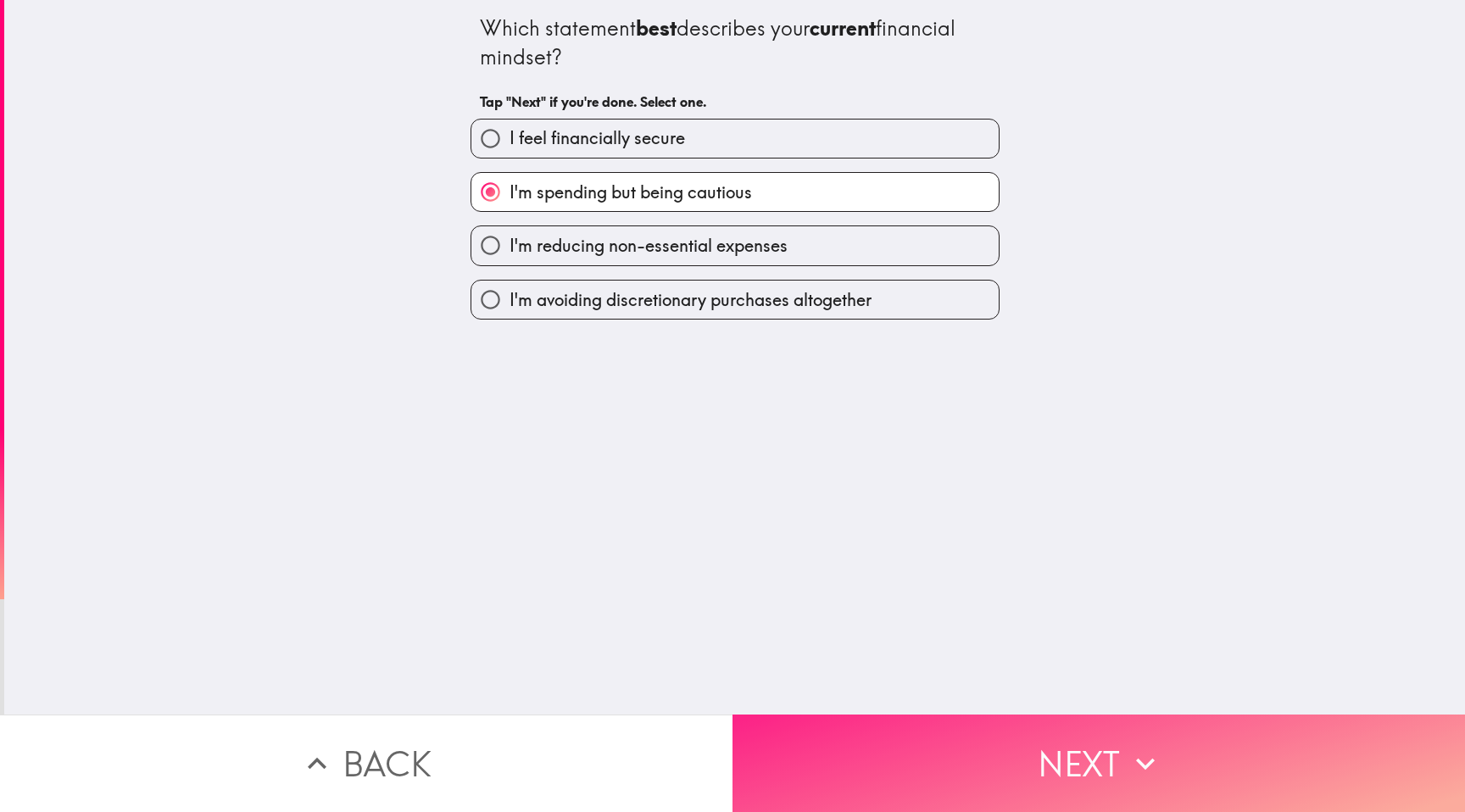
click at [902, 751] on button "Next" at bounding box center [1098, 763] width 732 height 97
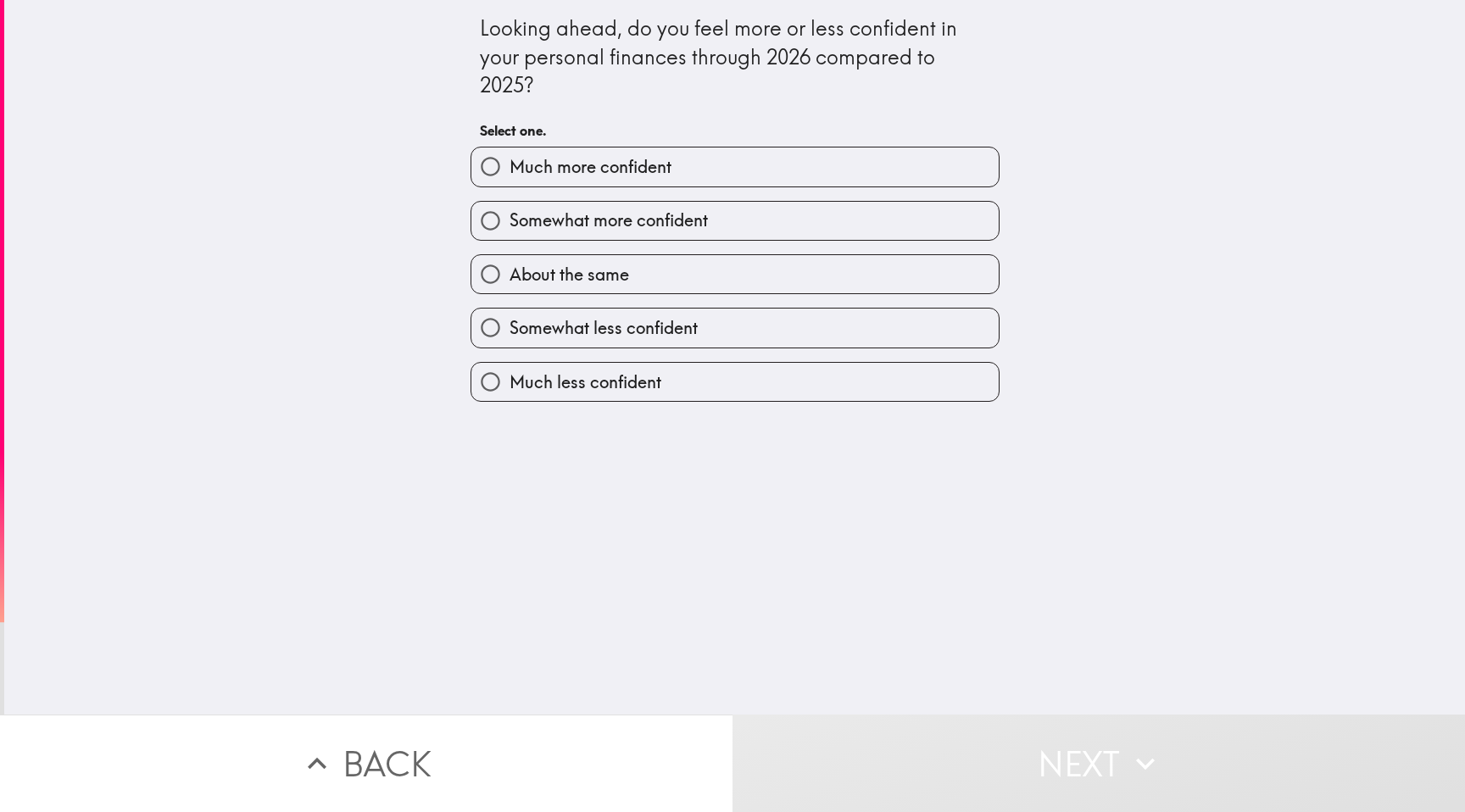
click at [716, 271] on label "About the same" at bounding box center [734, 273] width 527 height 38
click at [509, 271] on input "About the same" at bounding box center [489, 273] width 38 height 38
radio input "true"
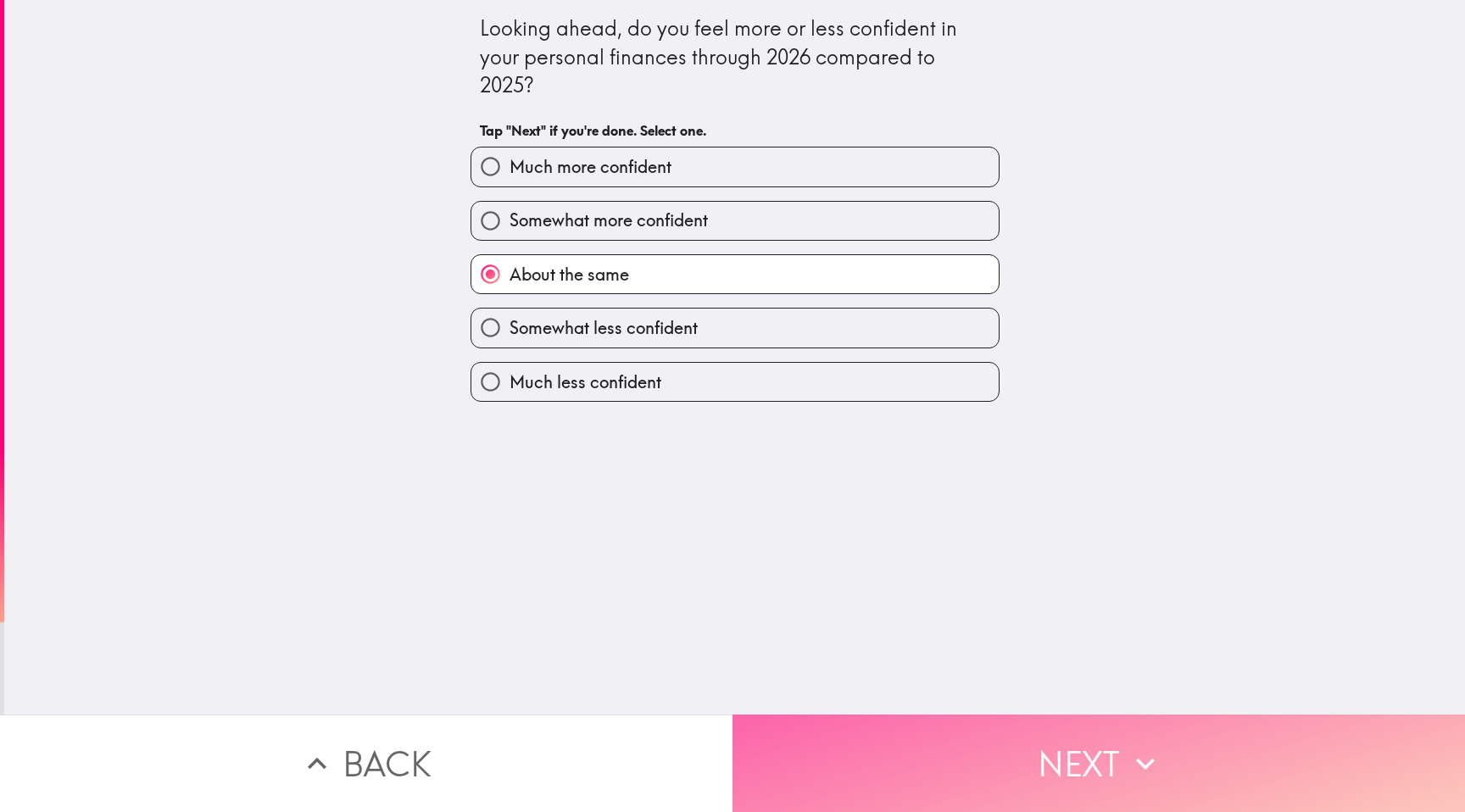
click at [860, 771] on button "Next" at bounding box center [1098, 763] width 732 height 97
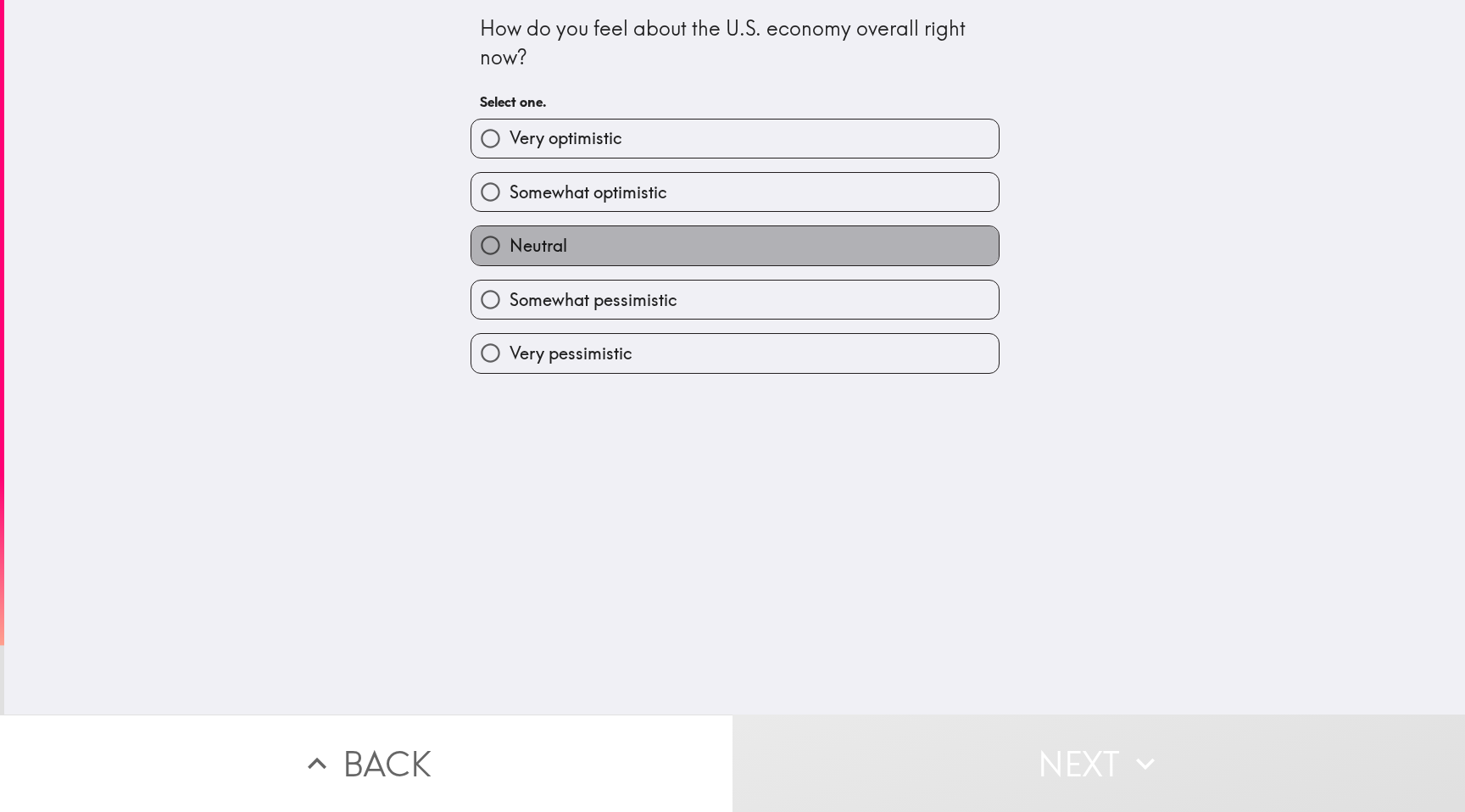
click at [697, 254] on label "Neutral" at bounding box center [734, 245] width 527 height 38
click at [509, 254] on input "Neutral" at bounding box center [489, 245] width 38 height 38
radio input "true"
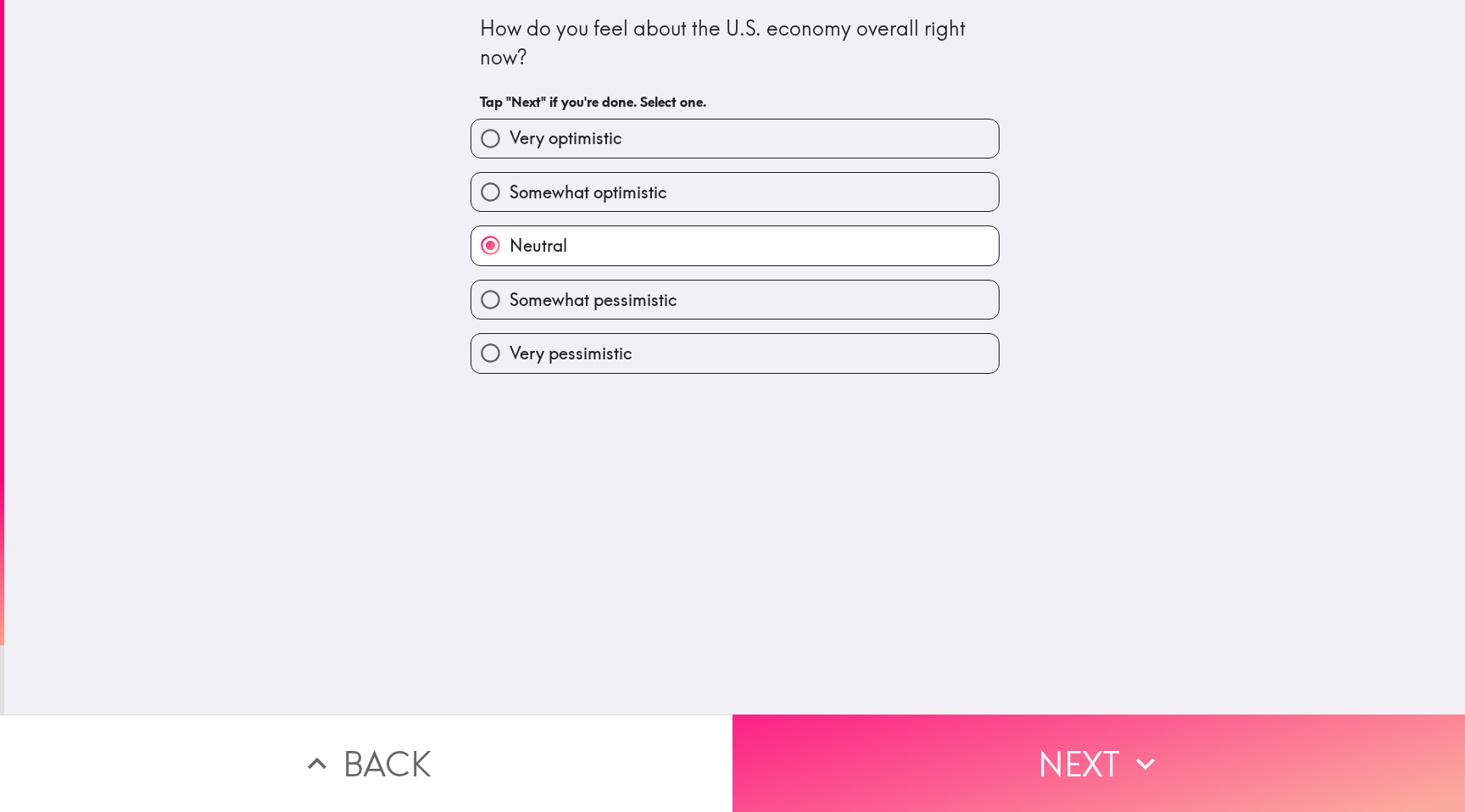
click at [881, 740] on button "Next" at bounding box center [1098, 763] width 732 height 97
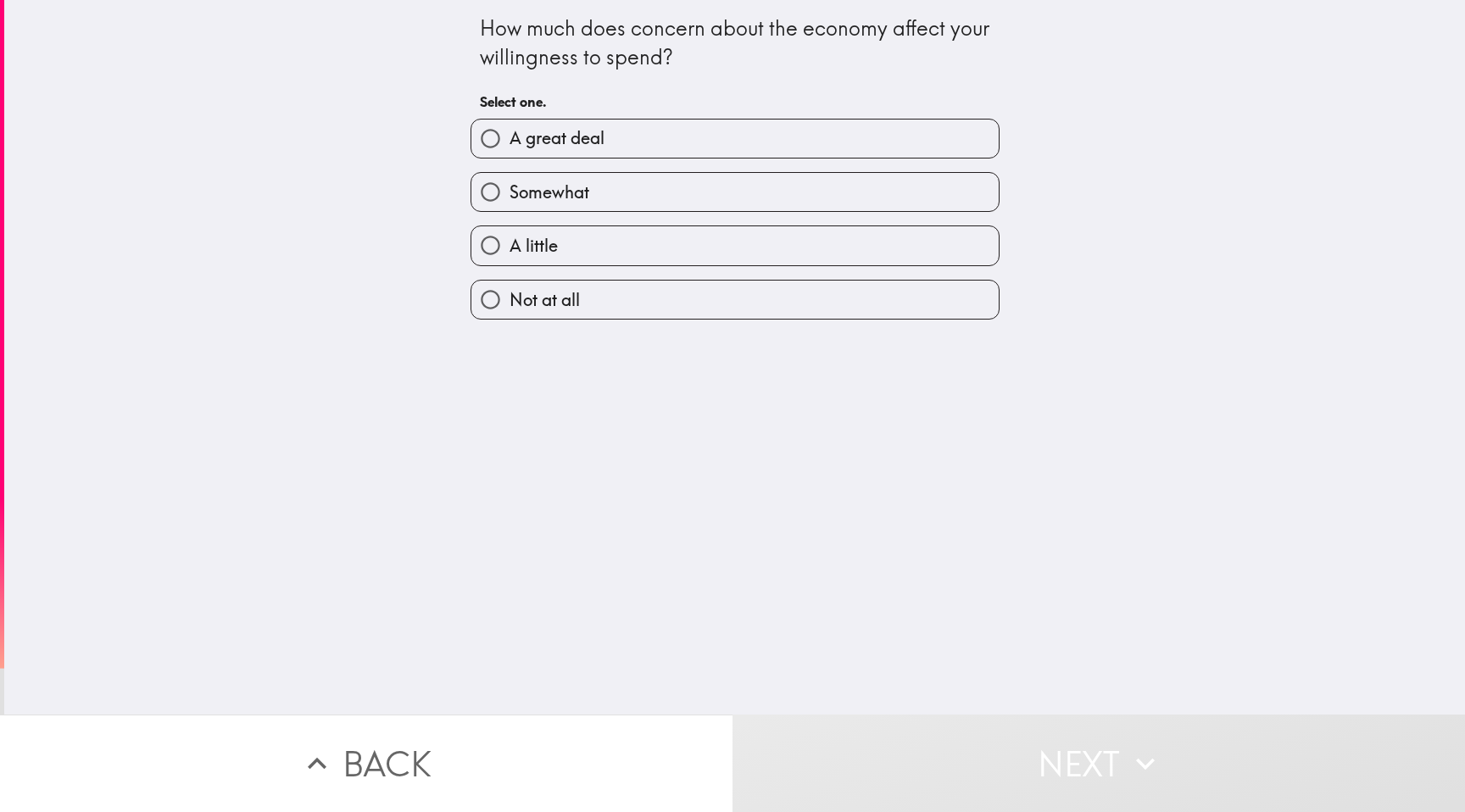
click at [689, 244] on label "A little" at bounding box center [734, 245] width 527 height 38
click at [509, 244] on input "A little" at bounding box center [489, 245] width 38 height 38
radio input "true"
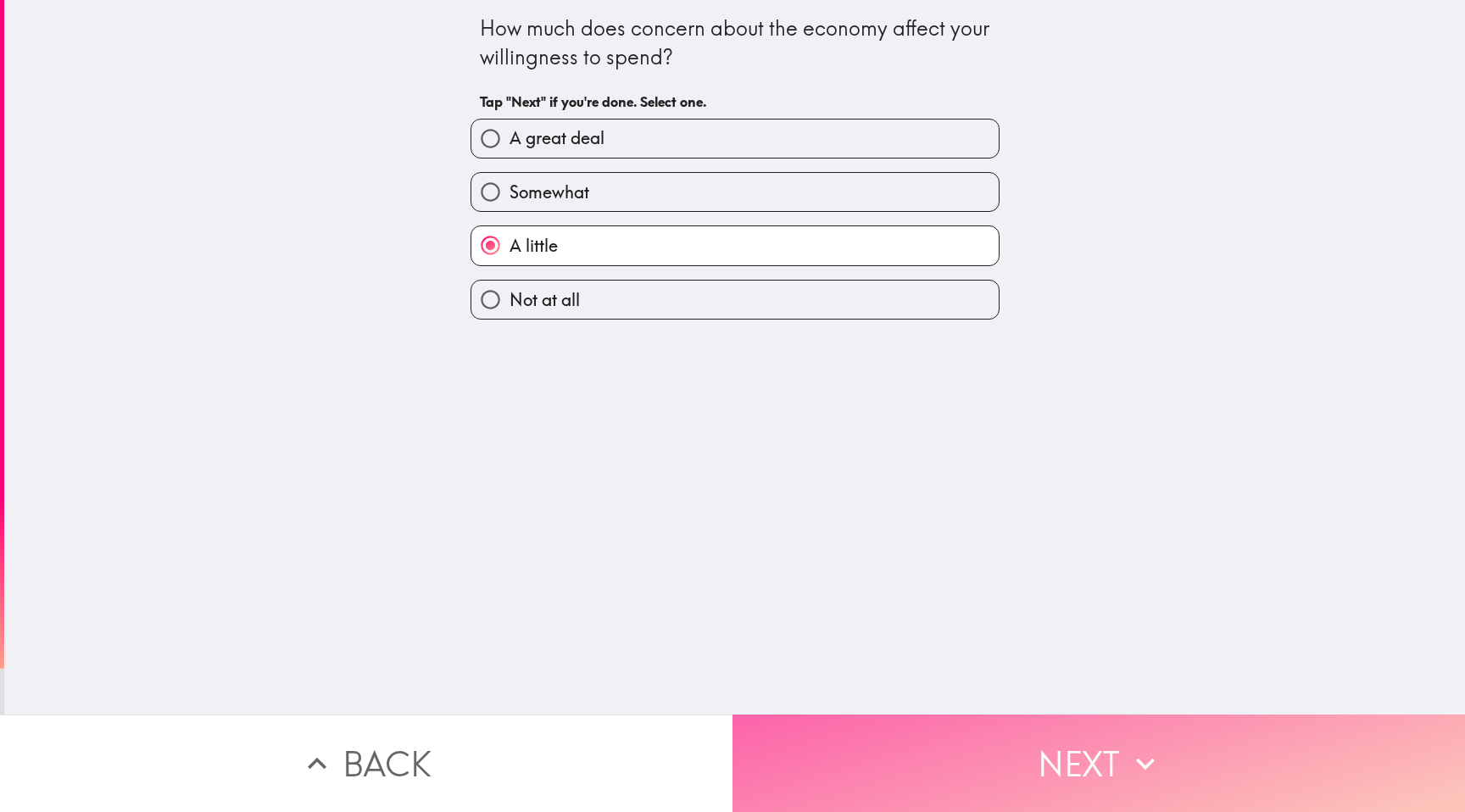
click at [869, 746] on button "Next" at bounding box center [1098, 763] width 732 height 97
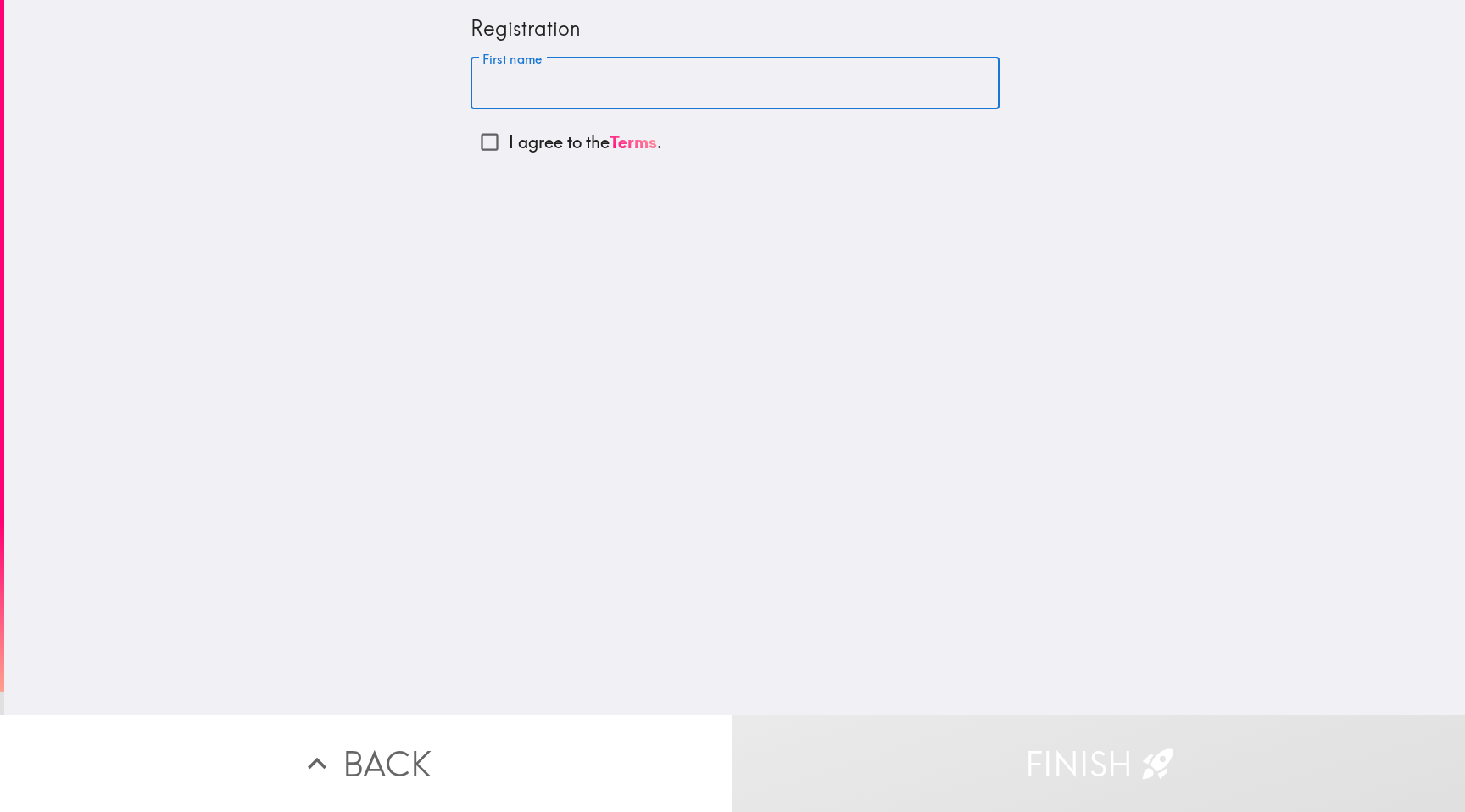
click at [572, 80] on input "First name" at bounding box center [734, 84] width 529 height 52
type input "[PERSON_NAME]"
click at [486, 141] on input "I agree to the Terms ." at bounding box center [488, 142] width 38 height 38
checkbox input "true"
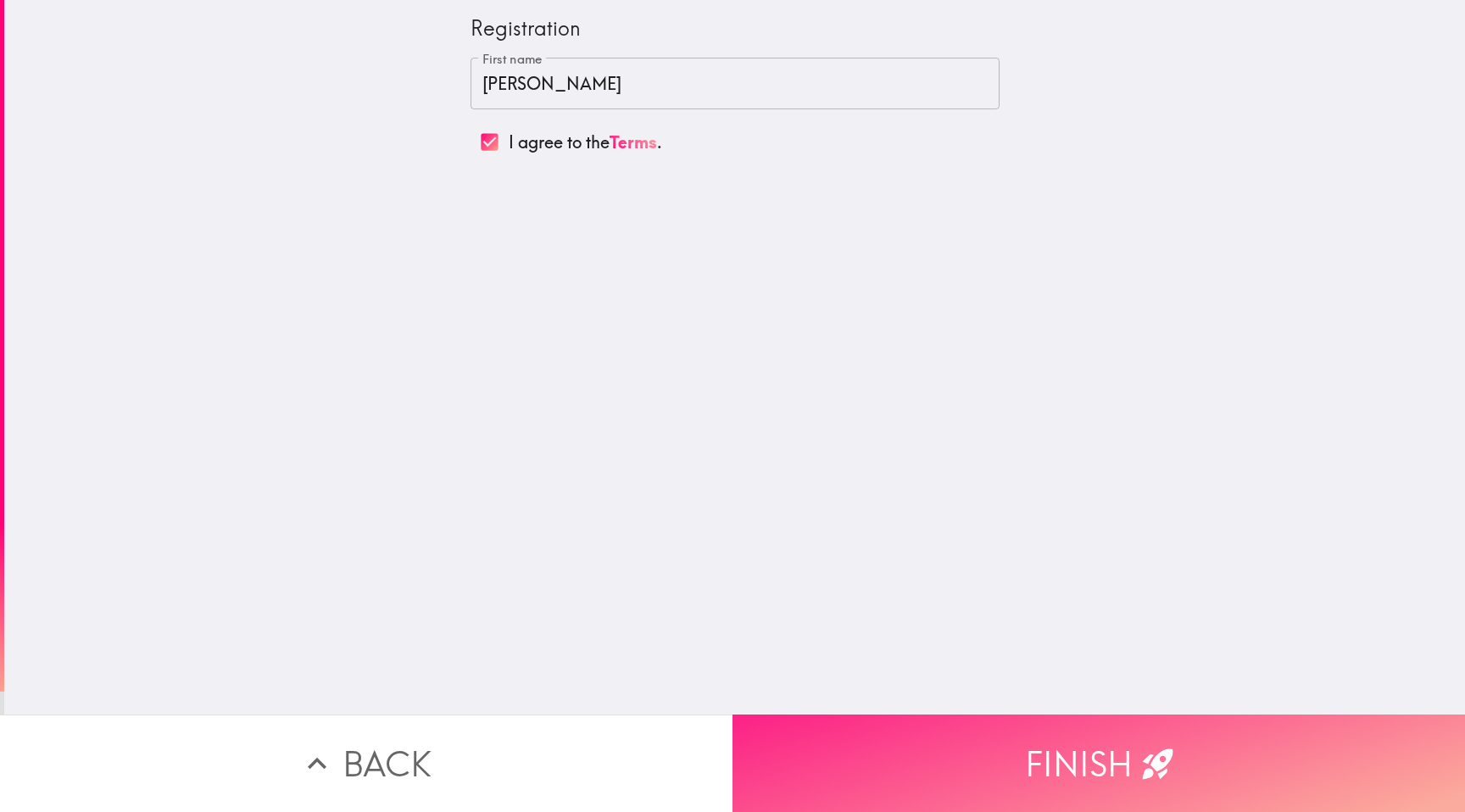
click at [1002, 762] on button "Finish" at bounding box center [1098, 763] width 732 height 97
